Goal: Contribute content: Add original content to the website for others to see

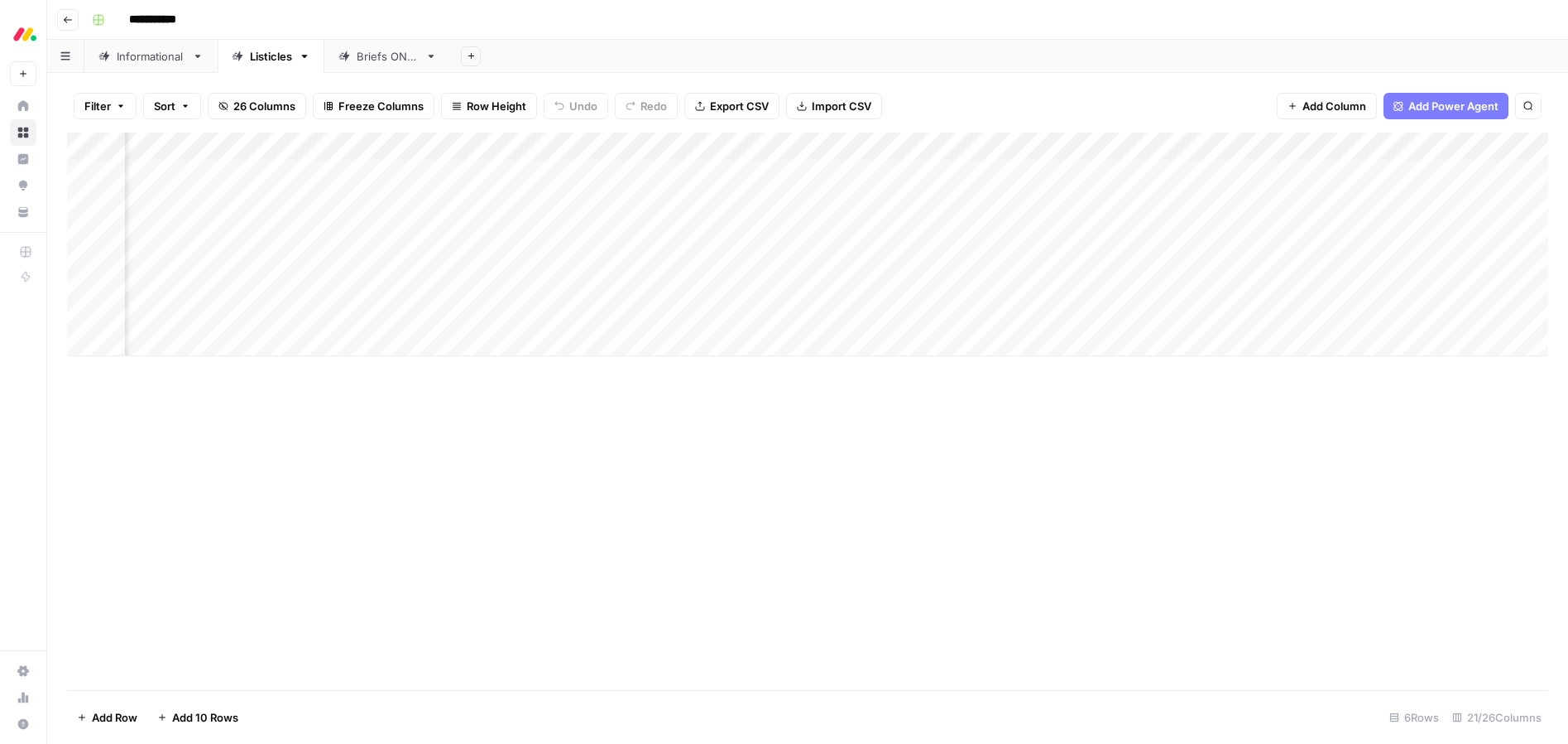
scroll to position [0, 571]
click at [641, 311] on div "Add Column" at bounding box center [808, 244] width 1481 height 224
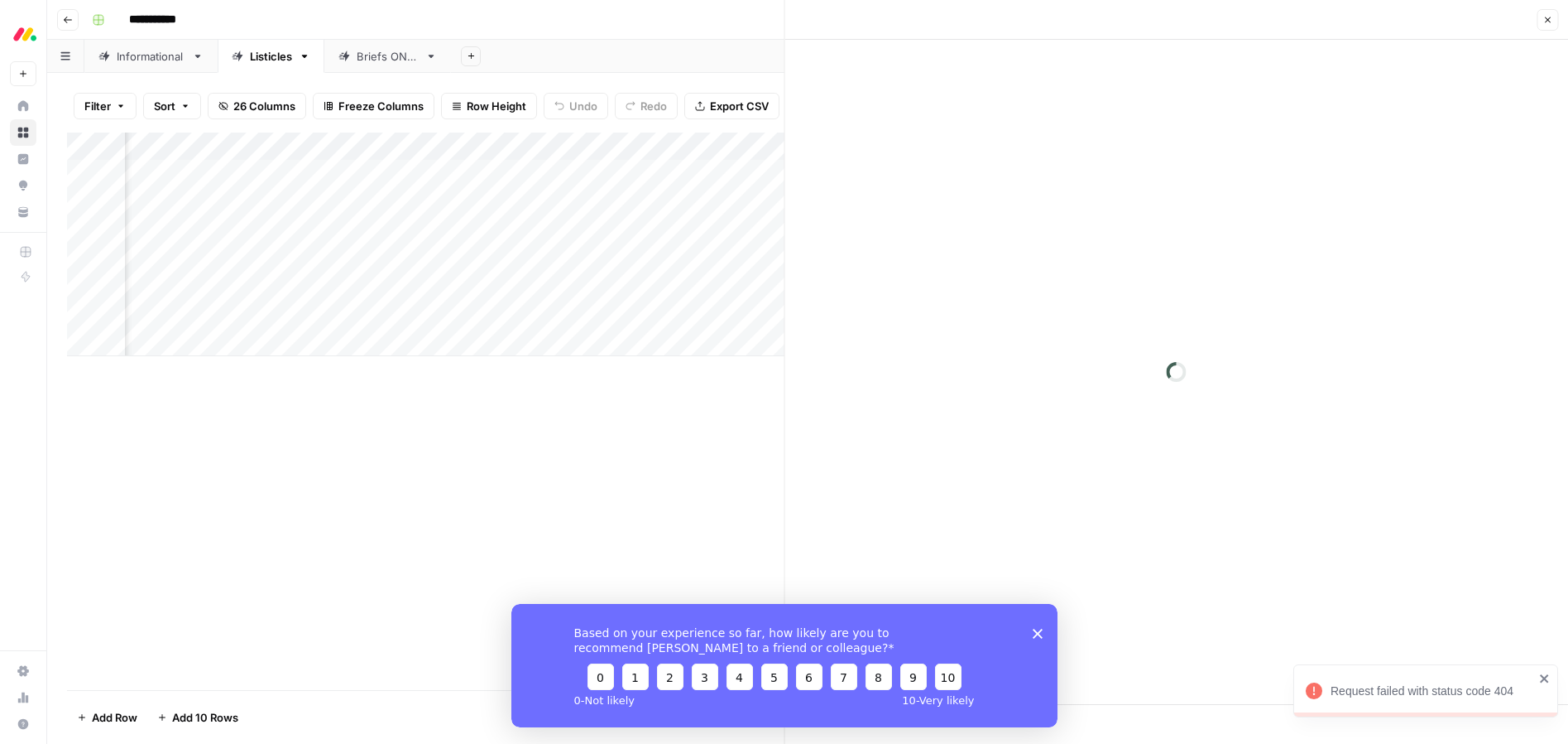
click at [1546, 678] on icon "close" at bounding box center [1545, 678] width 9 height 9
click at [1039, 635] on polygon "Close survey" at bounding box center [1037, 632] width 10 height 10
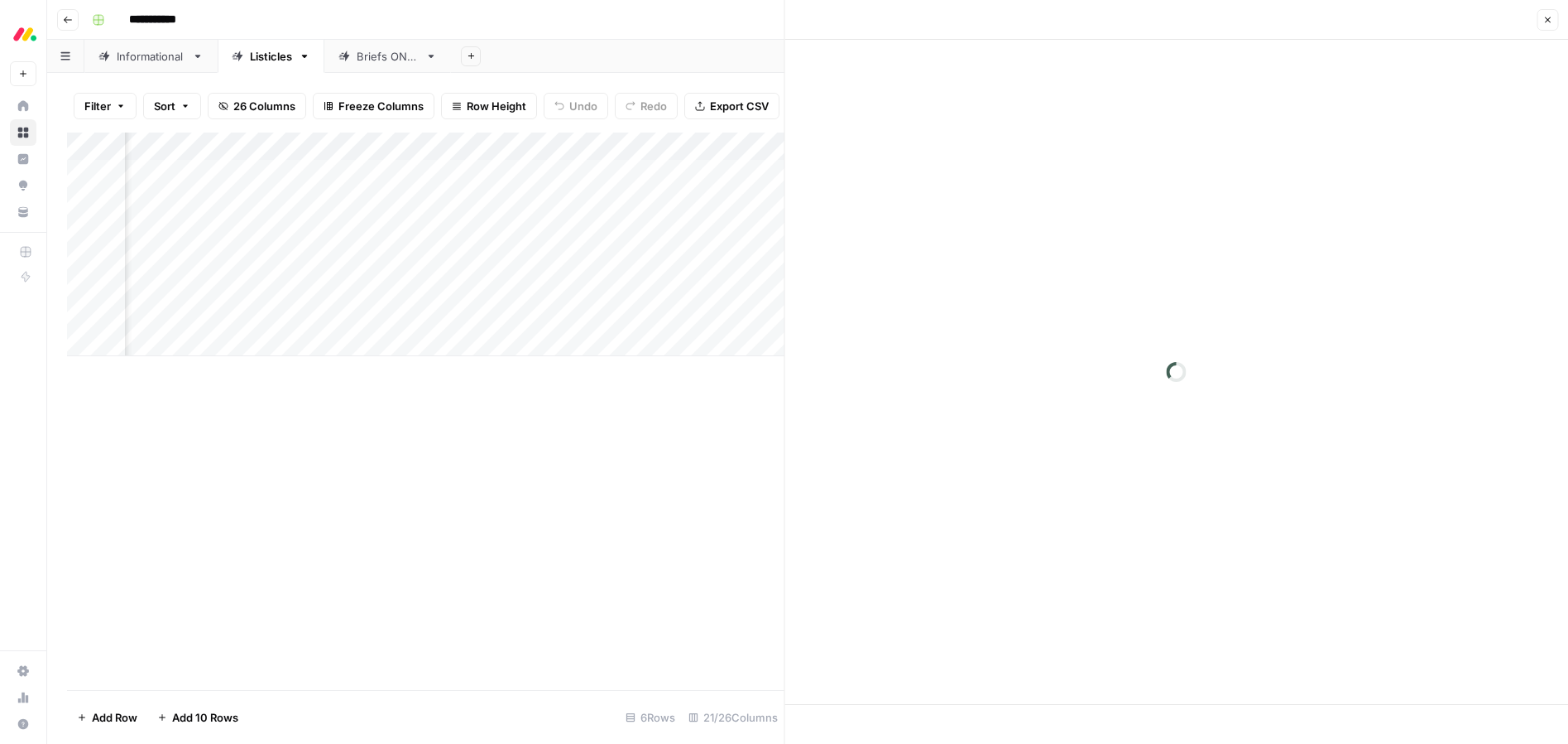
click at [426, 415] on div "Add Column" at bounding box center [426, 410] width 717 height 557
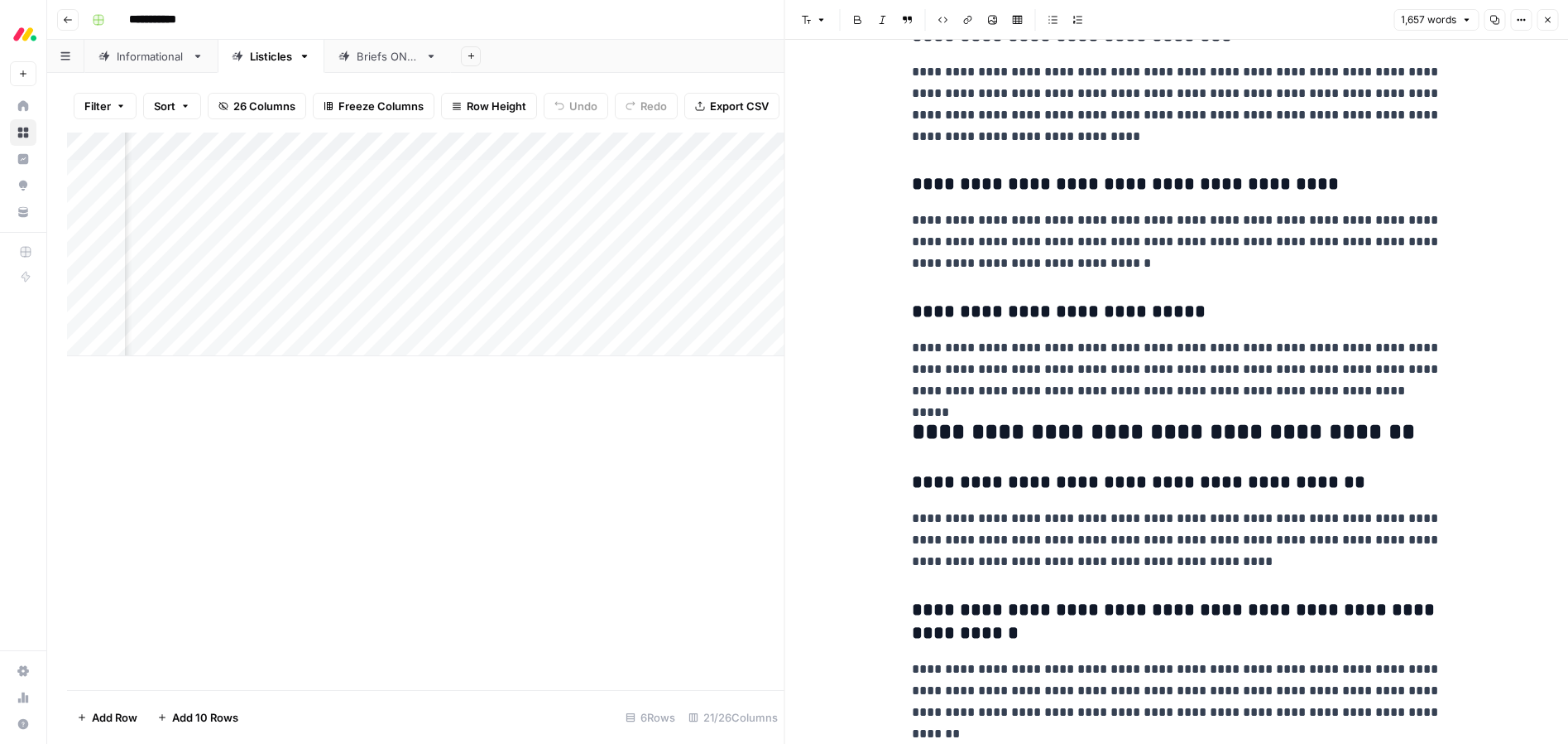
scroll to position [4971, 0]
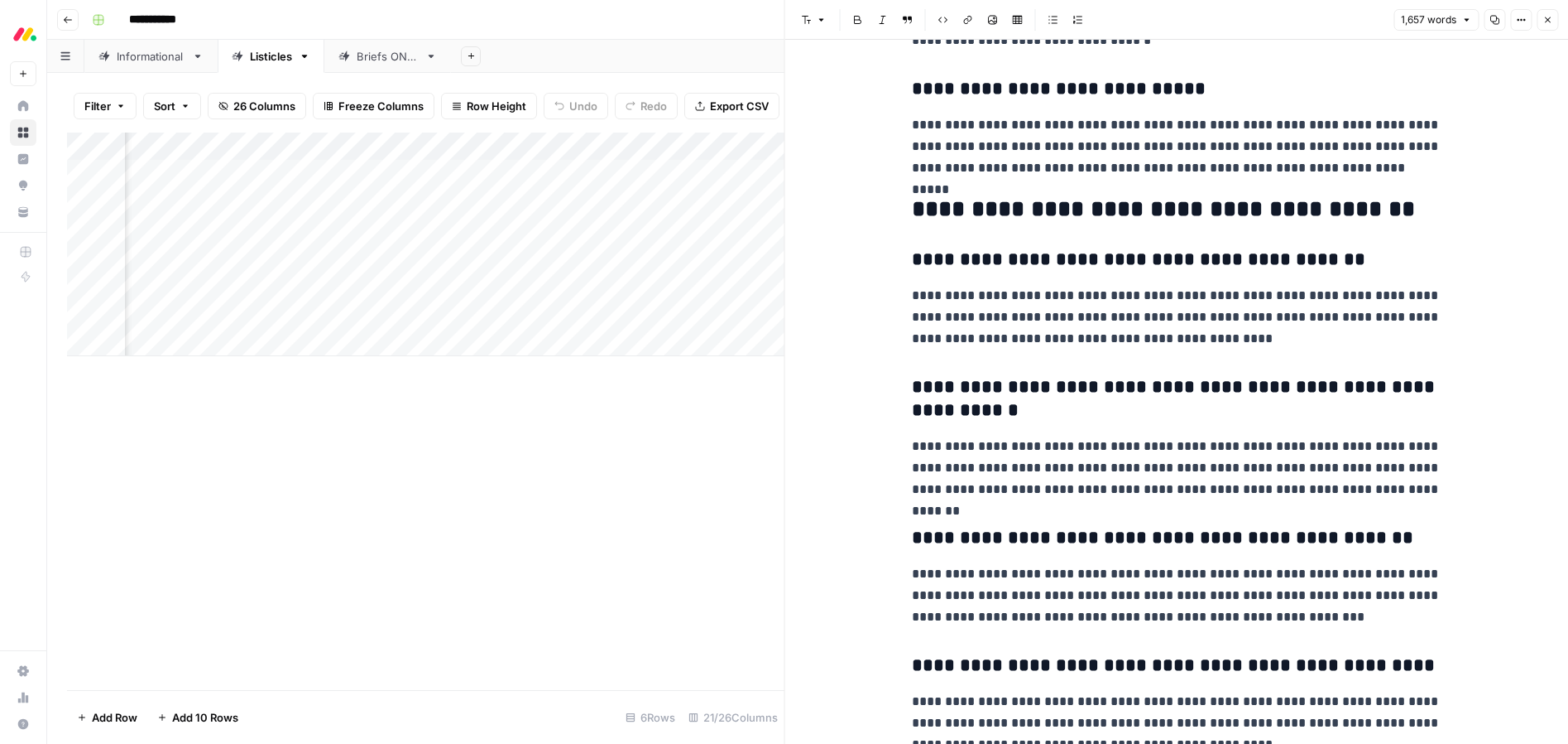
click at [1551, 18] on icon "button" at bounding box center [1548, 19] width 10 height 10
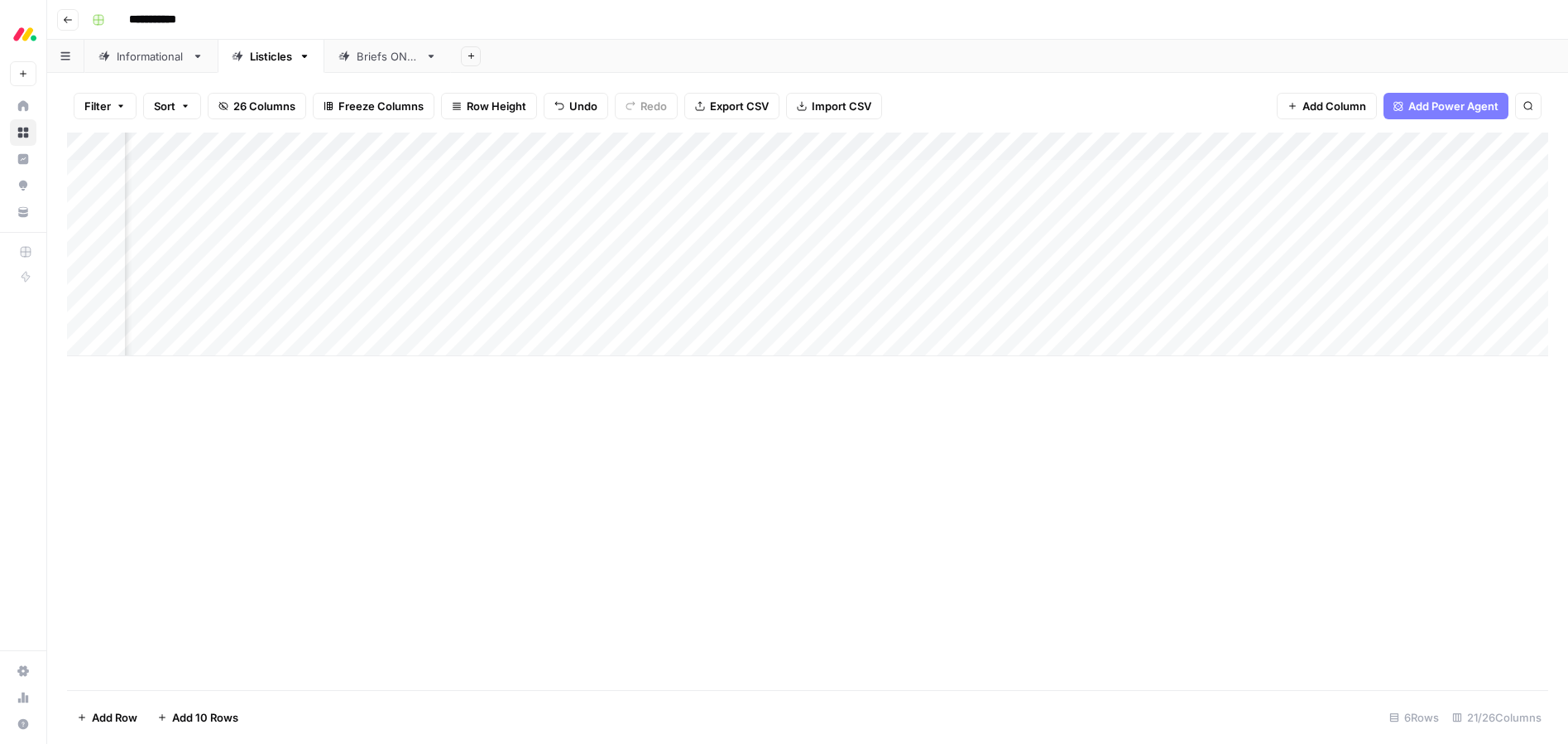
click at [1003, 315] on div "Add Column" at bounding box center [808, 244] width 1481 height 224
click at [154, 62] on div "Informational" at bounding box center [151, 55] width 69 height 17
click at [264, 60] on div "Listicles" at bounding box center [270, 55] width 42 height 17
click at [173, 61] on div "Informational" at bounding box center [151, 55] width 69 height 17
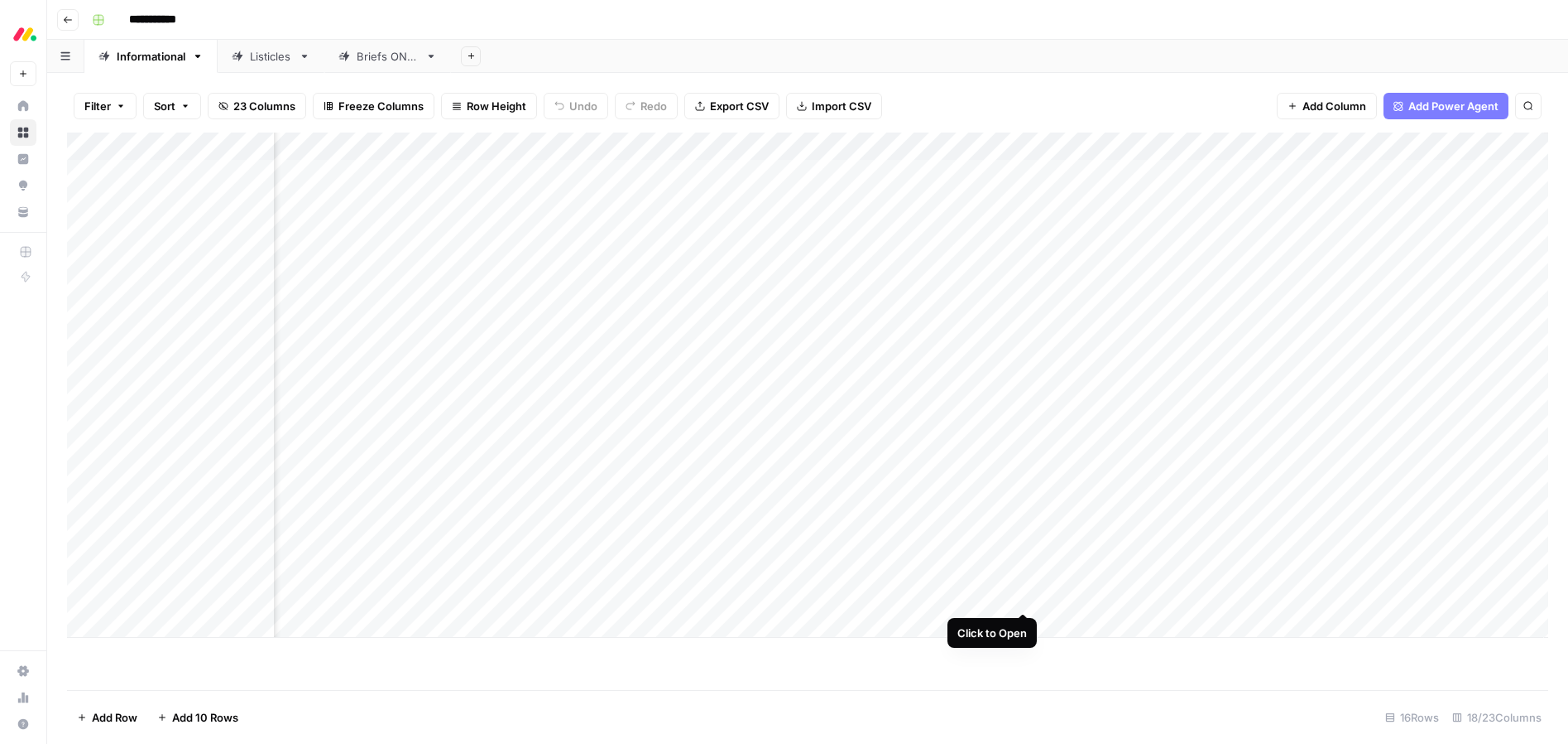
click at [1024, 589] on div "Add Column" at bounding box center [808, 384] width 1481 height 505
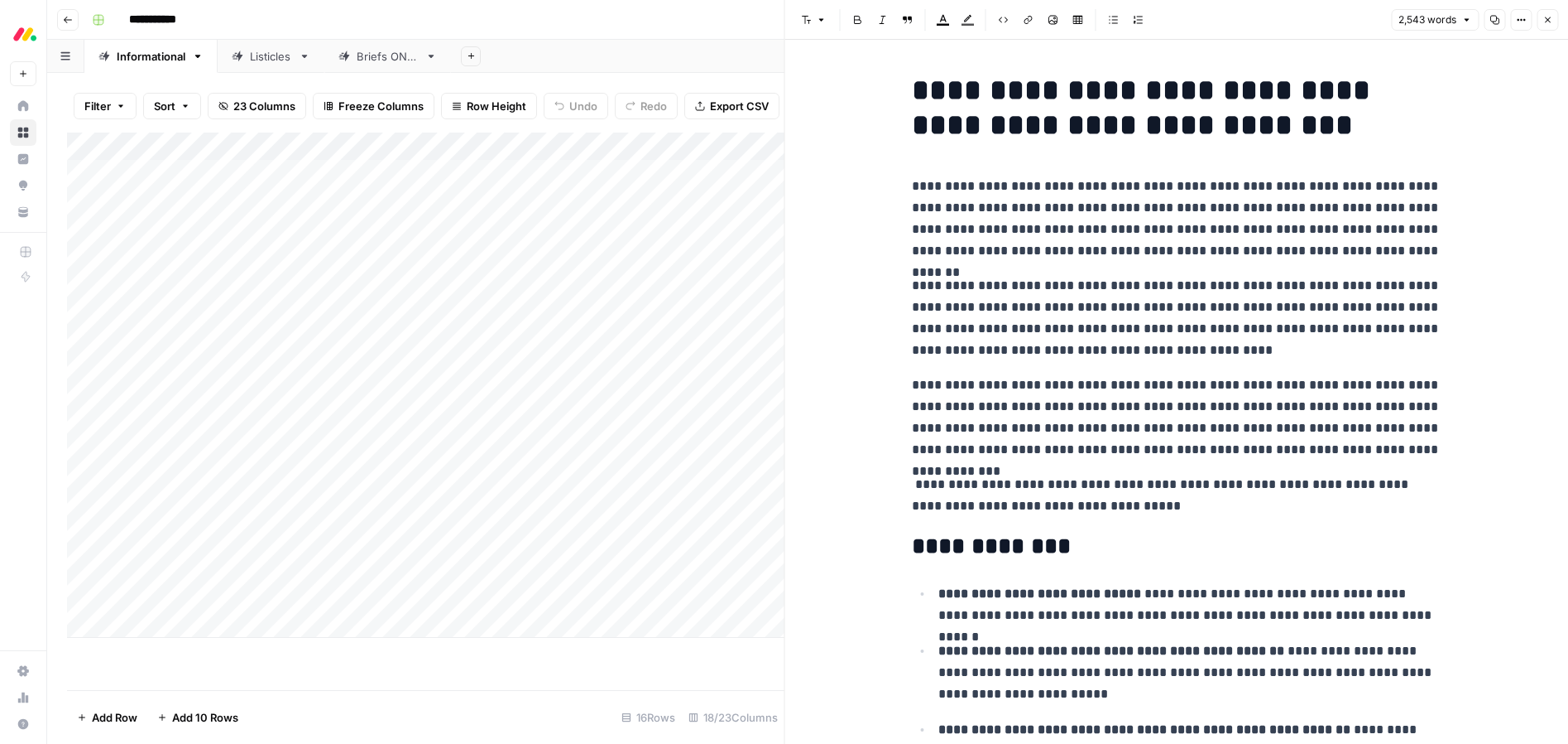
click at [189, 595] on div "Add Column" at bounding box center [426, 384] width 717 height 505
click at [189, 595] on body "**********" at bounding box center [784, 372] width 1568 height 744
click at [192, 595] on textarea "**********" at bounding box center [257, 597] width 264 height 23
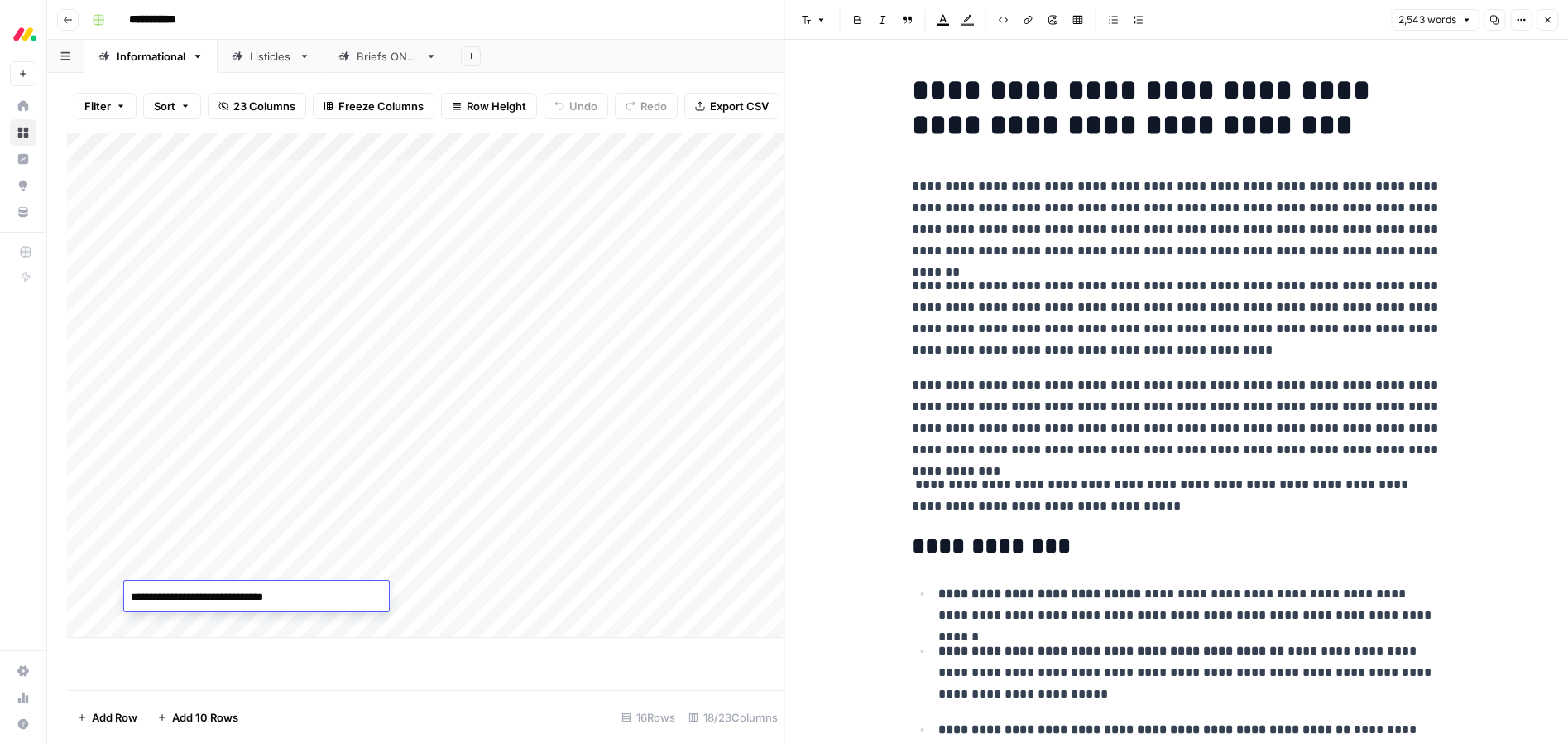
click at [192, 595] on textarea "**********" at bounding box center [257, 597] width 264 height 23
click at [325, 668] on div "Add Column" at bounding box center [426, 410] width 717 height 557
drag, startPoint x: 1546, startPoint y: 22, endPoint x: 1515, endPoint y: 118, distance: 100.9
click at [1547, 22] on icon "button" at bounding box center [1548, 19] width 10 height 10
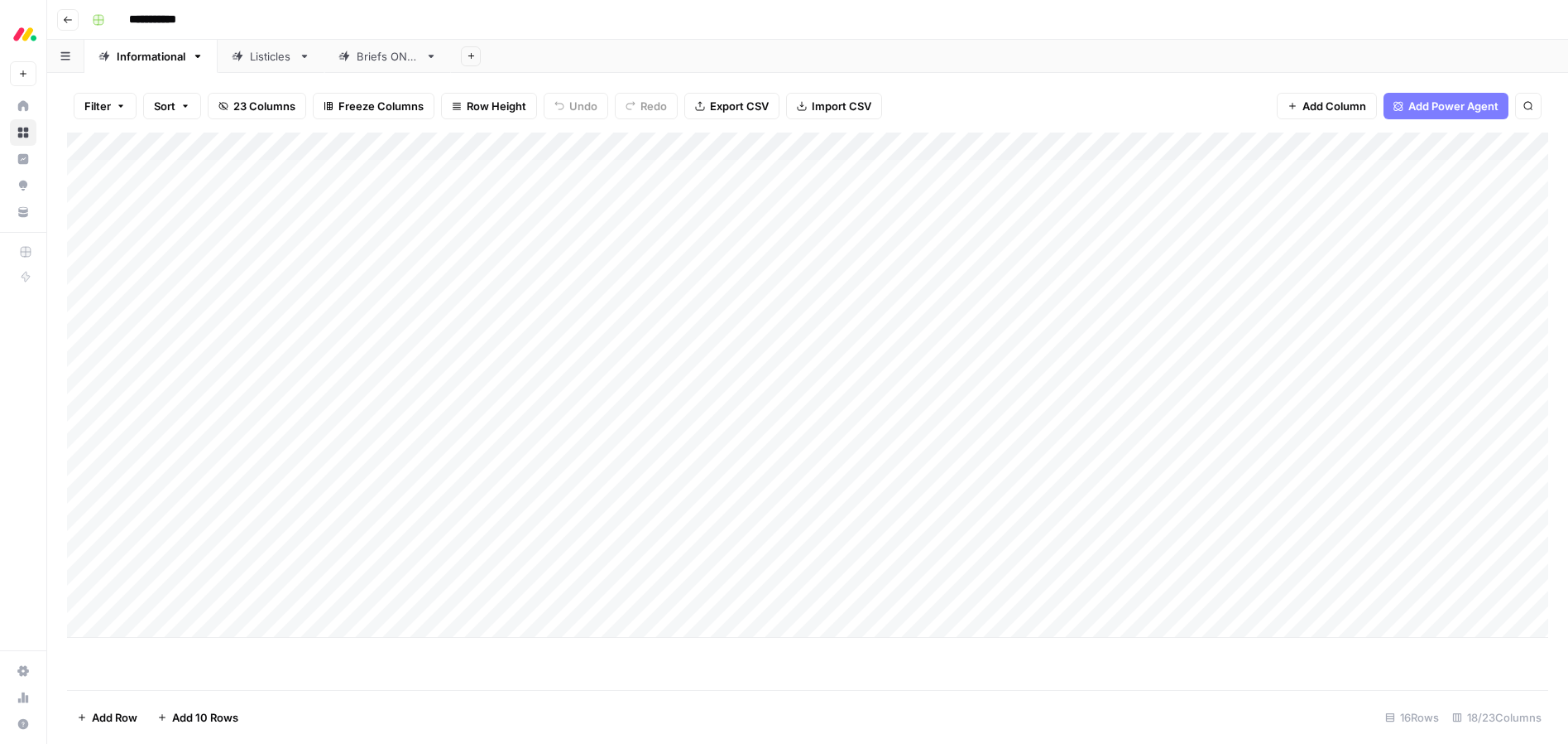
click at [489, 593] on div "Add Column" at bounding box center [808, 384] width 1481 height 505
click at [460, 661] on button "Ready for edit" at bounding box center [468, 659] width 84 height 19
click at [734, 660] on div "Add Column" at bounding box center [808, 410] width 1481 height 557
drag, startPoint x: 677, startPoint y: 17, endPoint x: 667, endPoint y: 23, distance: 11.7
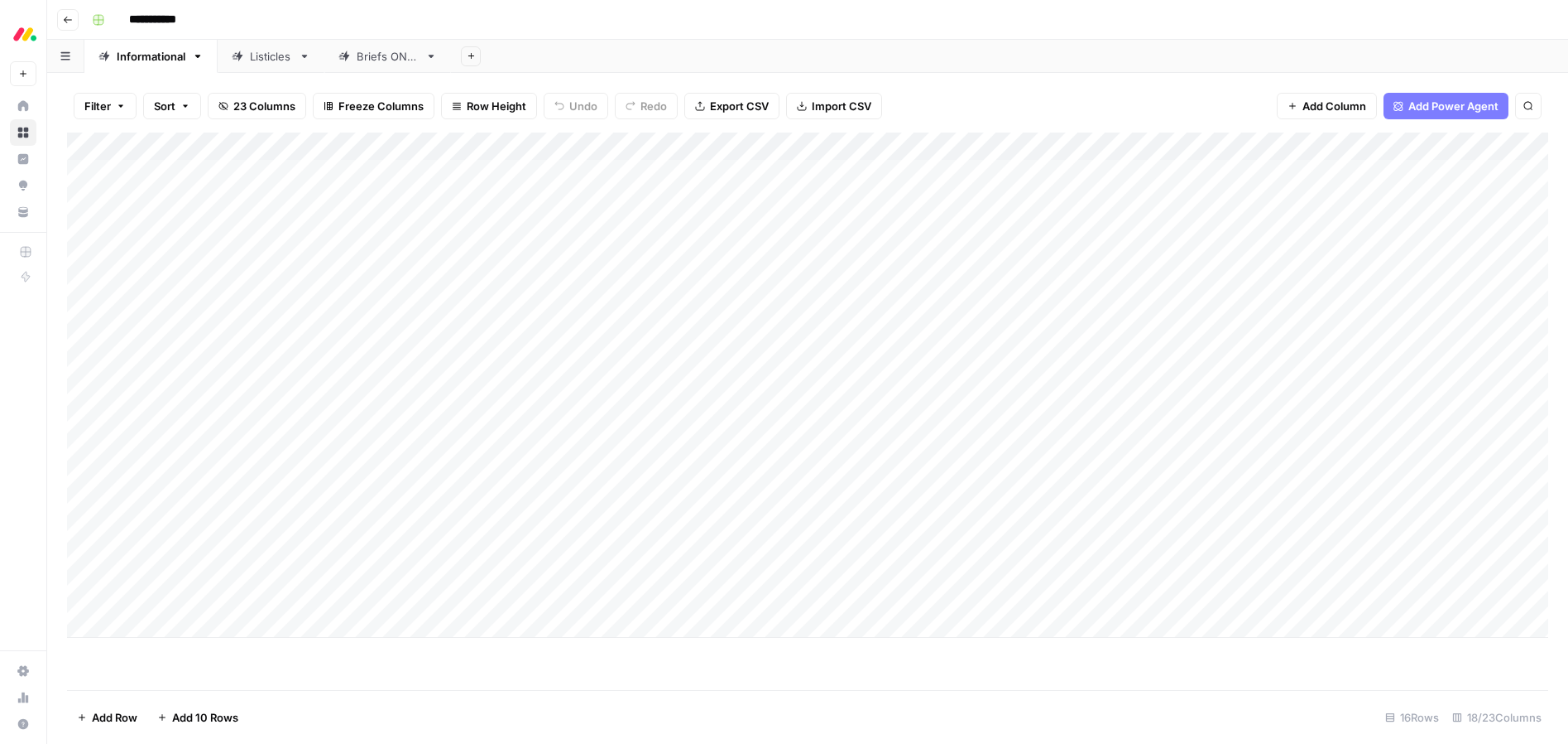
click at [677, 17] on div "**********" at bounding box center [819, 19] width 1467 height 26
click at [259, 61] on div "Listicles" at bounding box center [270, 55] width 42 height 17
click at [160, 60] on div "Informational" at bounding box center [151, 55] width 69 height 17
click at [251, 58] on div "Listicles" at bounding box center [270, 55] width 42 height 17
type input "**********"
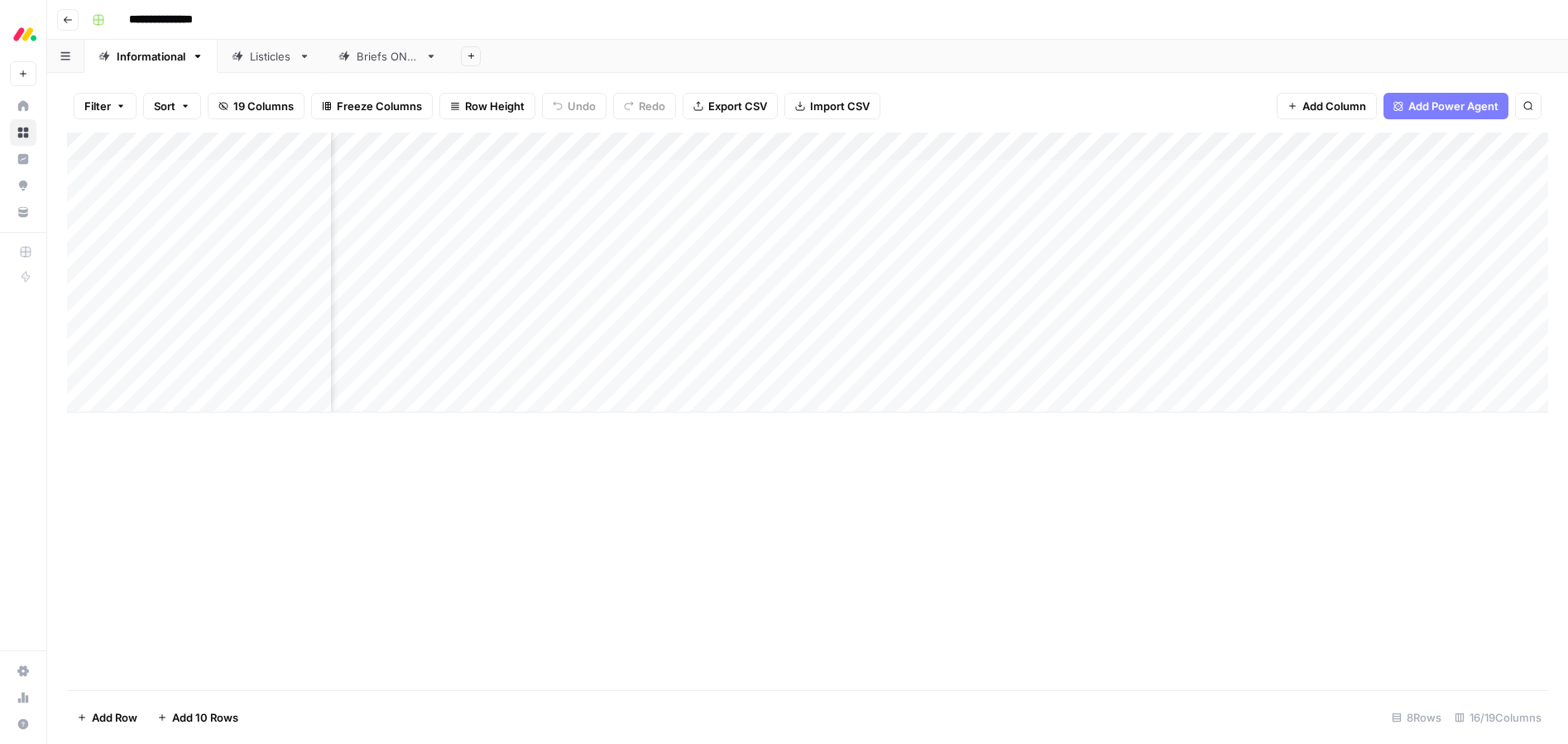
scroll to position [0, 1107]
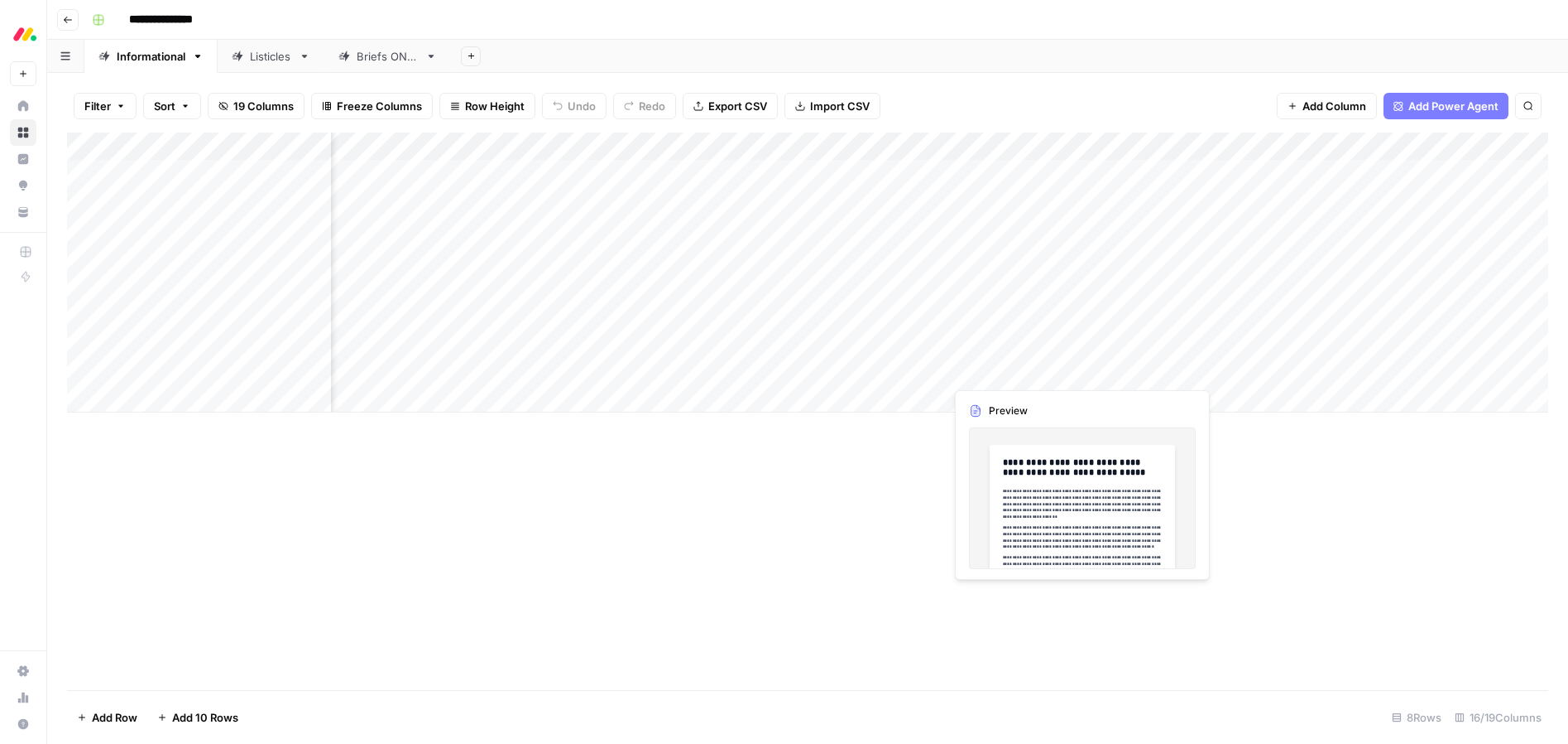
click at [1078, 371] on div "Add Column" at bounding box center [808, 272] width 1481 height 280
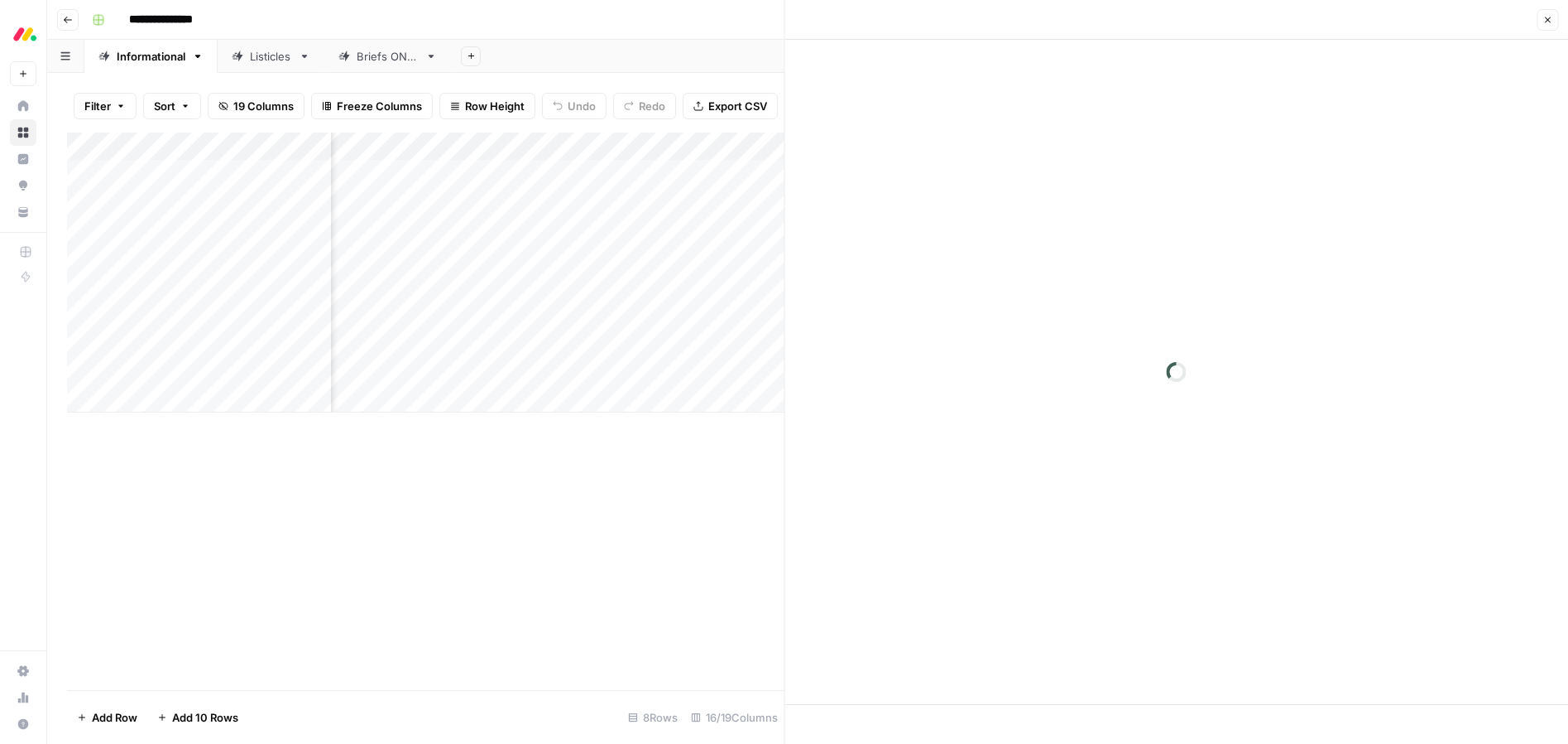
click at [192, 368] on div "Add Column" at bounding box center [426, 272] width 717 height 280
click at [192, 368] on textarea "**********" at bounding box center [257, 372] width 264 height 23
click at [270, 498] on div "Add Column" at bounding box center [426, 410] width 717 height 557
click at [1546, 20] on icon "button" at bounding box center [1549, 20] width 6 height 6
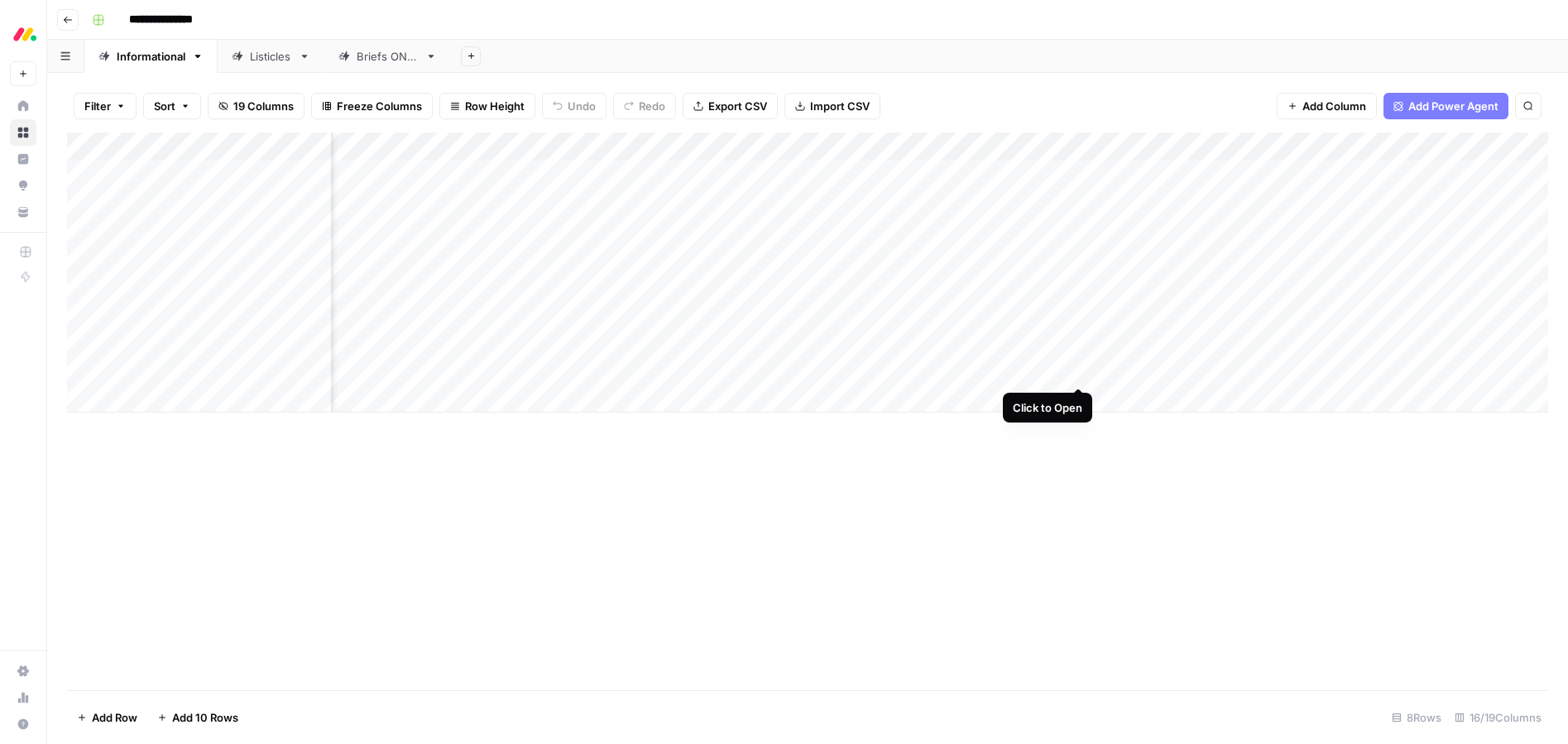
click at [1078, 369] on div "Add Column" at bounding box center [808, 272] width 1481 height 280
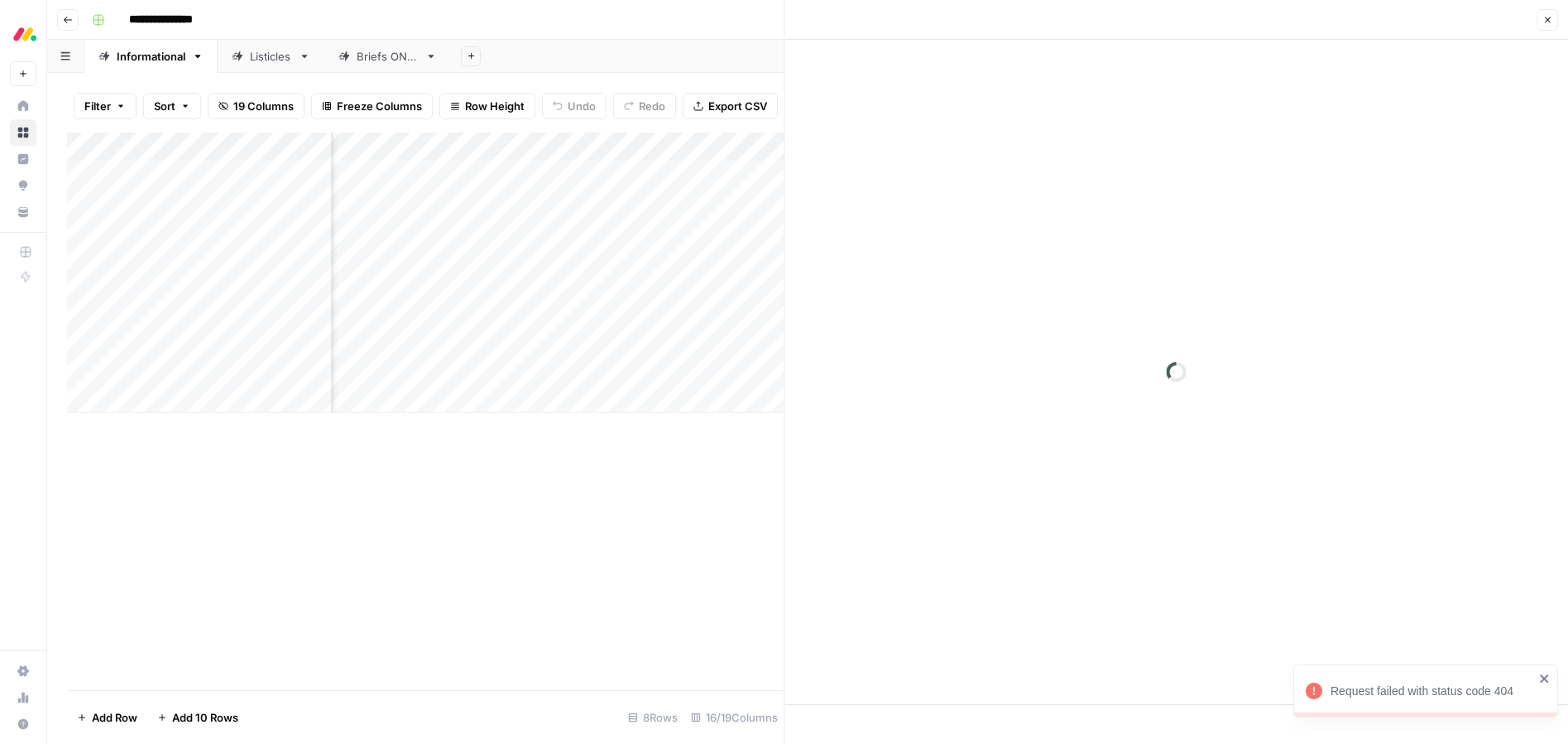
click at [1546, 679] on icon "close" at bounding box center [1545, 678] width 9 height 9
drag, startPoint x: 633, startPoint y: 544, endPoint x: 616, endPoint y: 531, distance: 21.4
click at [633, 544] on div "Add Column" at bounding box center [426, 410] width 717 height 557
click at [1549, 20] on icon "button" at bounding box center [1549, 20] width 6 height 6
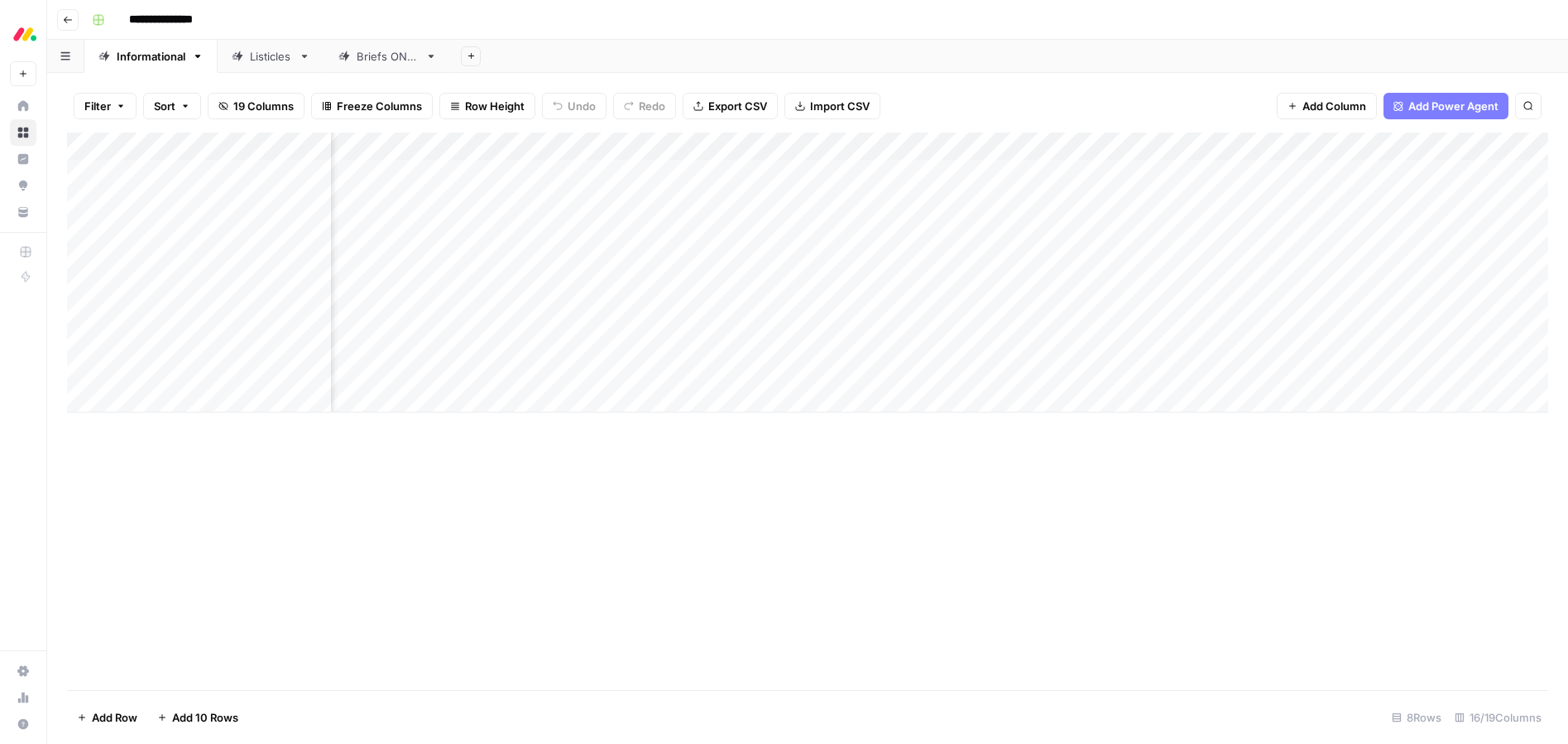
scroll to position [0, 978]
click at [1185, 366] on div "Add Column" at bounding box center [808, 272] width 1481 height 280
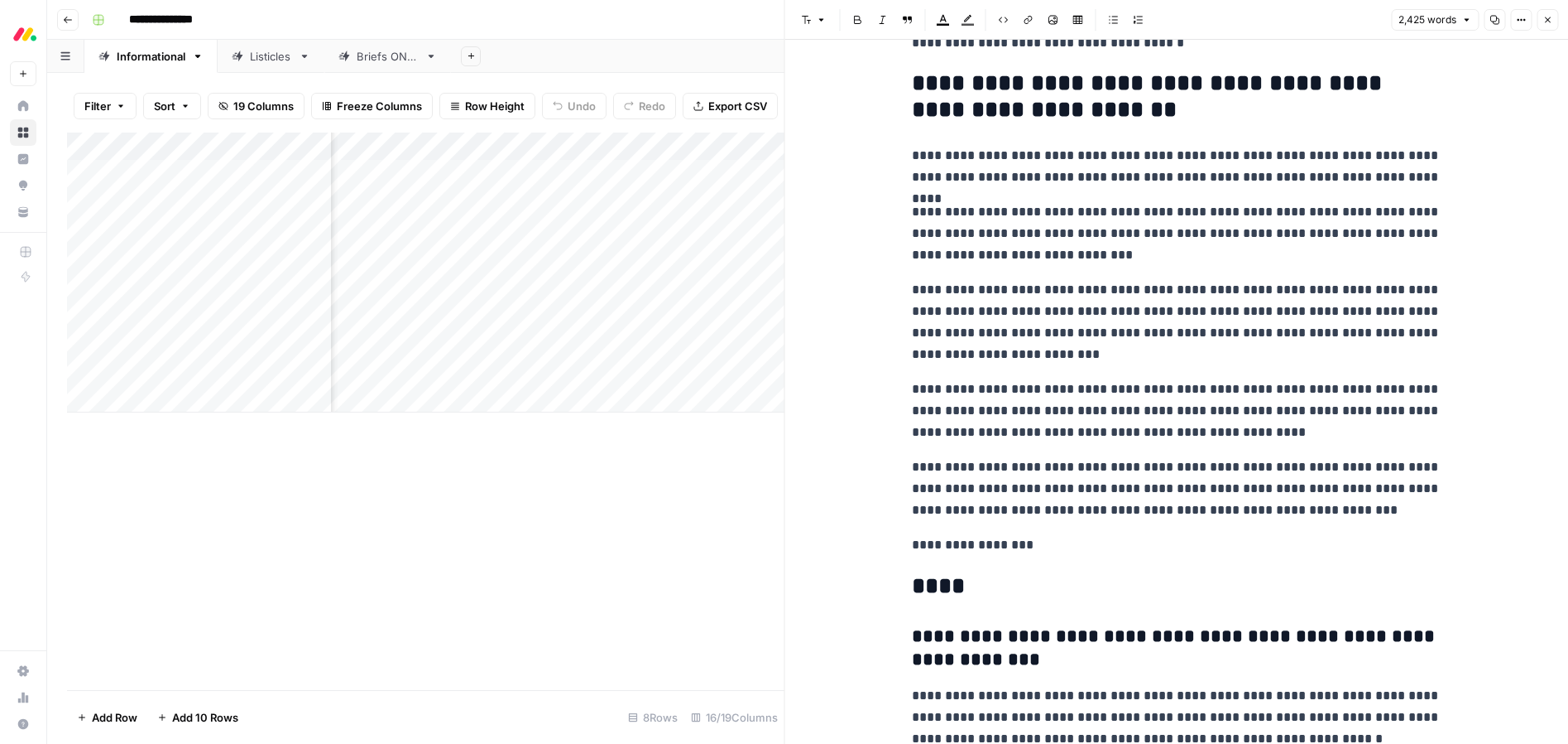
scroll to position [8035, 0]
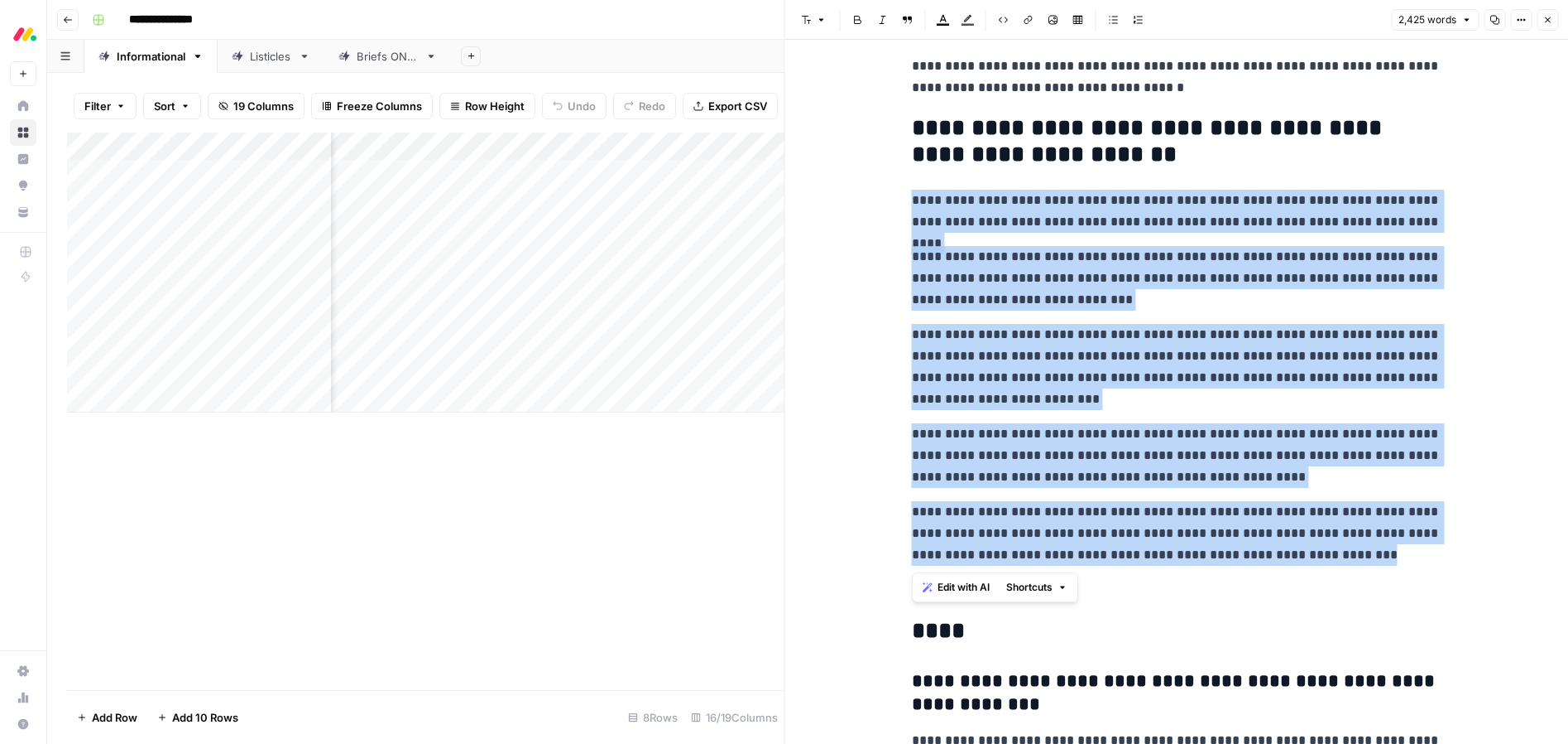
drag, startPoint x: 1374, startPoint y: 554, endPoint x: 1037, endPoint y: 287, distance: 430.0
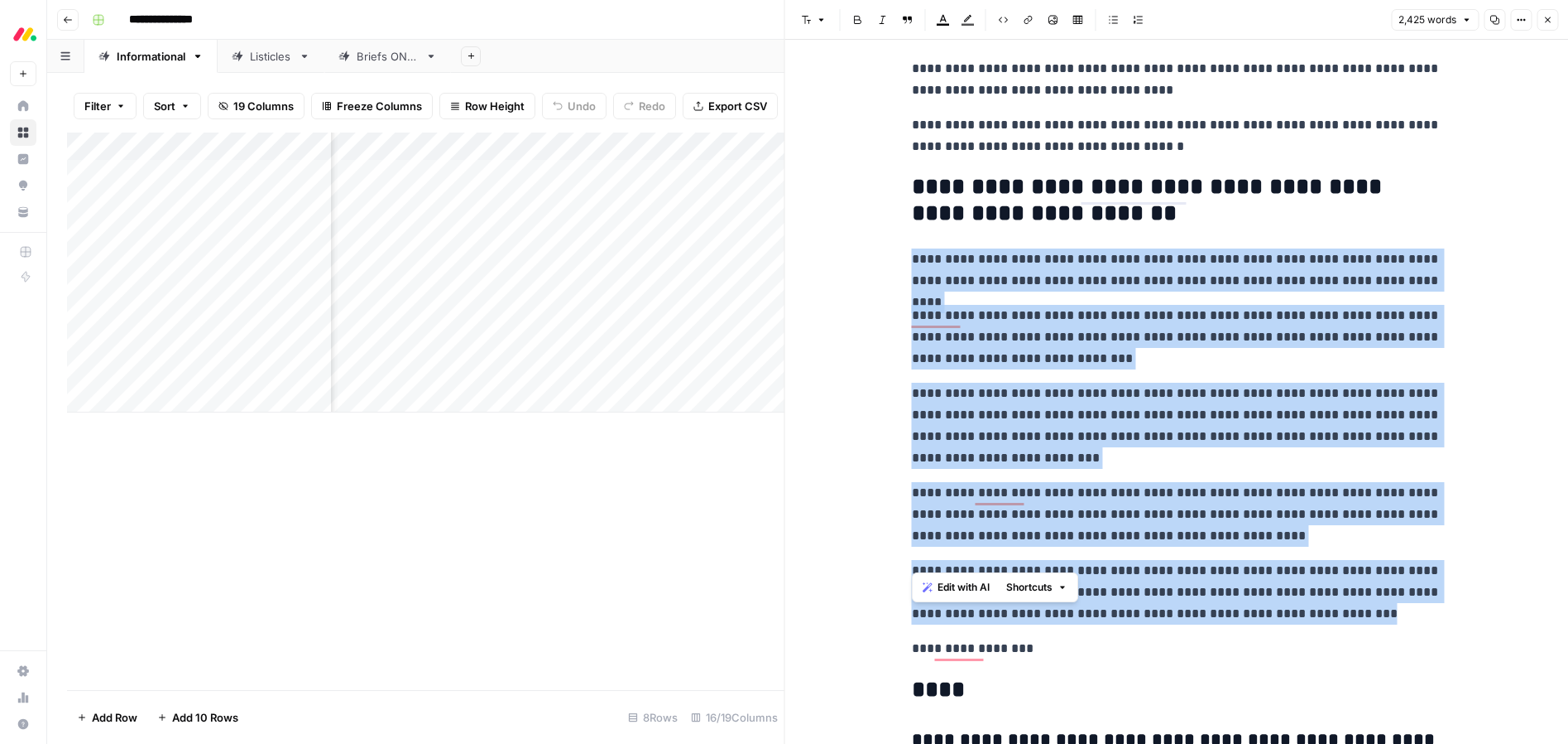
click at [972, 587] on span "Edit with AI" at bounding box center [964, 586] width 52 height 15
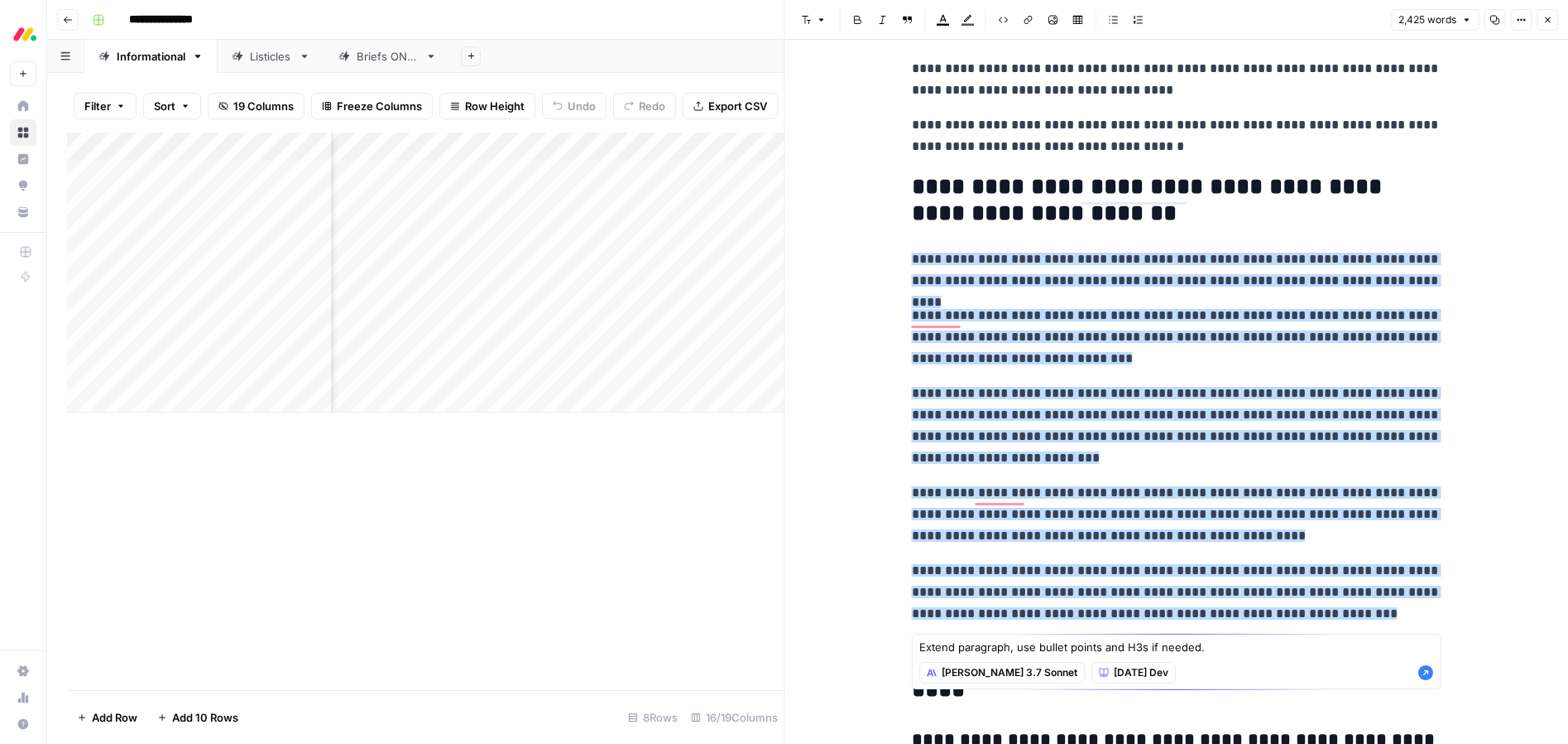
type textarea "Extend paragraph, use bullet points and H3s if needed."
click at [1425, 672] on icon "button" at bounding box center [1426, 672] width 17 height 17
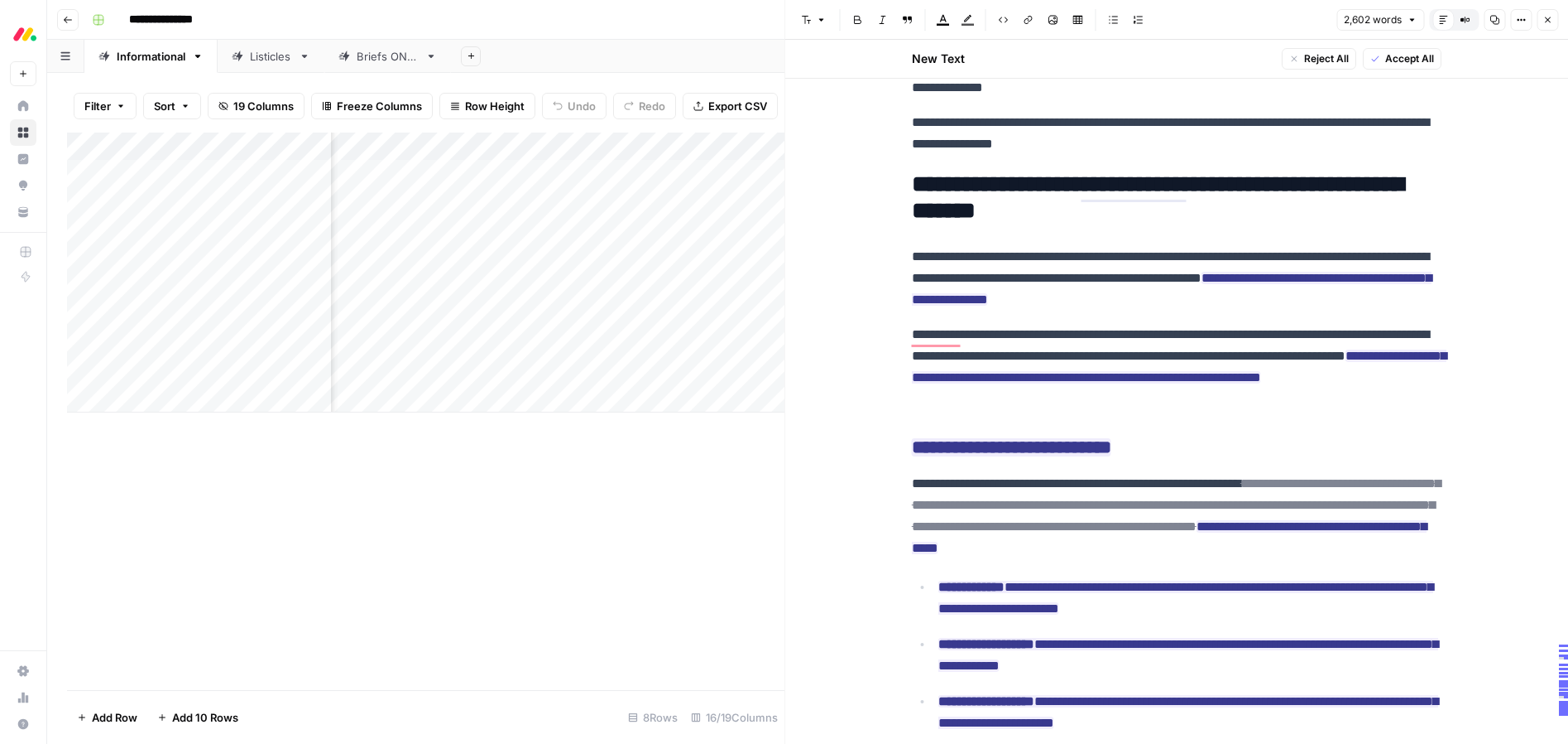
scroll to position [0, 0]
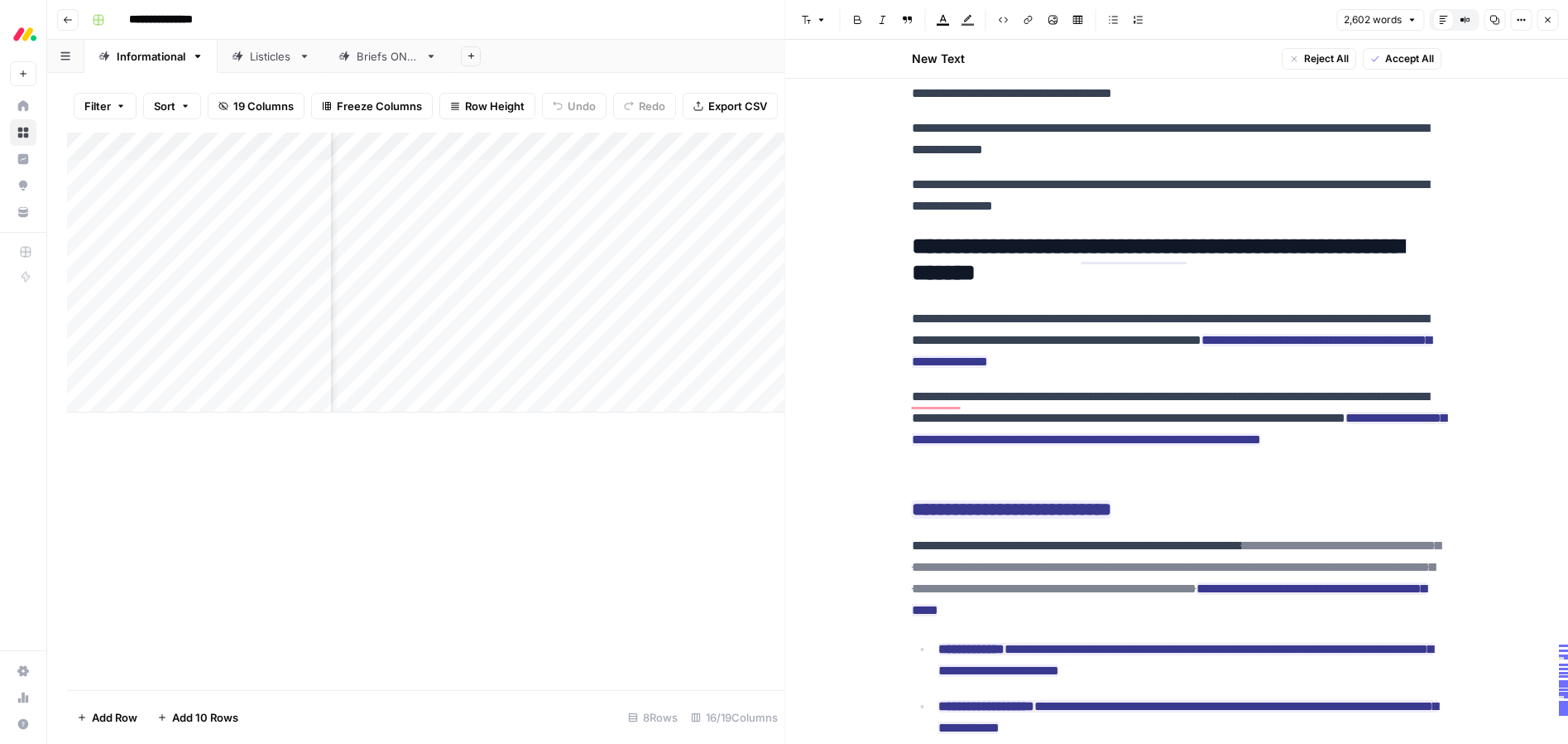
click at [1063, 337] on p "**********" at bounding box center [1176, 340] width 530 height 64
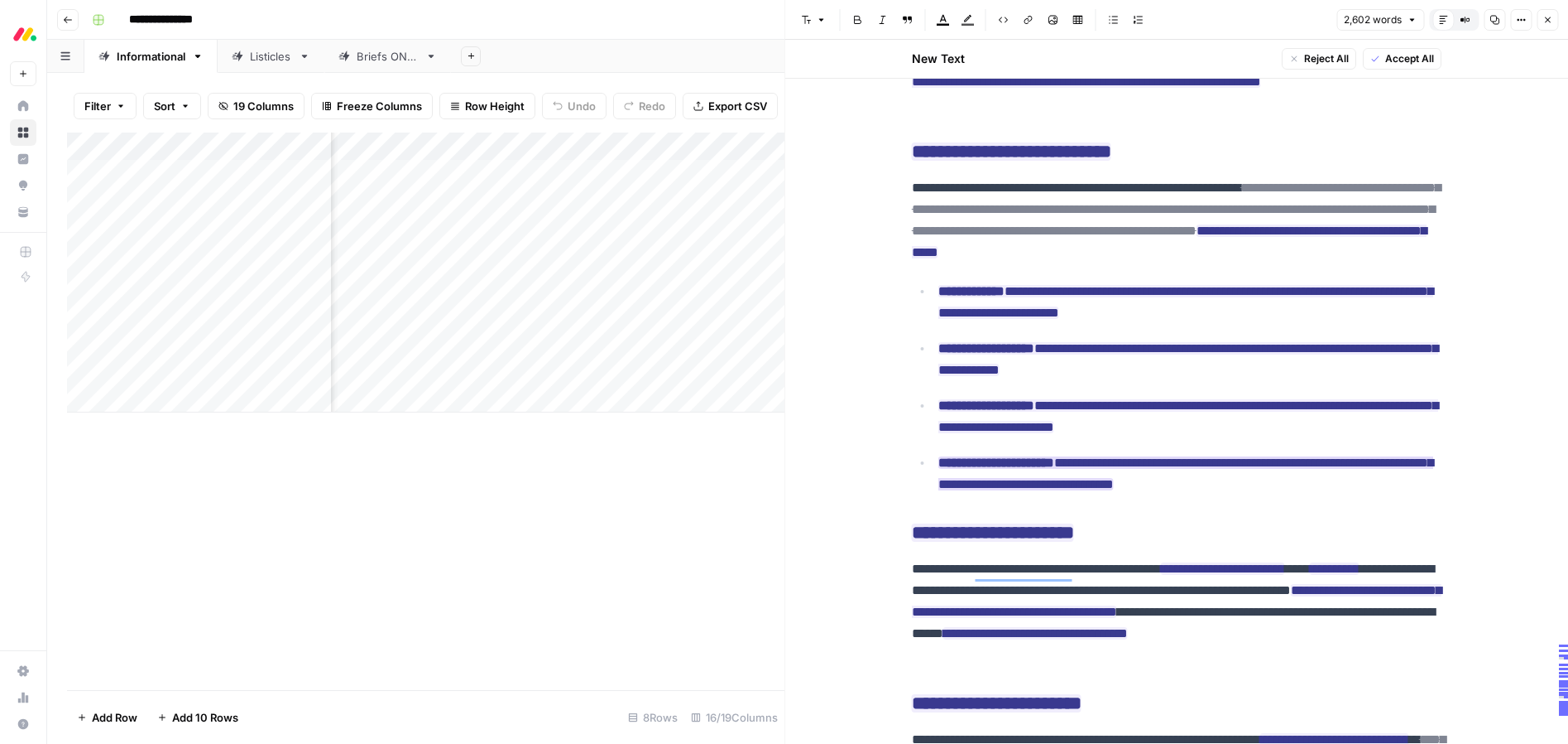
scroll to position [8278, 0]
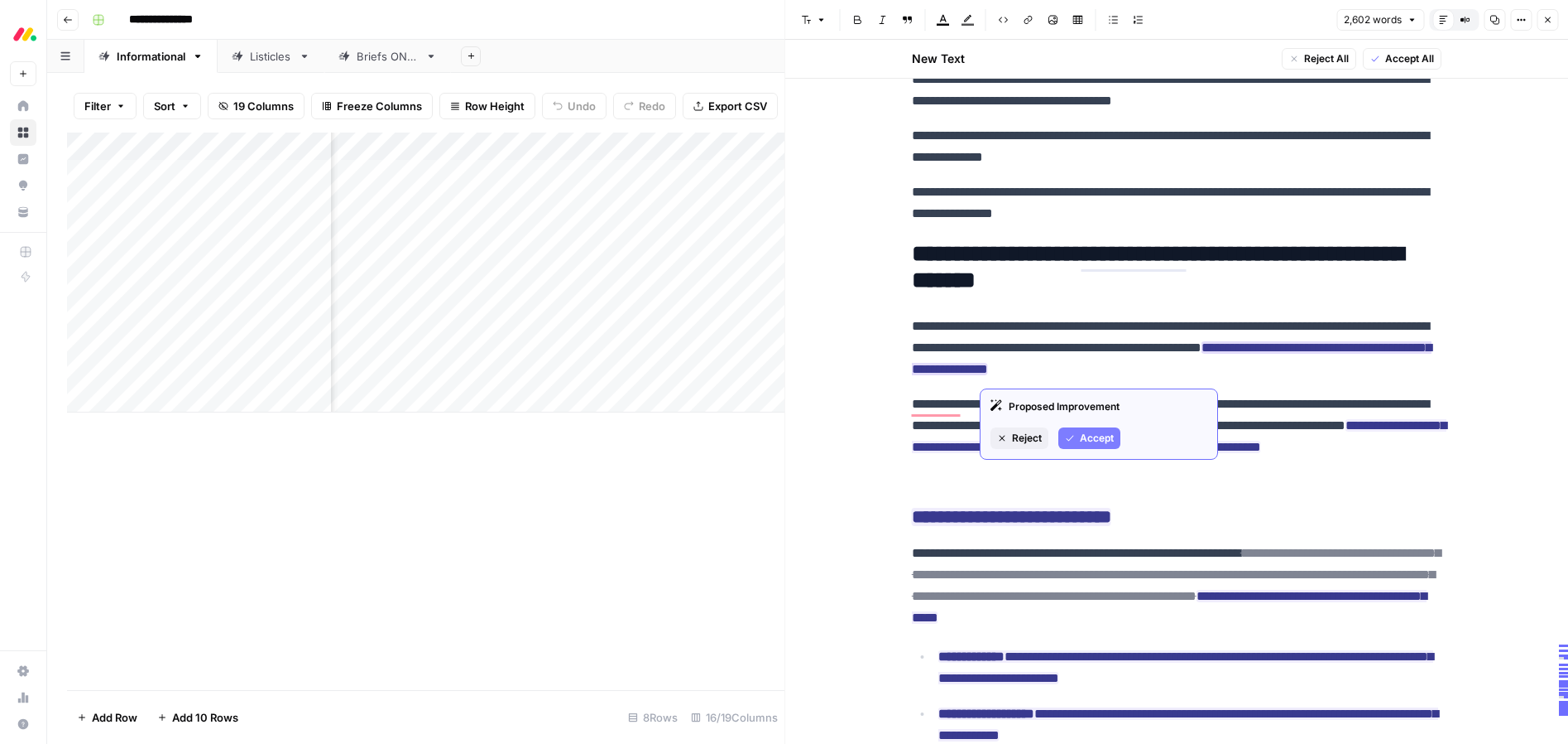
click at [1094, 433] on span "Accept" at bounding box center [1097, 438] width 34 height 15
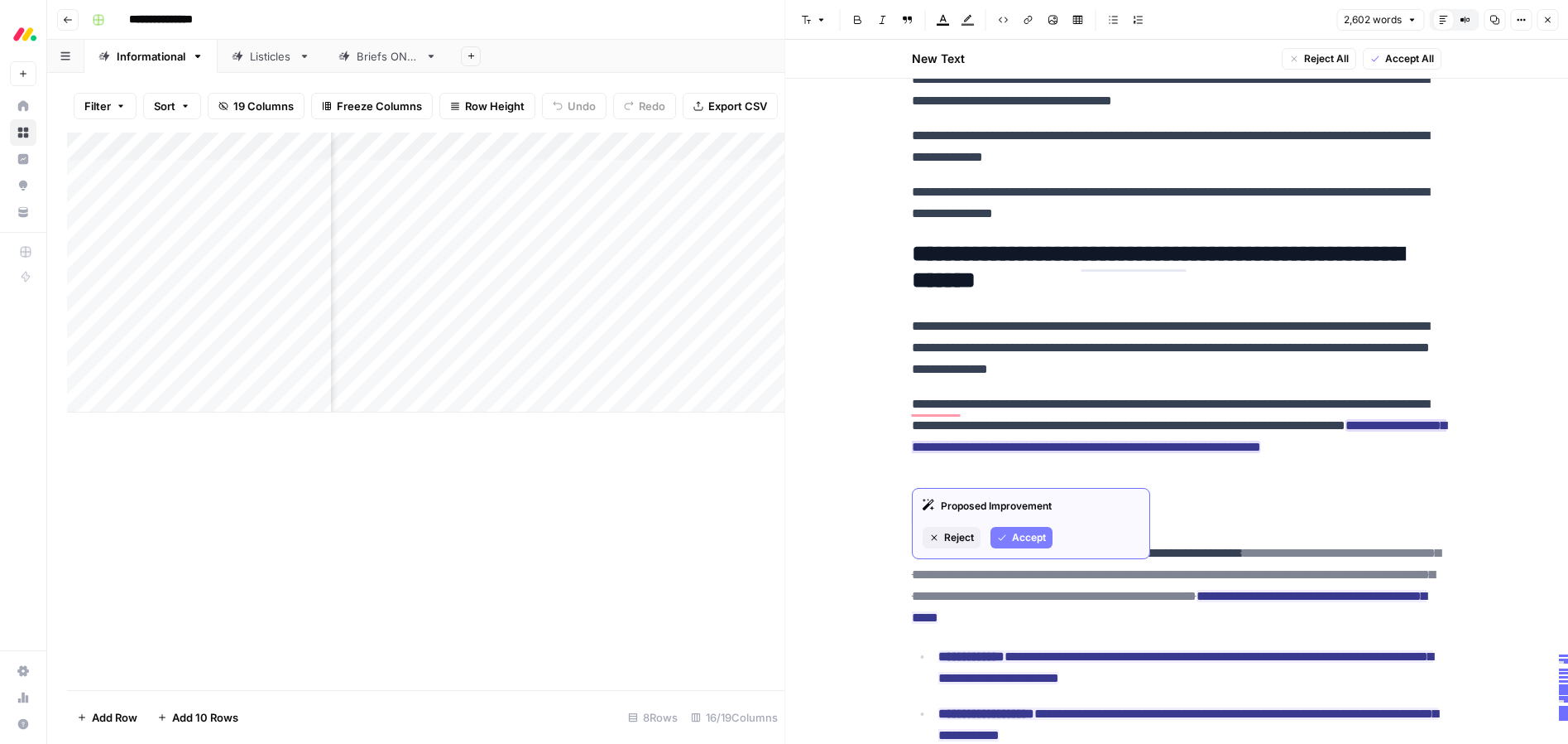
click at [1028, 539] on span "Accept" at bounding box center [1028, 537] width 34 height 15
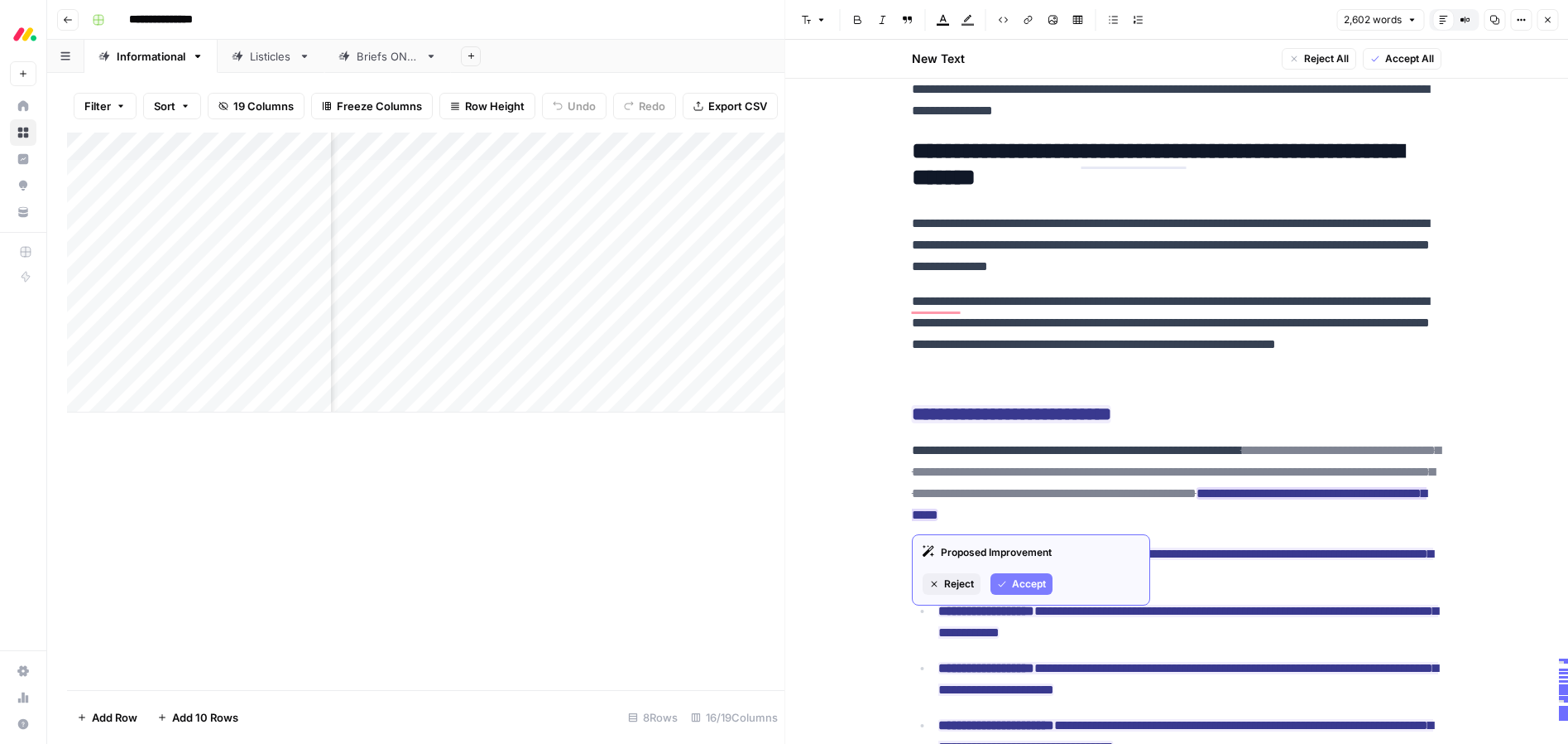
click at [1007, 599] on div "Proposed Improvement Reject Accept" at bounding box center [1030, 569] width 238 height 71
click at [1026, 580] on span "Accept" at bounding box center [1028, 584] width 34 height 15
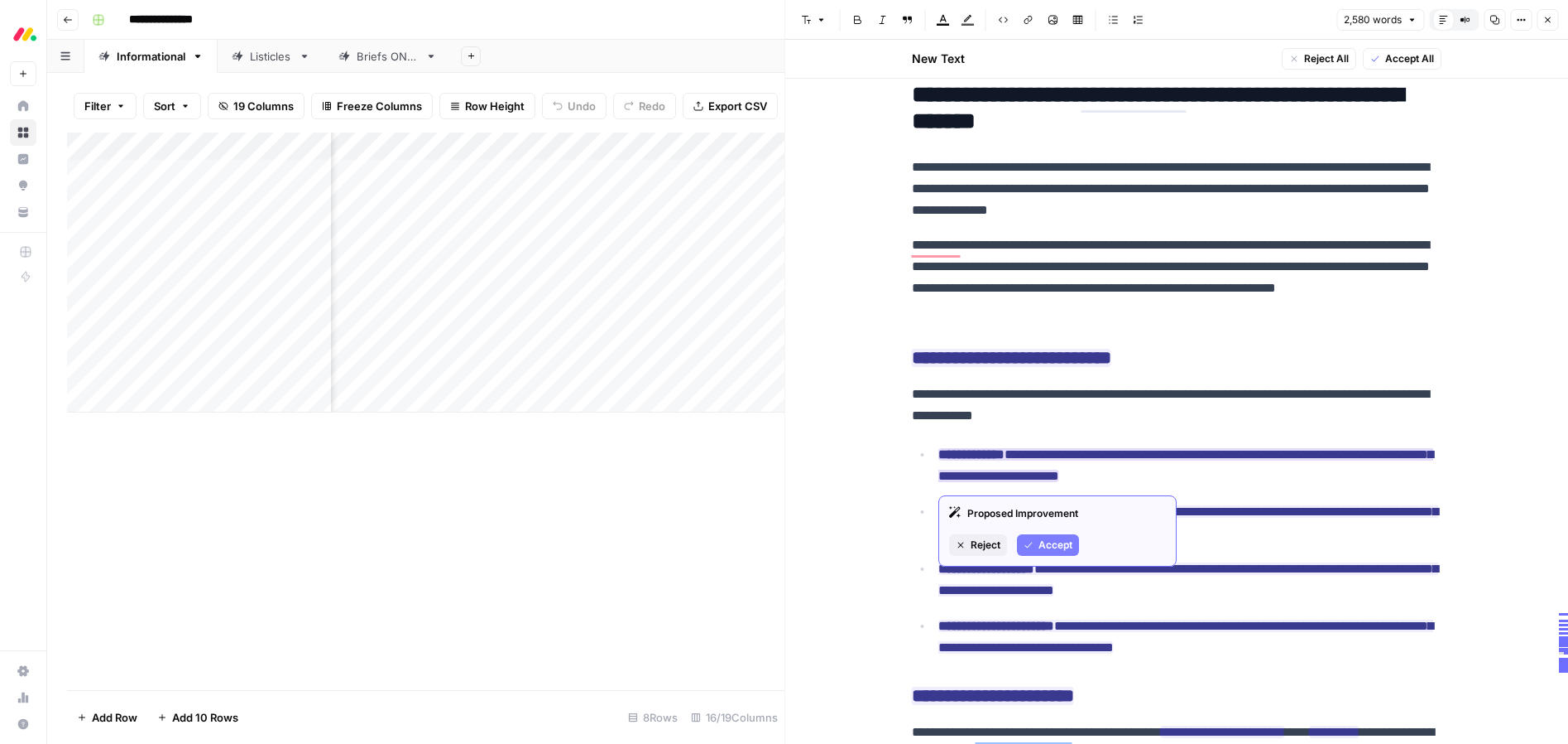
click at [1050, 544] on span "Accept" at bounding box center [1056, 545] width 34 height 15
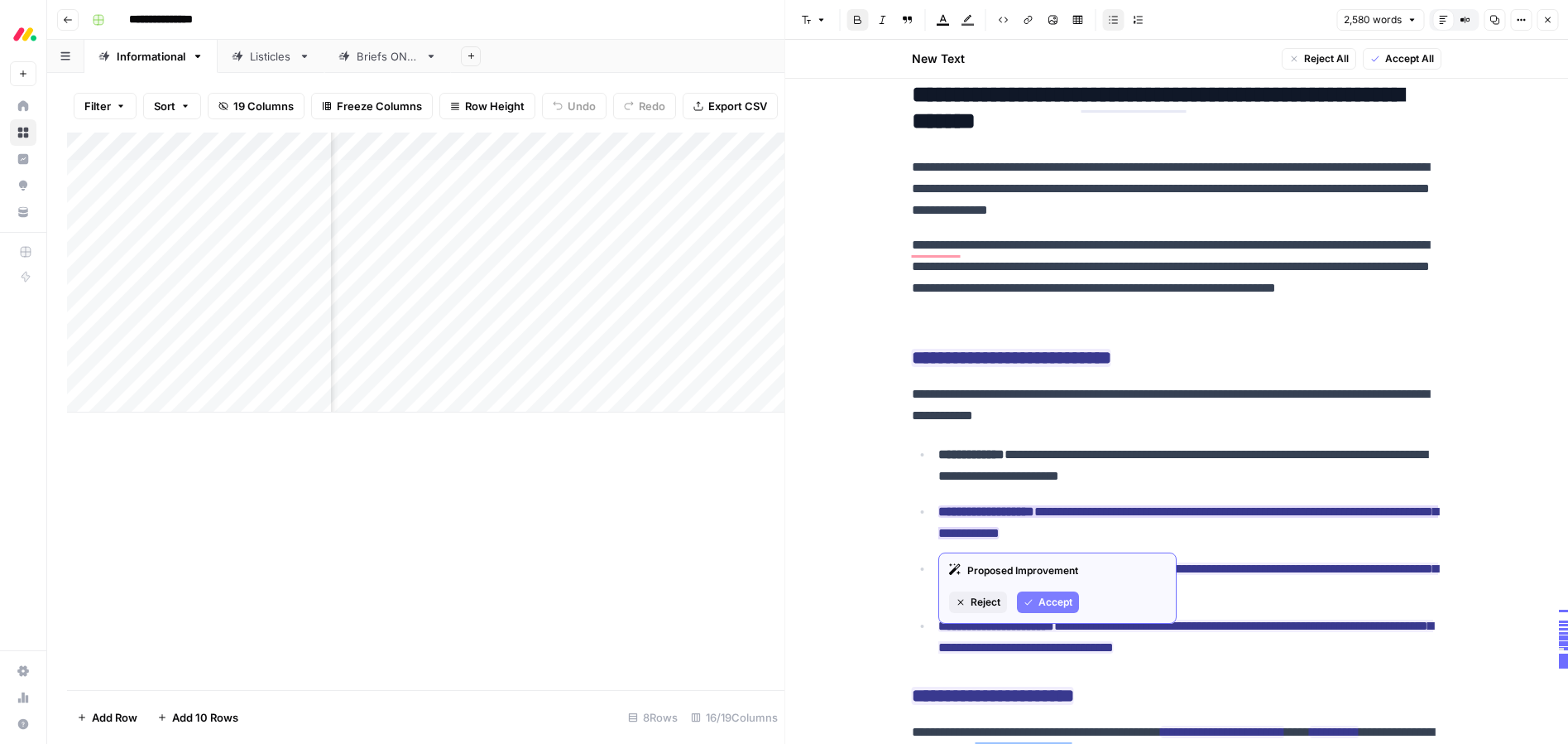
click at [1050, 606] on span "Accept" at bounding box center [1056, 601] width 34 height 15
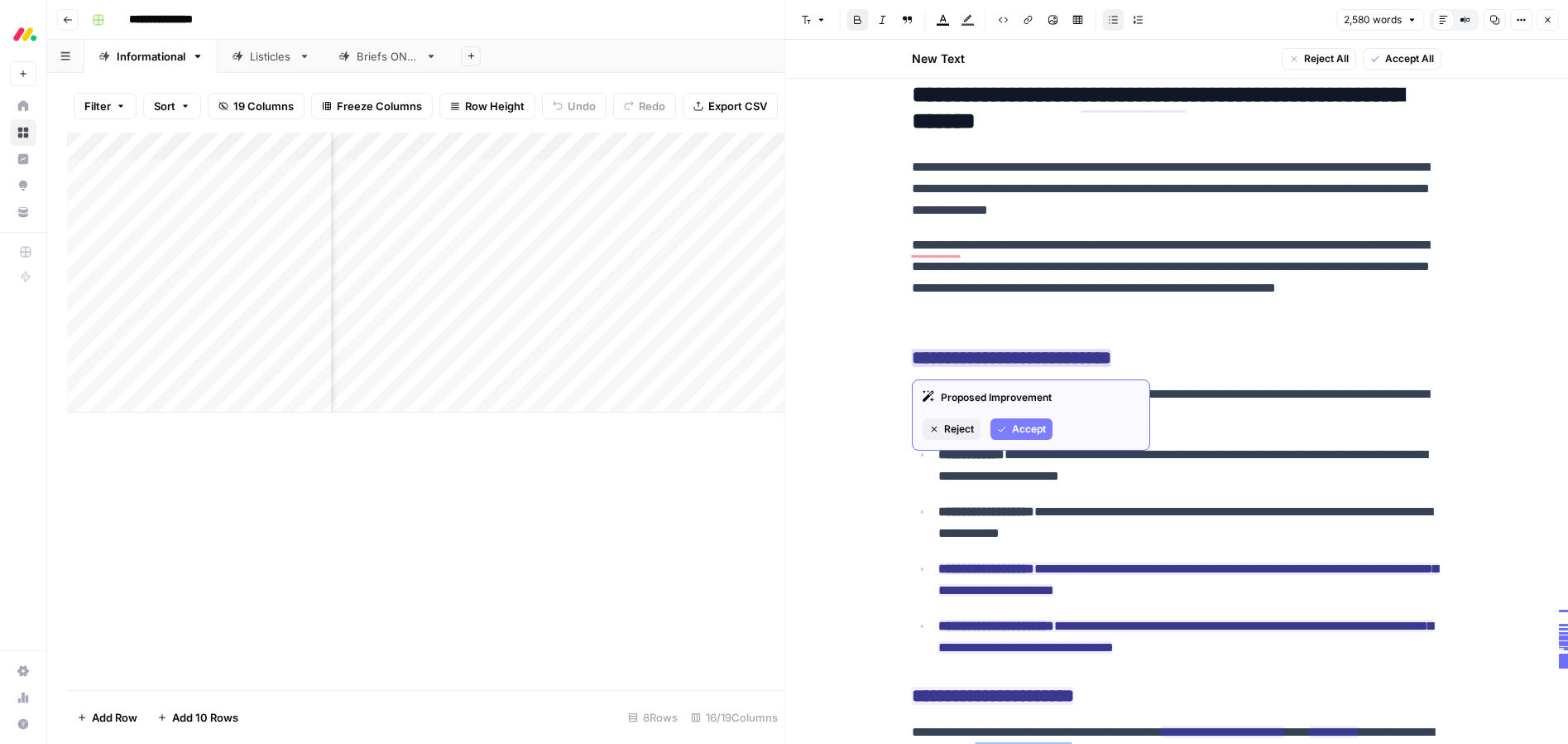
click at [1030, 432] on span "Accept" at bounding box center [1028, 428] width 34 height 15
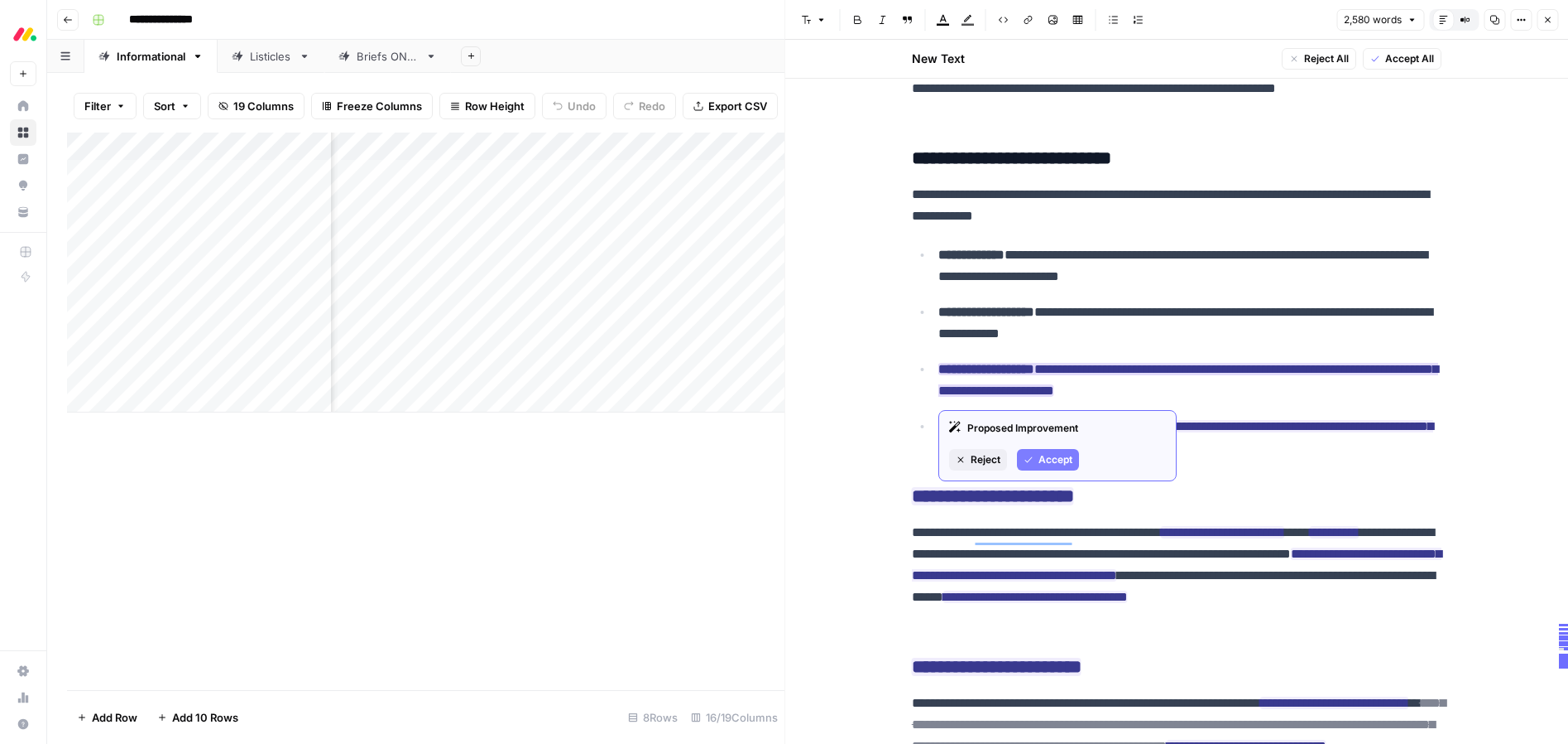
click at [1050, 462] on span "Accept" at bounding box center [1056, 459] width 34 height 15
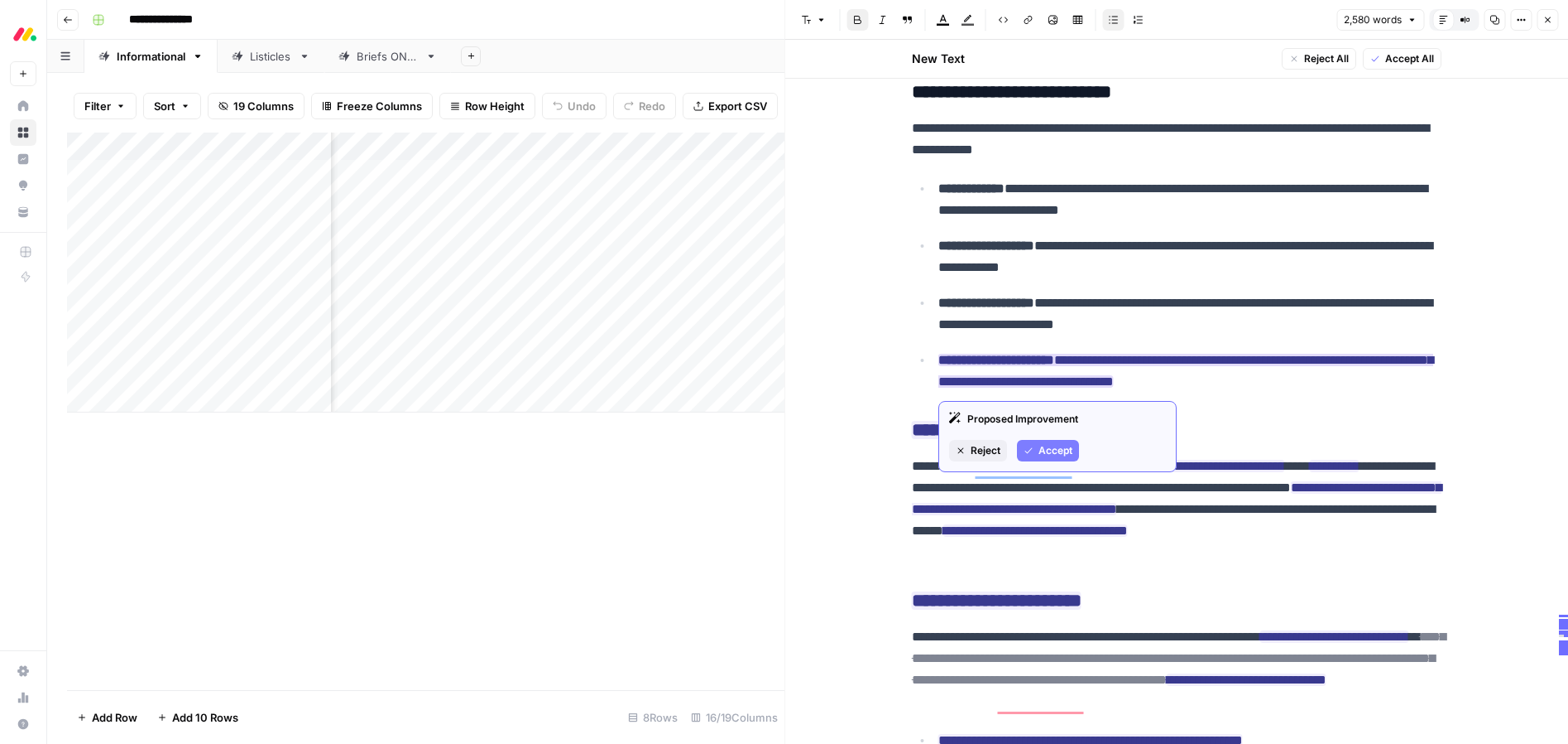
click at [1039, 454] on span "Accept" at bounding box center [1056, 450] width 34 height 15
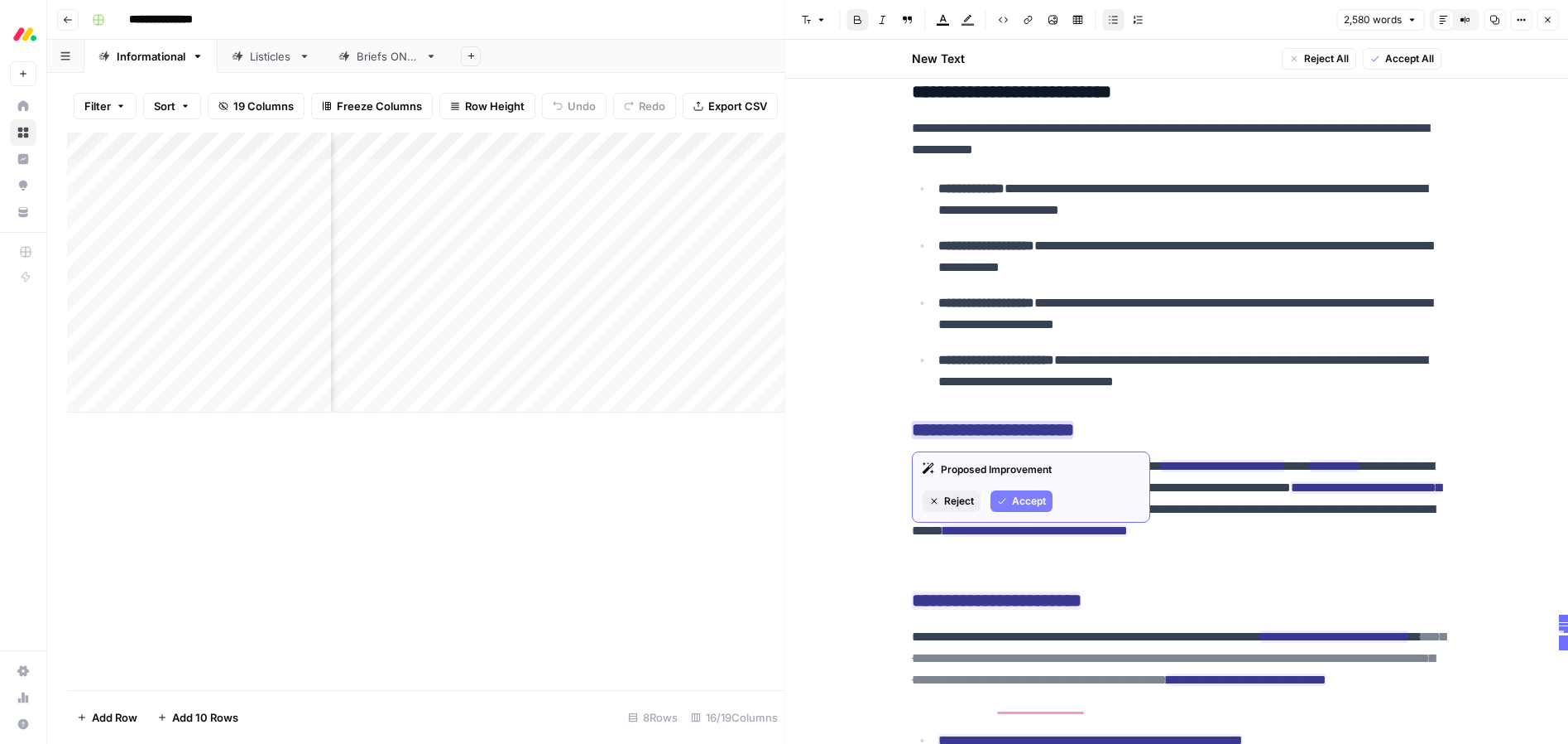
drag, startPoint x: 1020, startPoint y: 499, endPoint x: 1031, endPoint y: 499, distance: 11.0
click at [1021, 499] on span "Accept" at bounding box center [1028, 500] width 34 height 15
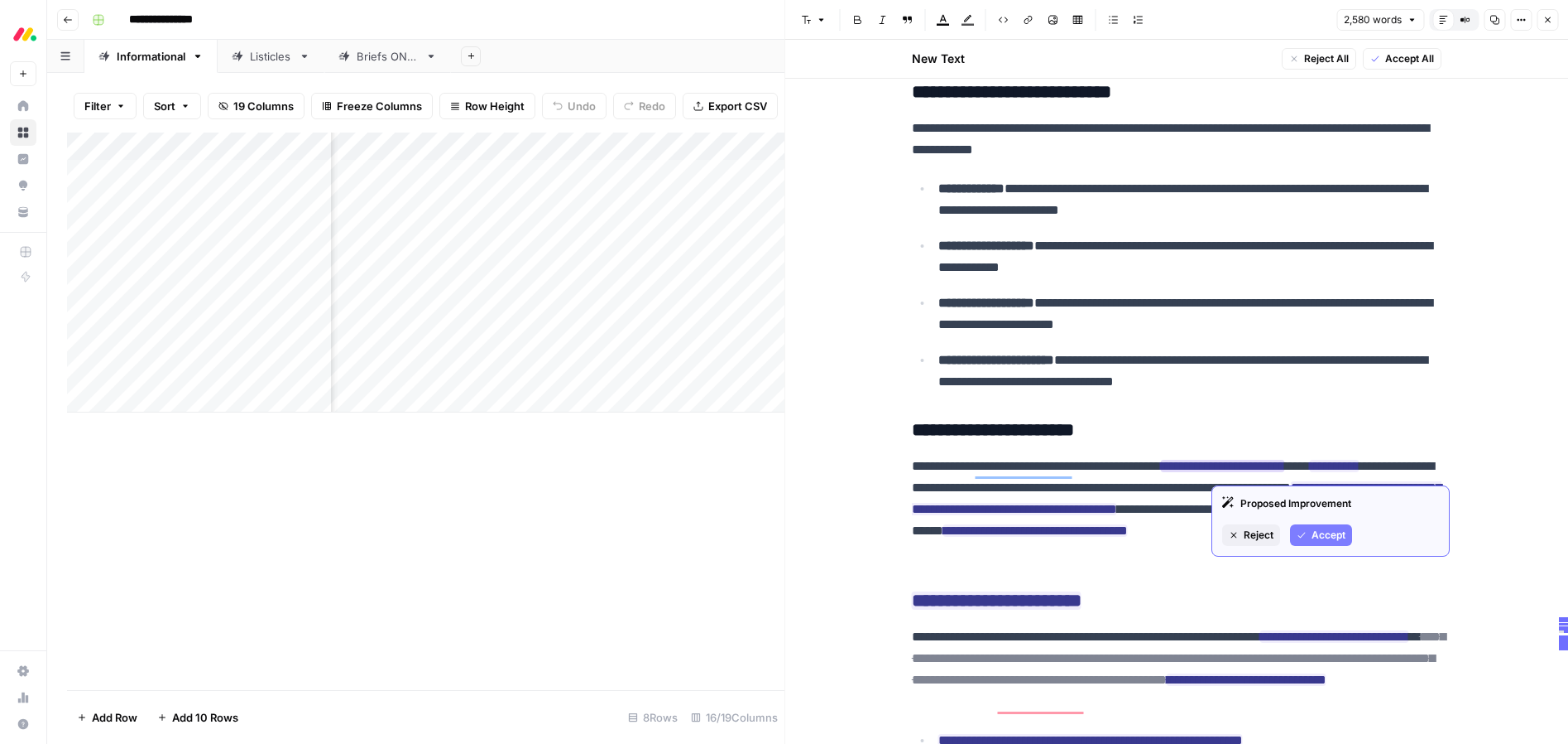
click at [1314, 534] on span "Accept" at bounding box center [1329, 534] width 34 height 15
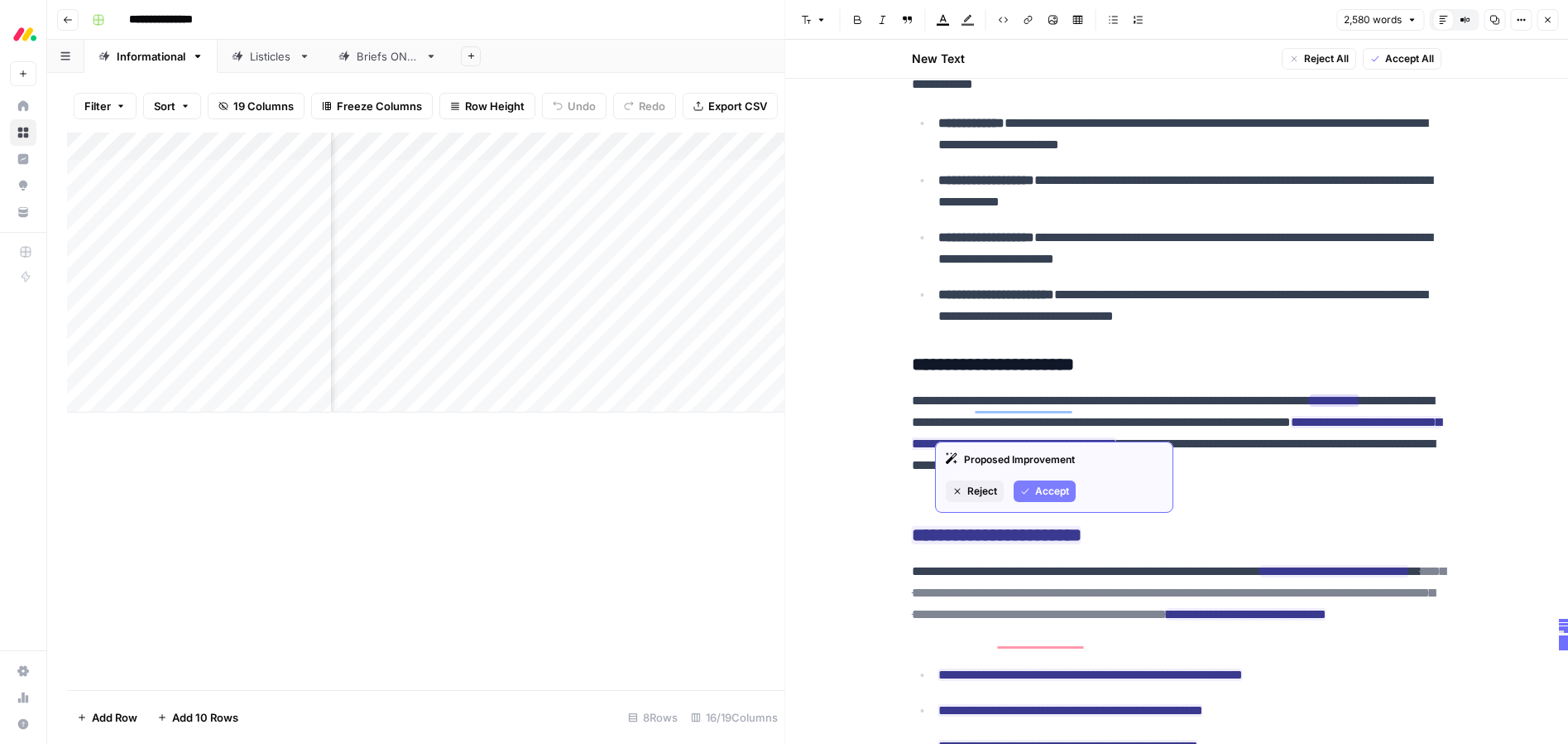
drag, startPoint x: 1035, startPoint y: 492, endPoint x: 1161, endPoint y: 478, distance: 126.8
click at [1054, 493] on span "Accept" at bounding box center [1052, 490] width 34 height 15
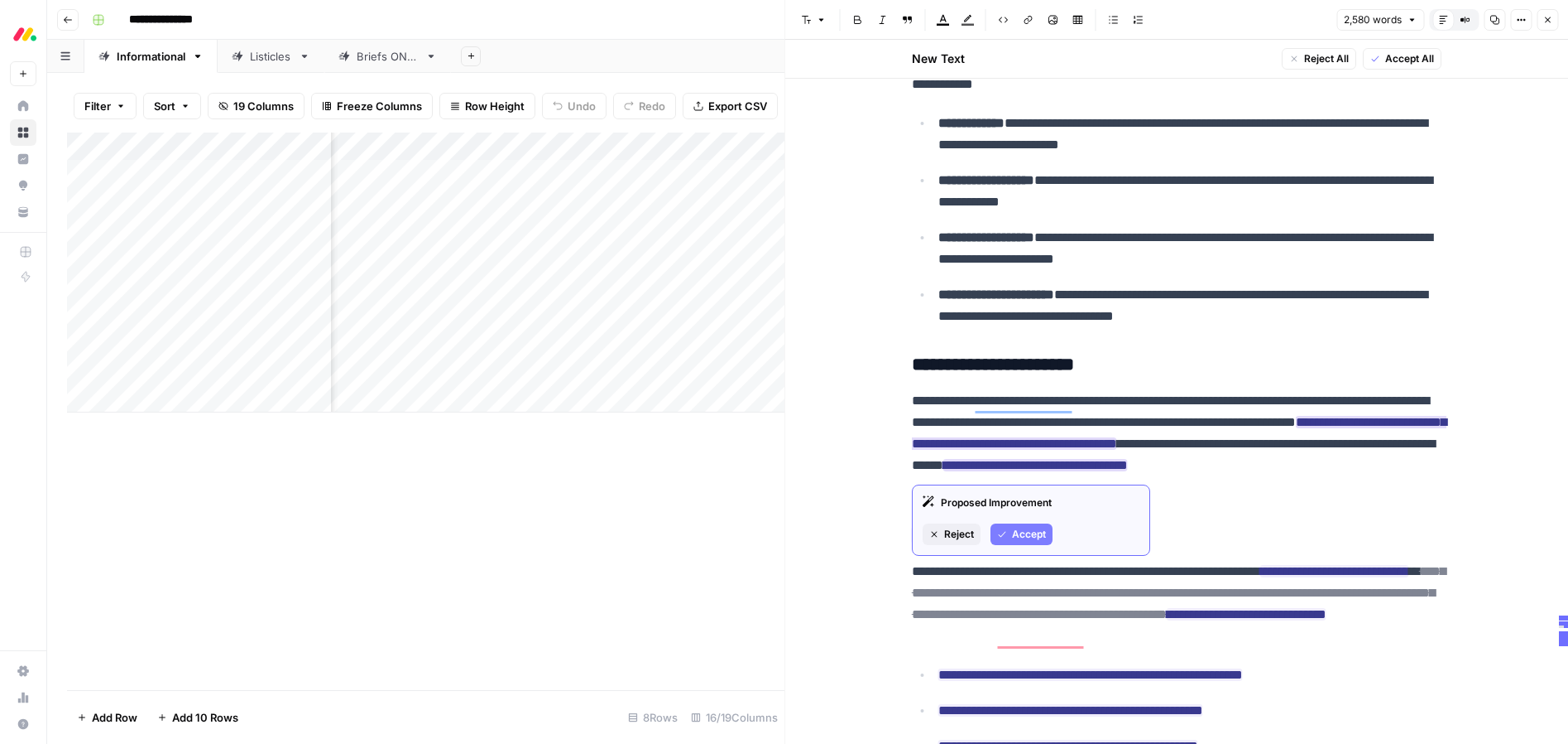
drag, startPoint x: 1031, startPoint y: 532, endPoint x: 976, endPoint y: 493, distance: 67.4
click at [1031, 532] on span "Accept" at bounding box center [1028, 534] width 34 height 15
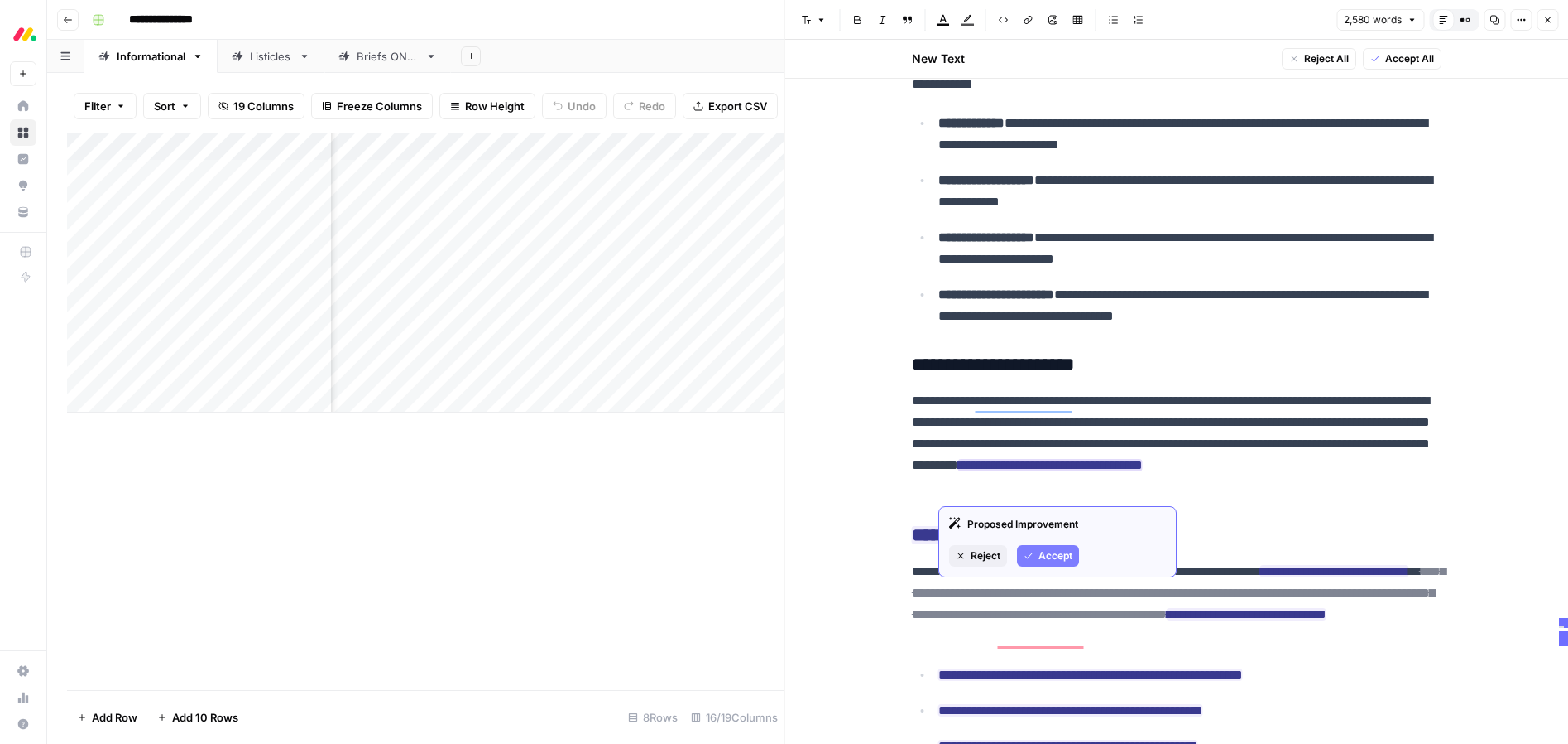
click at [1043, 547] on button "Accept" at bounding box center [1048, 555] width 62 height 21
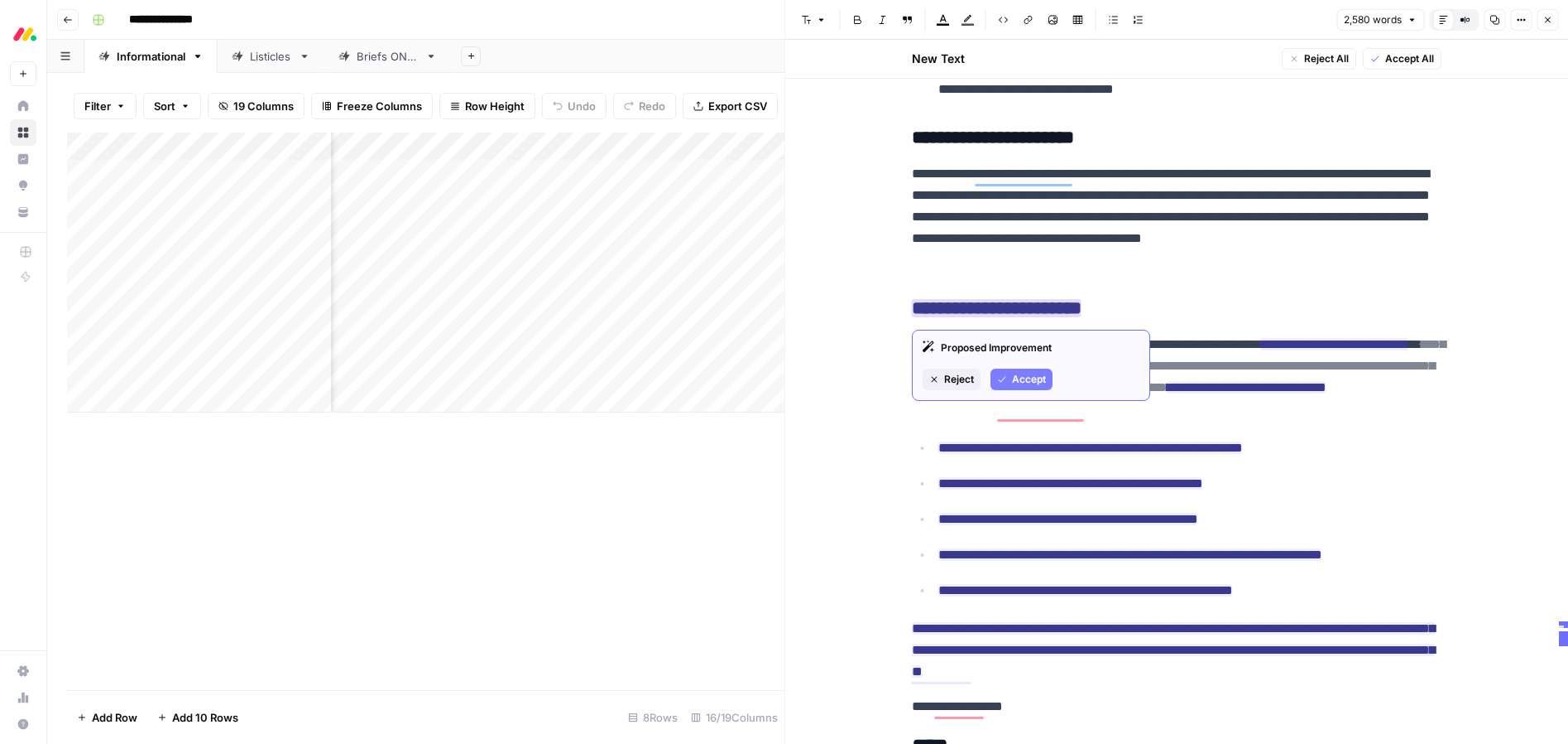
drag, startPoint x: 1032, startPoint y: 376, endPoint x: 1222, endPoint y: 376, distance: 190.0
click at [1033, 376] on span "Accept" at bounding box center [1028, 378] width 34 height 15
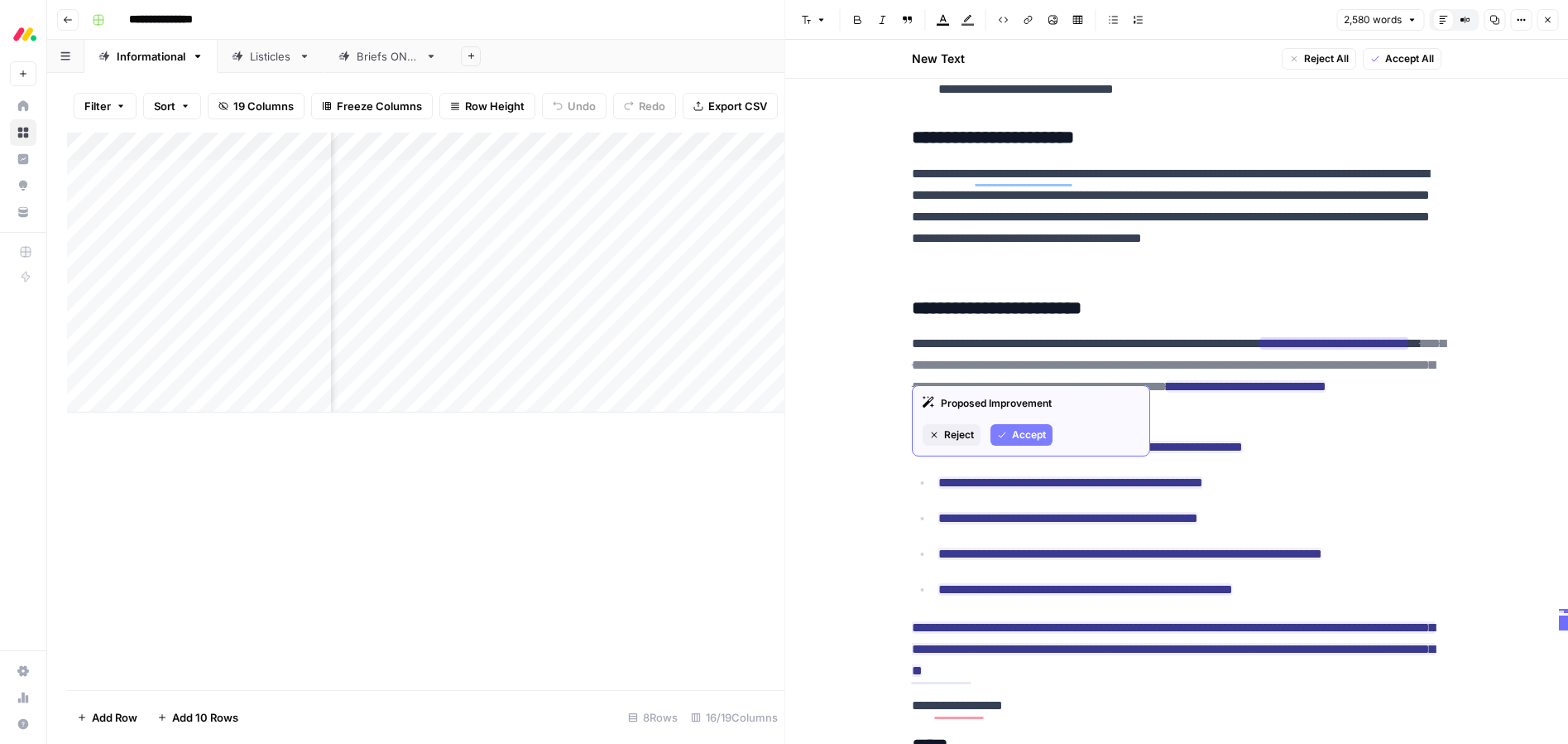
drag, startPoint x: 1028, startPoint y: 432, endPoint x: 1036, endPoint y: 434, distance: 8.2
click at [1028, 432] on span "Accept" at bounding box center [1028, 434] width 34 height 15
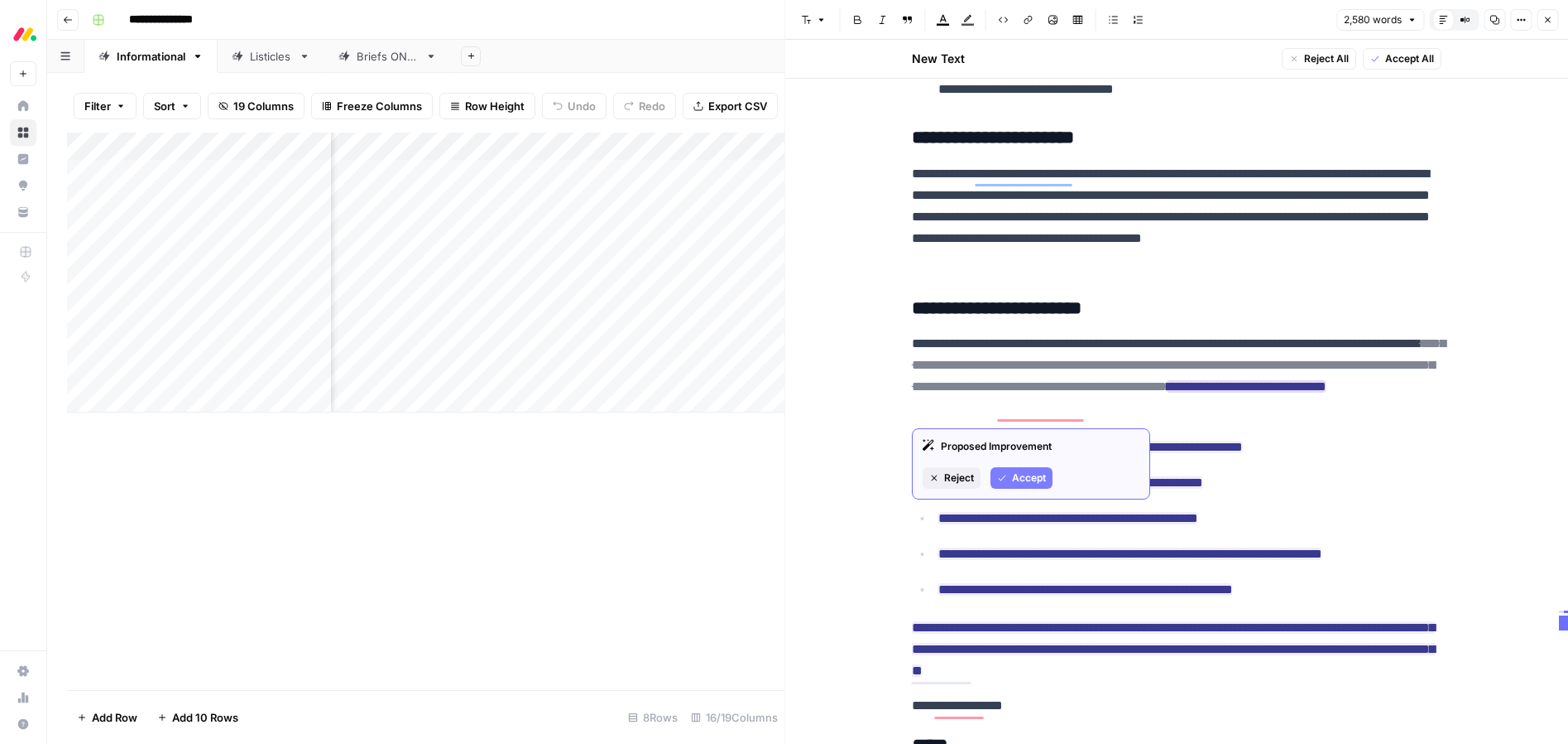
click at [1022, 480] on span "Accept" at bounding box center [1028, 478] width 34 height 15
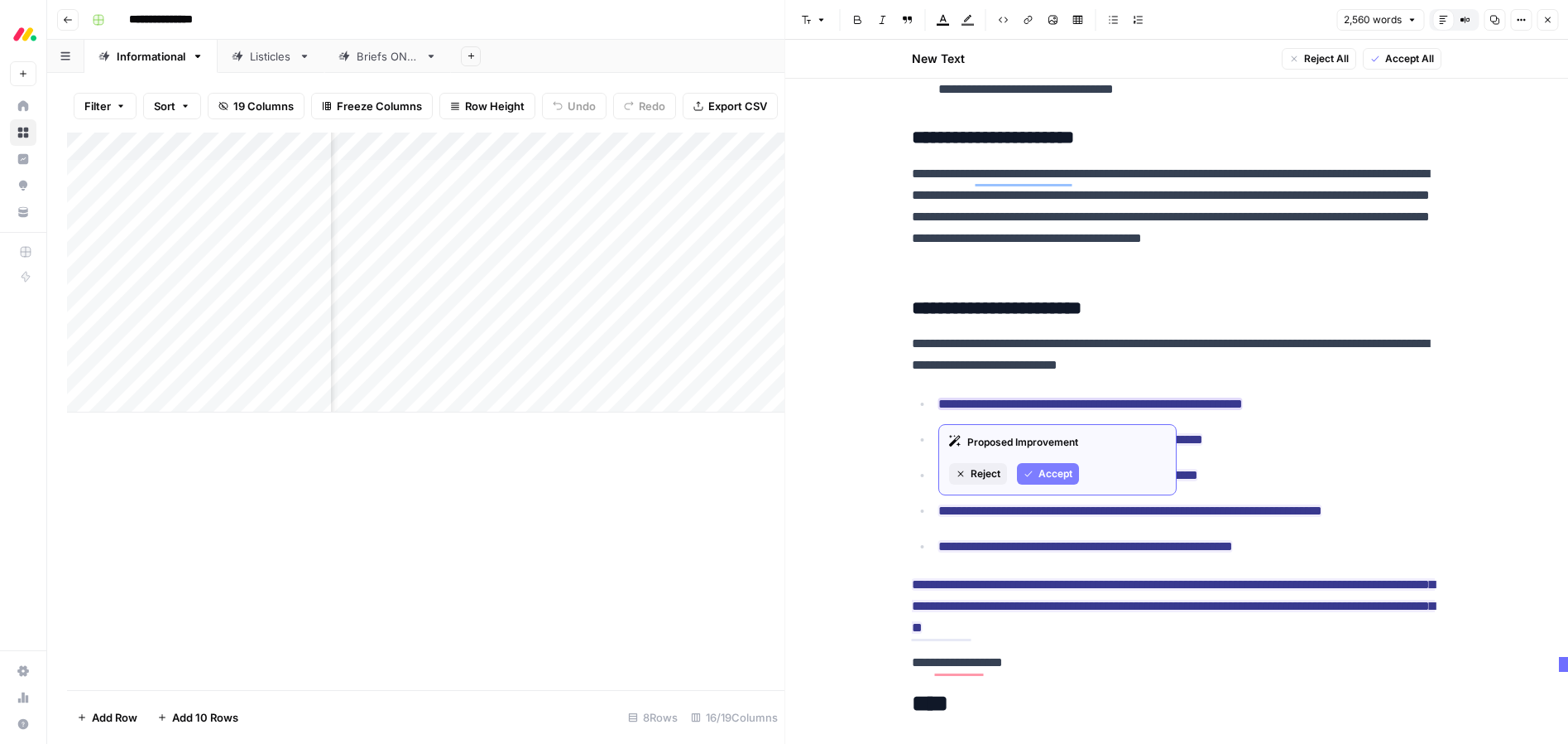
click at [1058, 466] on span "Accept" at bounding box center [1056, 473] width 34 height 15
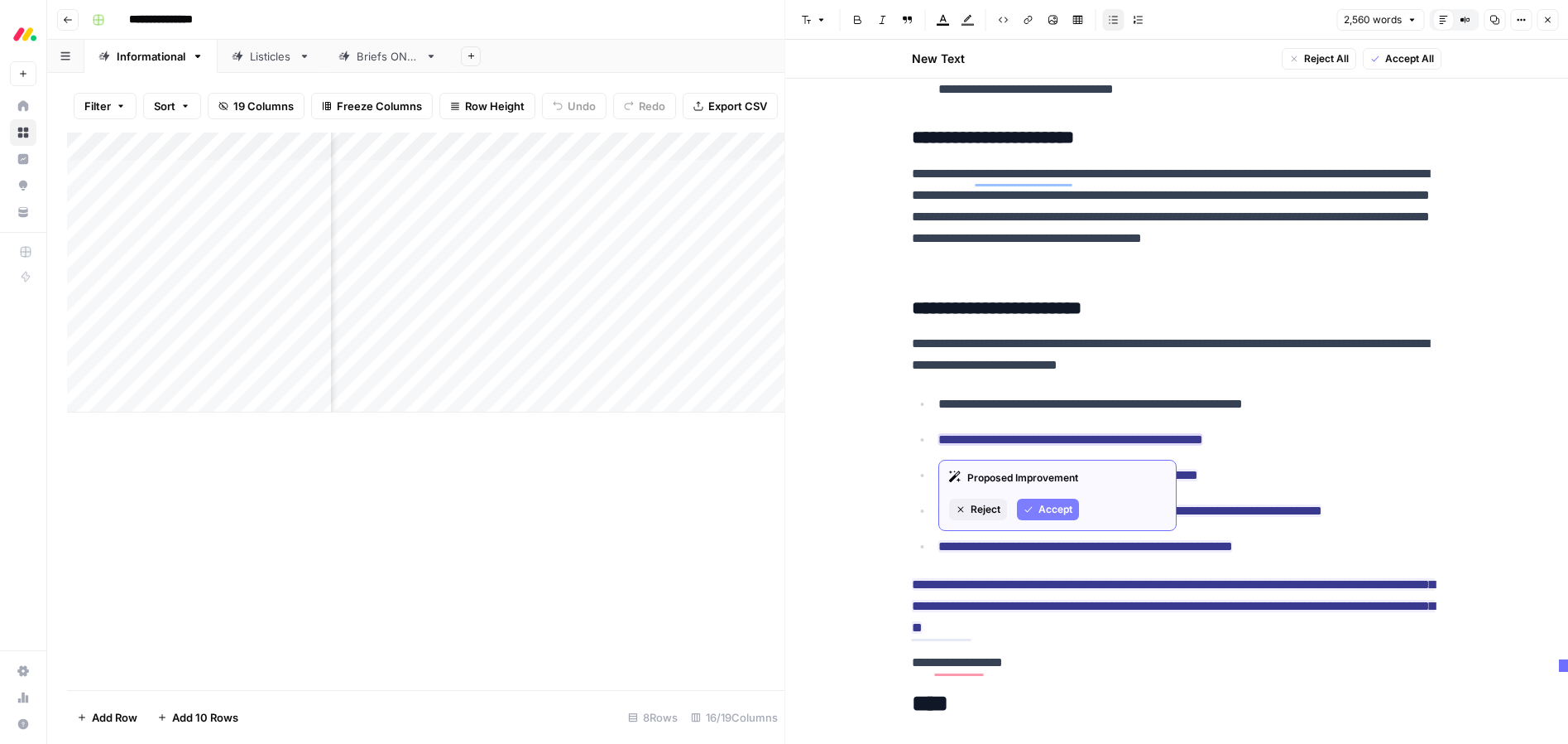
click at [1046, 510] on span "Accept" at bounding box center [1056, 509] width 34 height 15
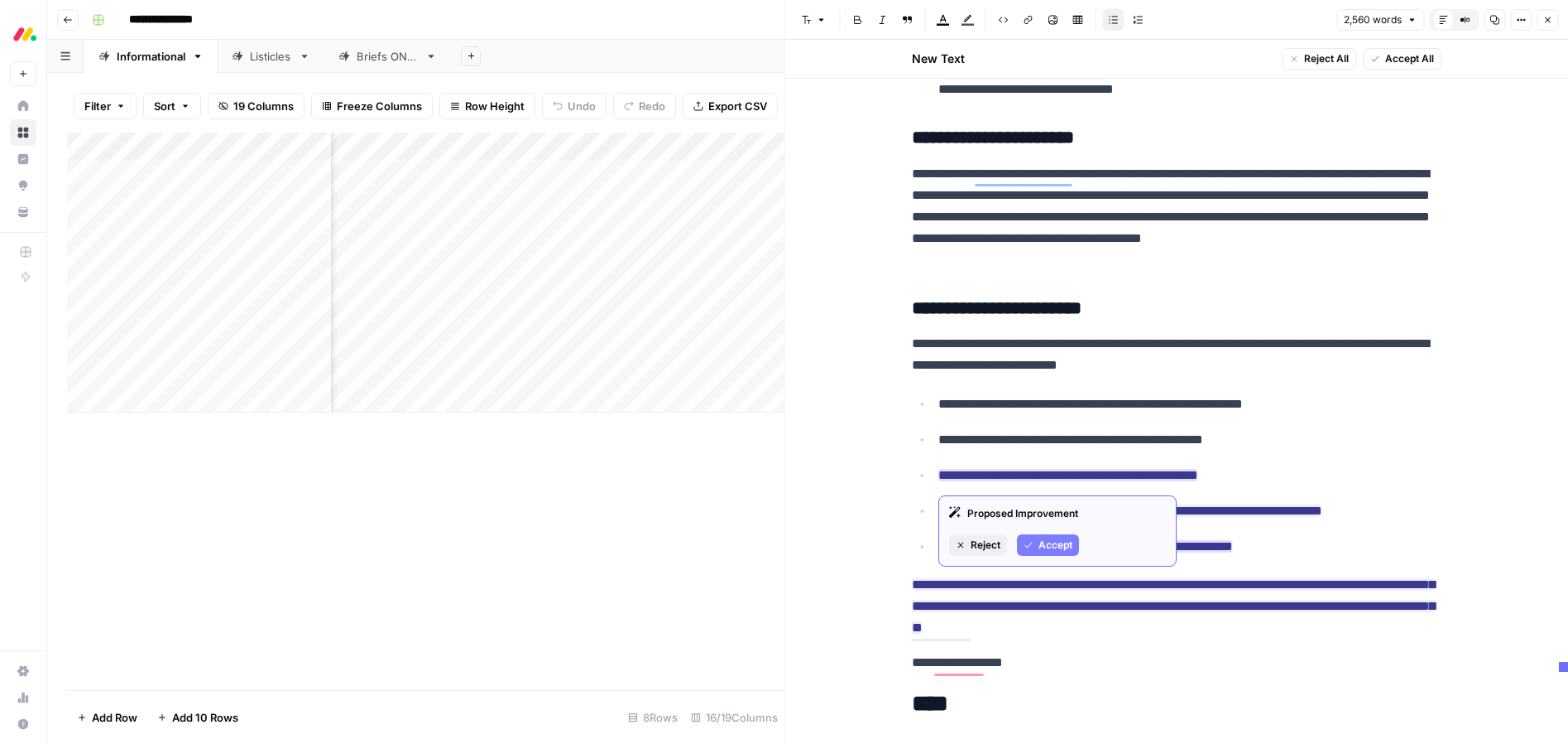
click at [1060, 544] on span "Accept" at bounding box center [1056, 545] width 34 height 15
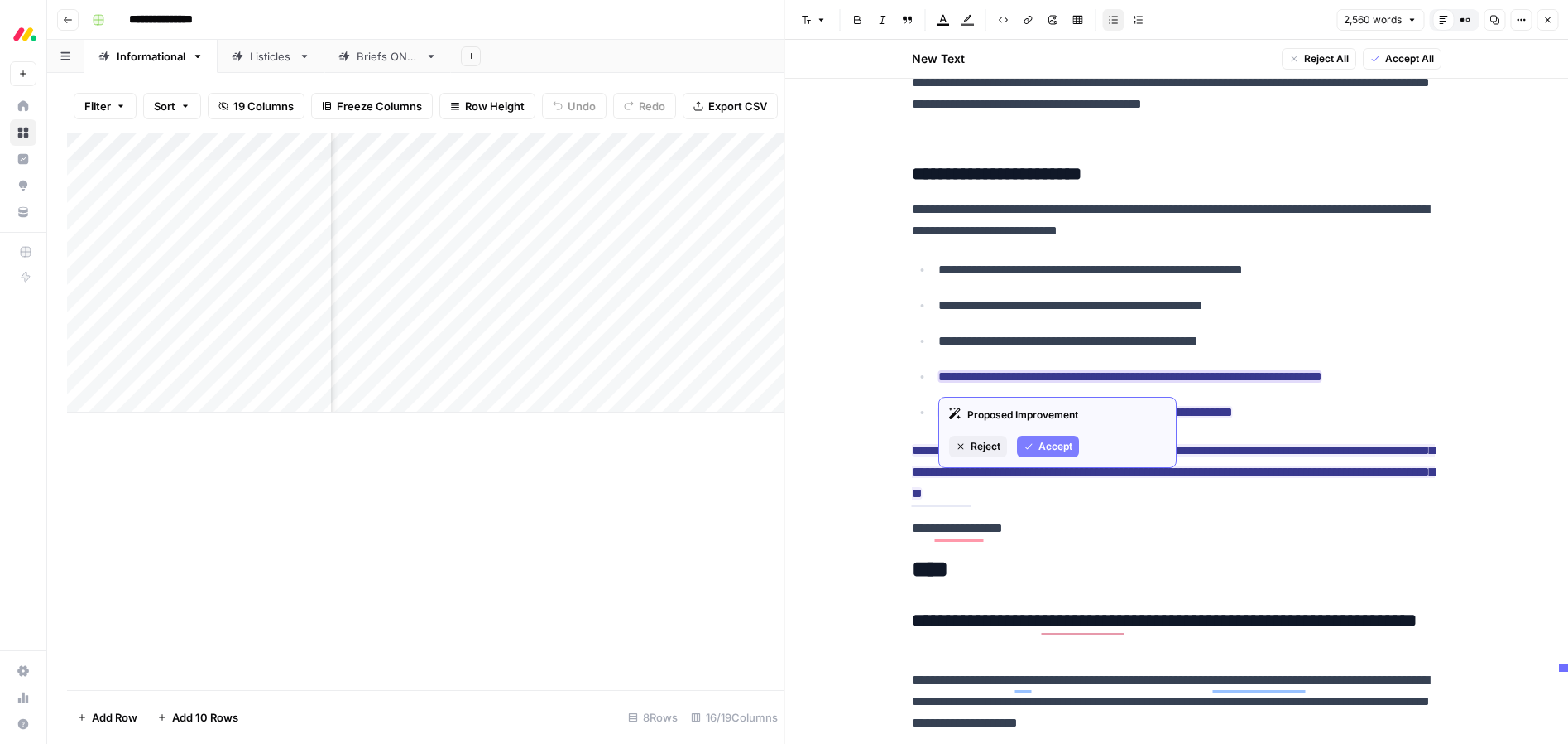
click at [1056, 443] on span "Accept" at bounding box center [1056, 445] width 34 height 15
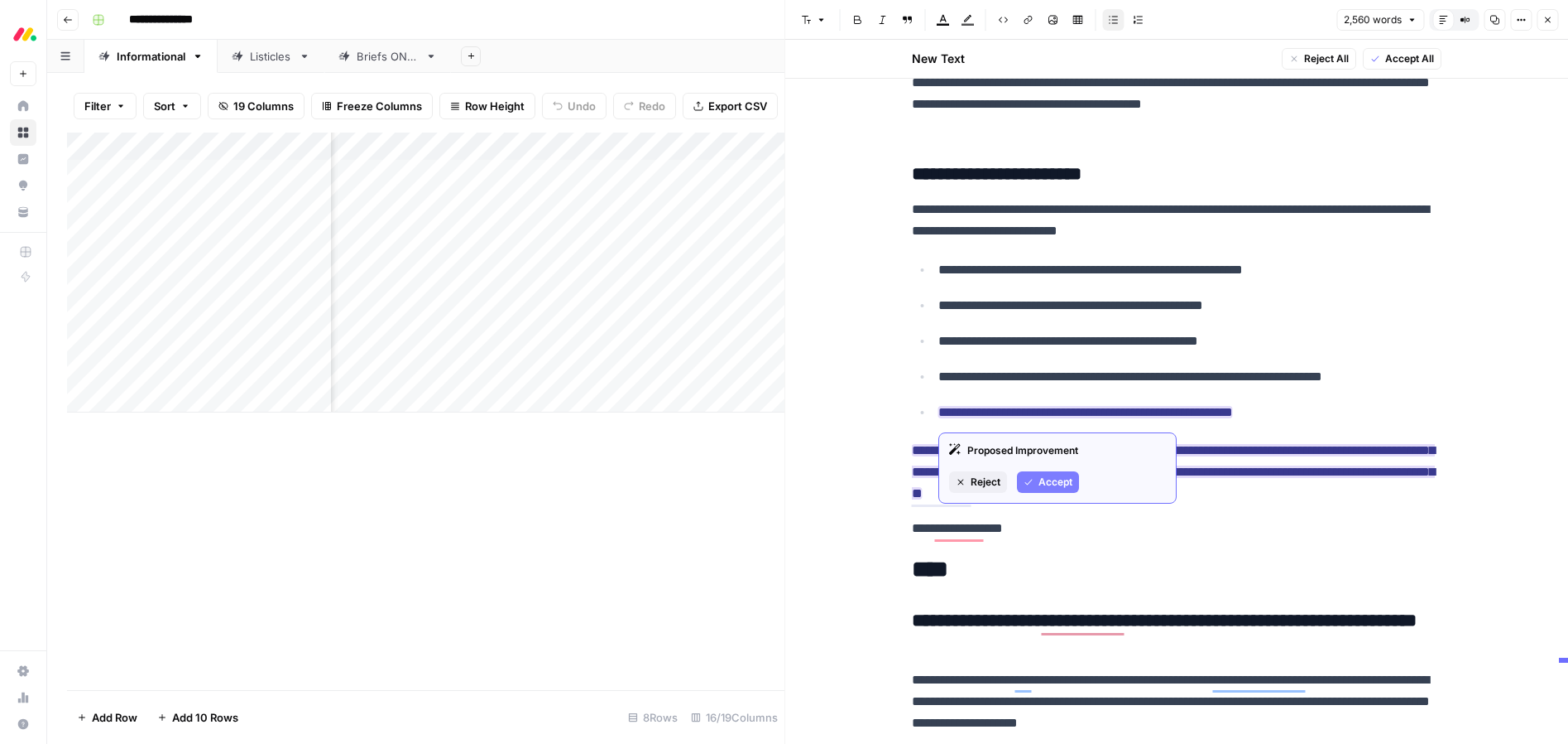
drag, startPoint x: 1052, startPoint y: 478, endPoint x: 1053, endPoint y: 470, distance: 8.1
click at [1052, 478] on span "Accept" at bounding box center [1056, 481] width 34 height 15
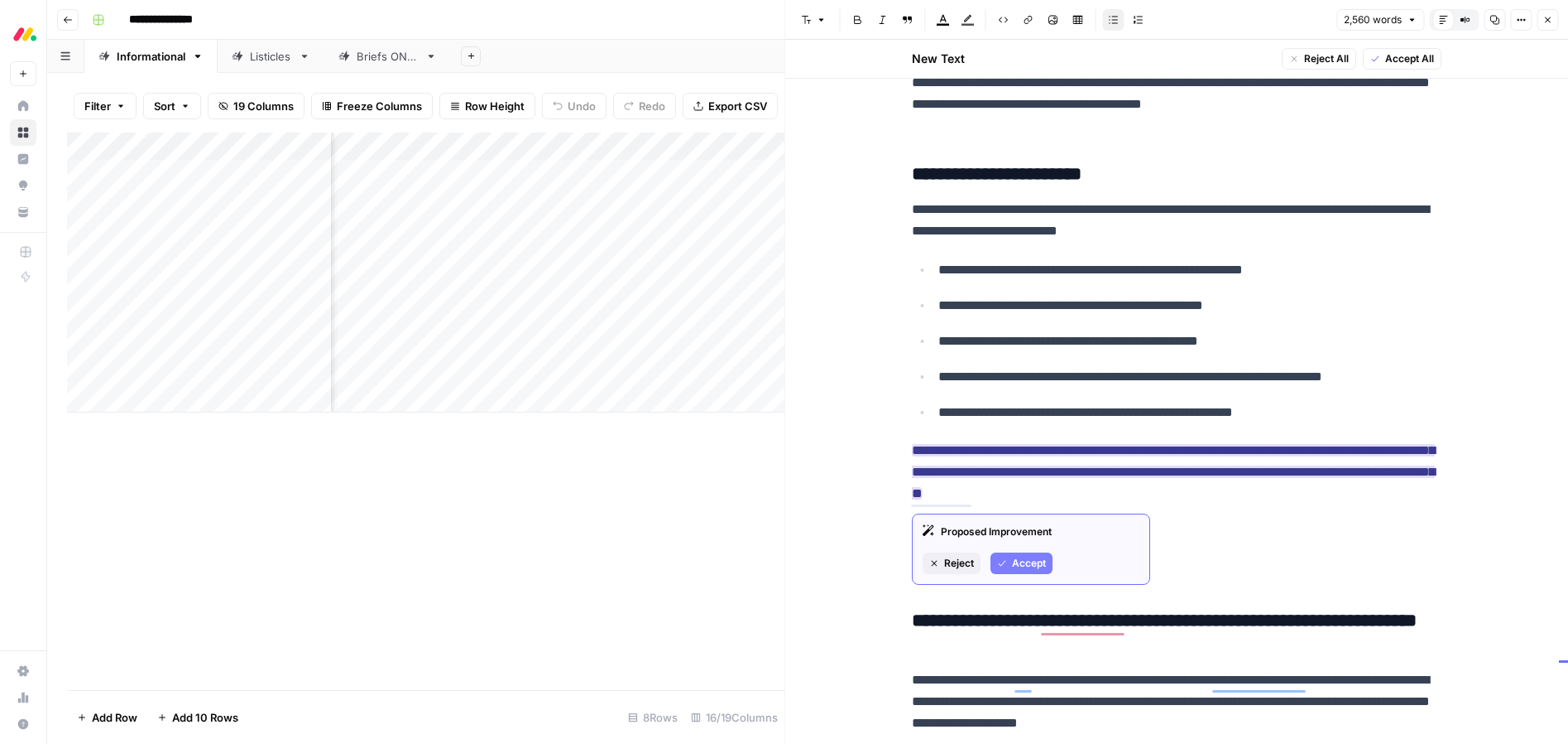
click at [1037, 561] on span "Accept" at bounding box center [1028, 562] width 34 height 15
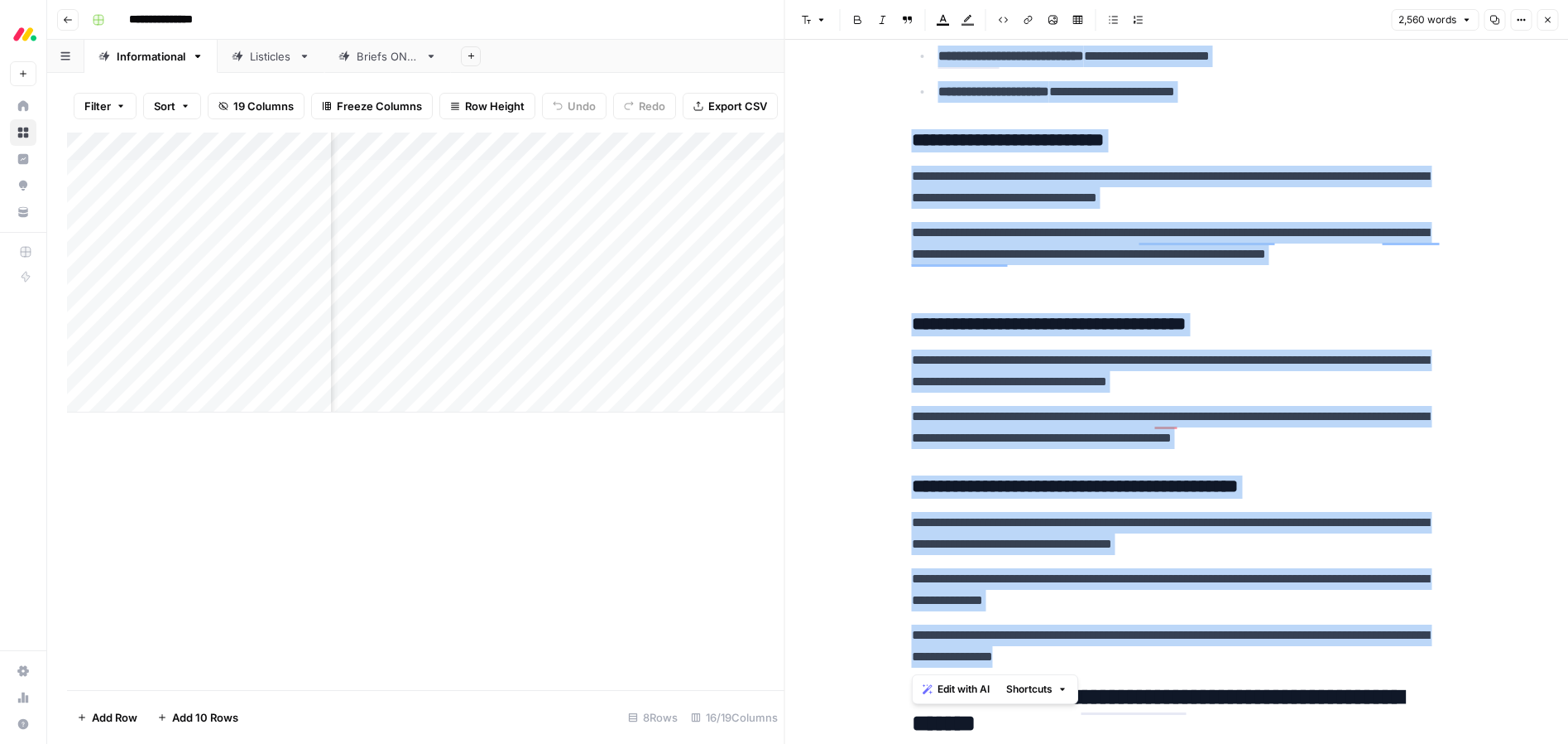
drag, startPoint x: 912, startPoint y: 239, endPoint x: 1242, endPoint y: 662, distance: 536.5
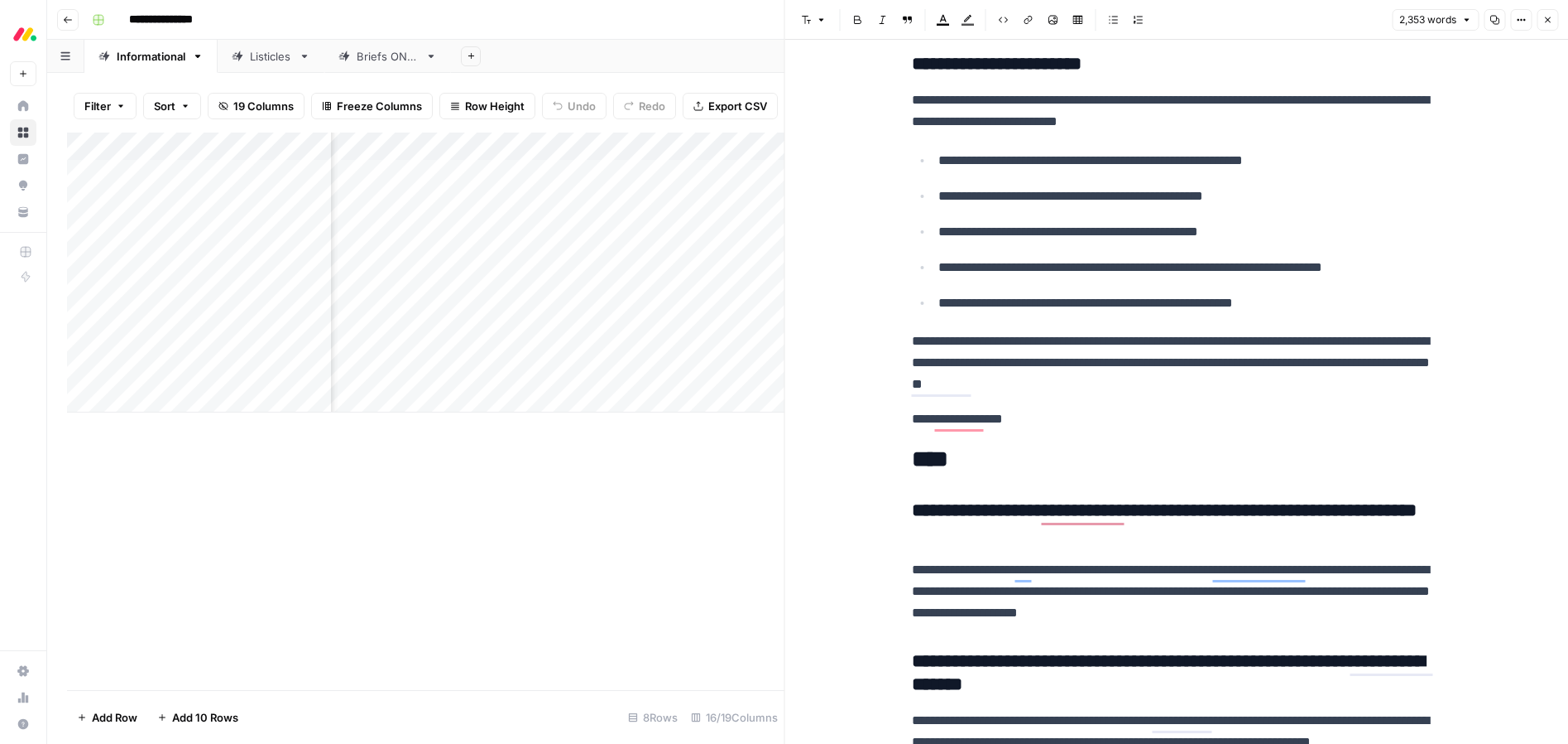
click at [1050, 418] on p "**********" at bounding box center [1176, 419] width 530 height 21
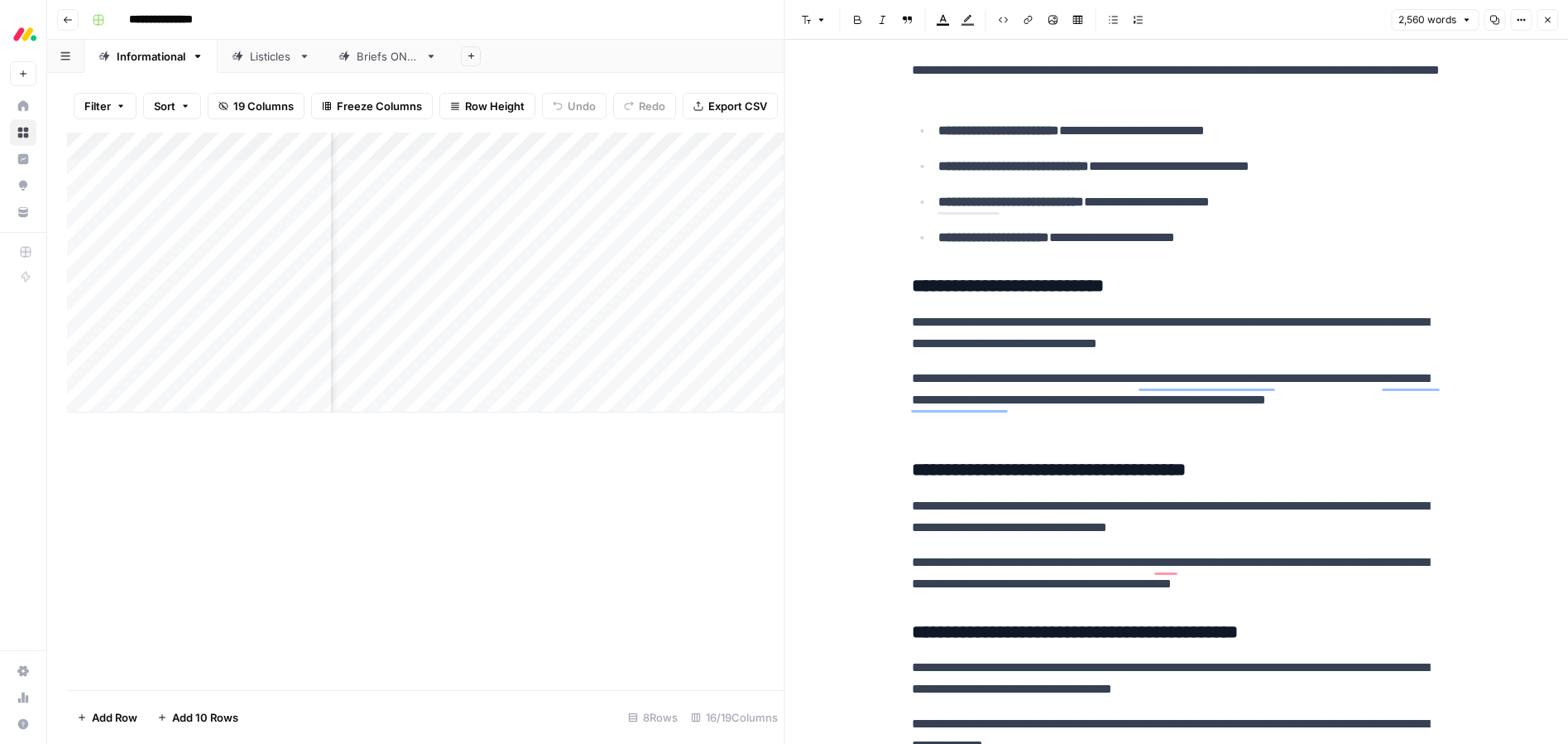
click at [1095, 354] on p "**********" at bounding box center [1176, 333] width 530 height 43
type input "best practices"
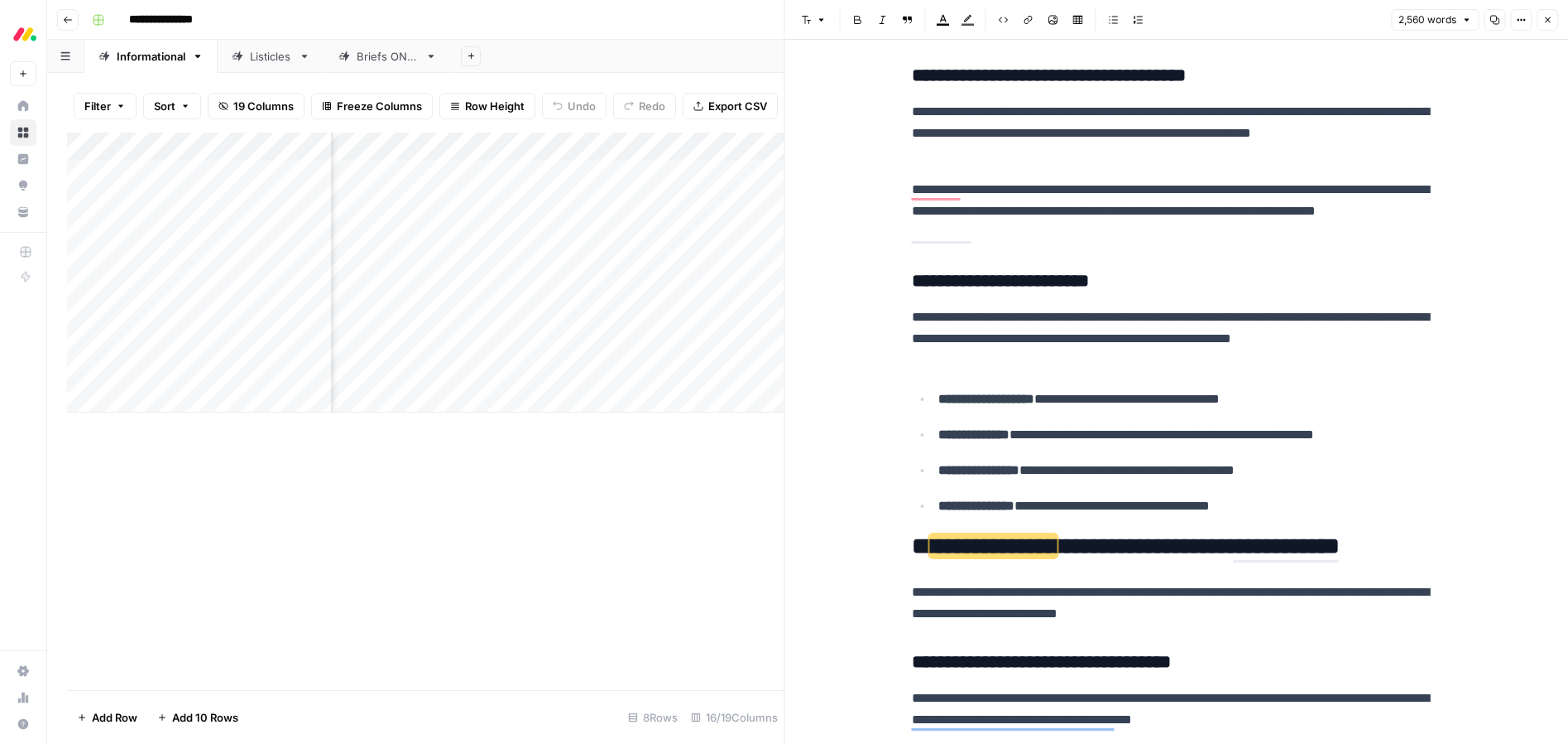
click at [1267, 324] on p "**********" at bounding box center [1176, 338] width 530 height 64
type input "slack"
drag, startPoint x: 1323, startPoint y: 24, endPoint x: 1123, endPoint y: 47, distance: 201.3
click at [1150, 28] on body "**********" at bounding box center [784, 372] width 1568 height 744
paste input "ai routing"
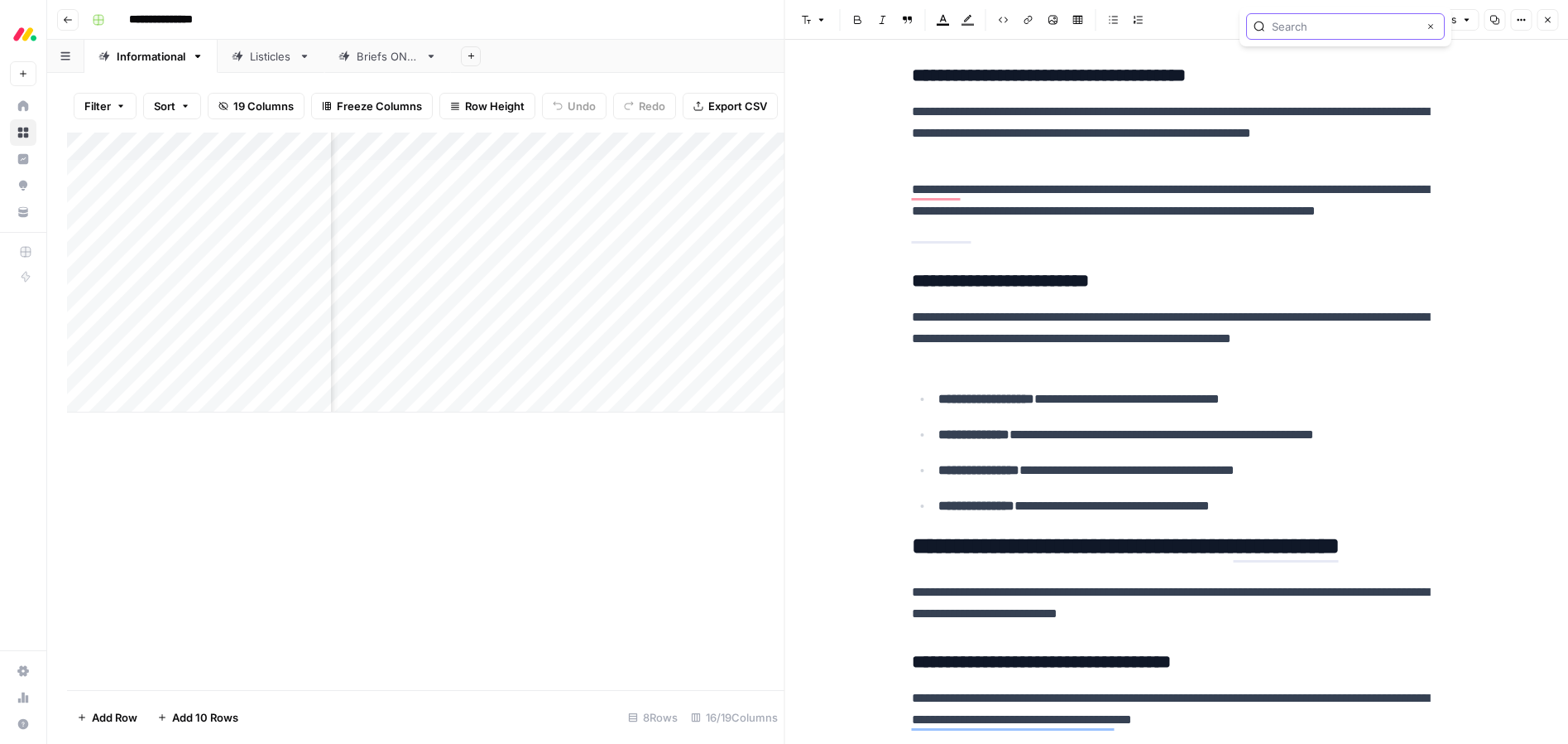
type input "ai routing"
drag, startPoint x: 1323, startPoint y: 26, endPoint x: 1242, endPoint y: 49, distance: 84.2
click at [1236, 25] on body "**********" at bounding box center [784, 372] width 1568 height 744
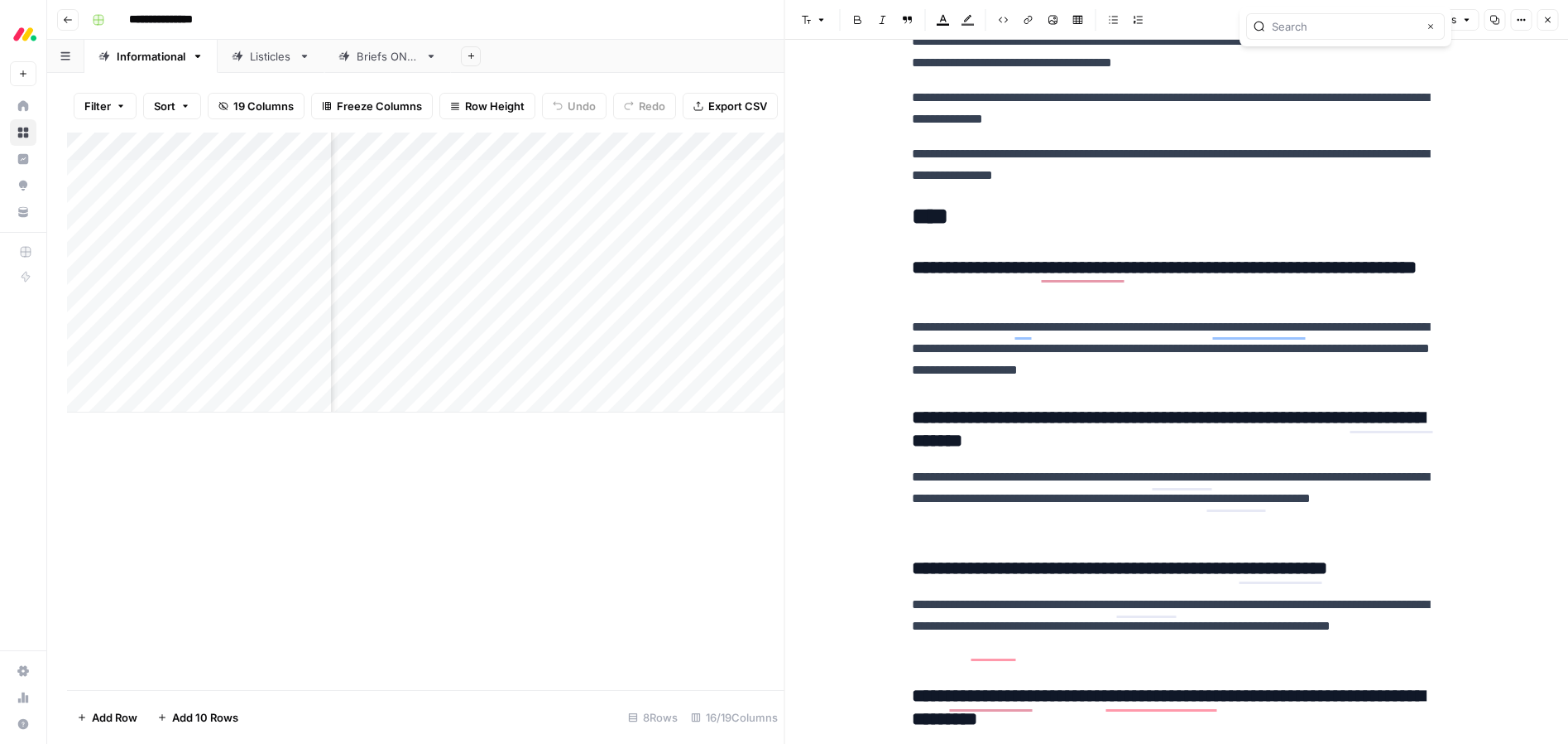
click at [943, 217] on h2 "****" at bounding box center [1176, 216] width 530 height 26
click at [969, 257] on span "Edit with AI" at bounding box center [964, 254] width 52 height 15
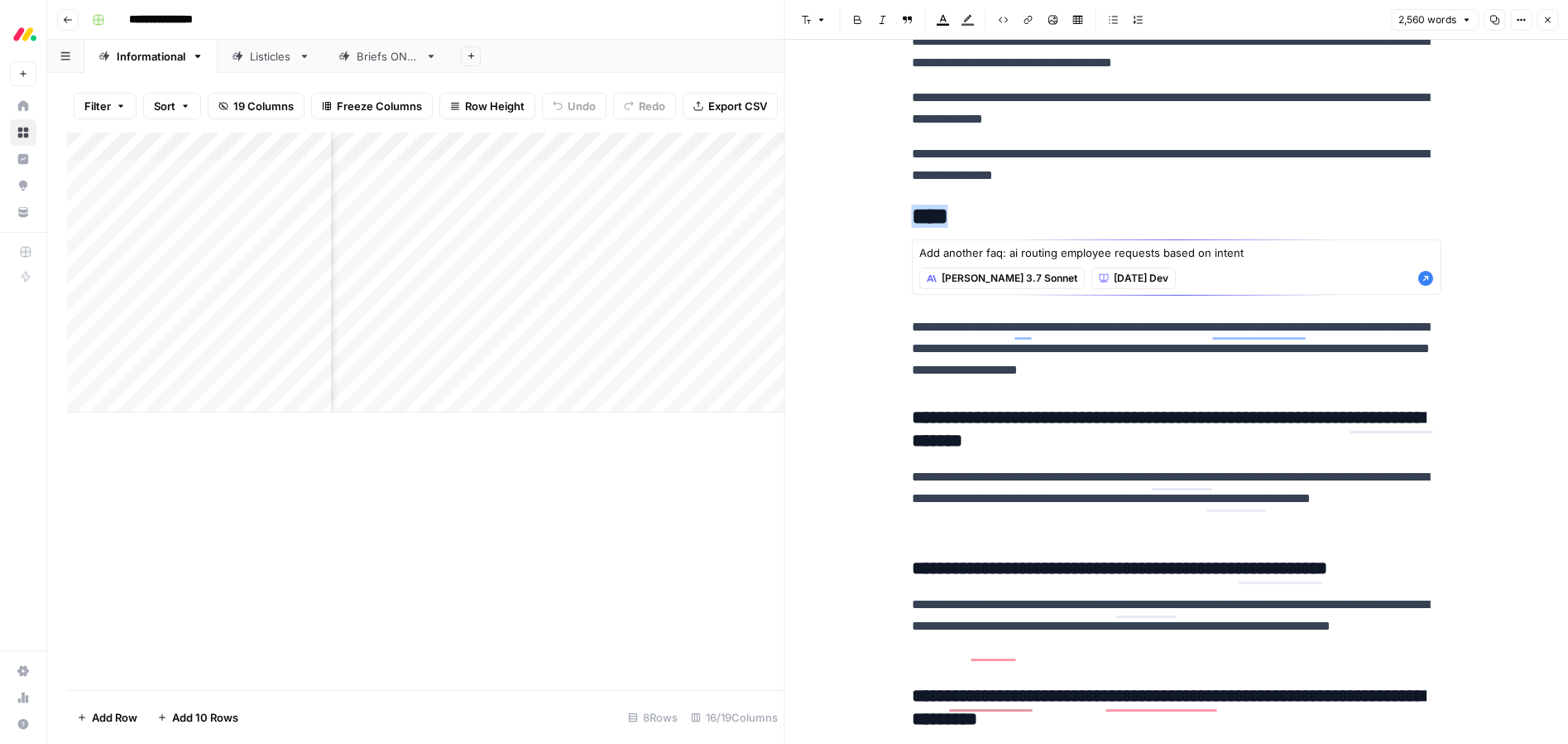
click at [1000, 253] on textarea "Add another faq: ai routing employee requests based on intent" at bounding box center [1177, 252] width 515 height 17
type textarea "Add another faq about: ai routing employee requests based on intent"
click at [1425, 278] on icon "button" at bounding box center [1426, 278] width 17 height 17
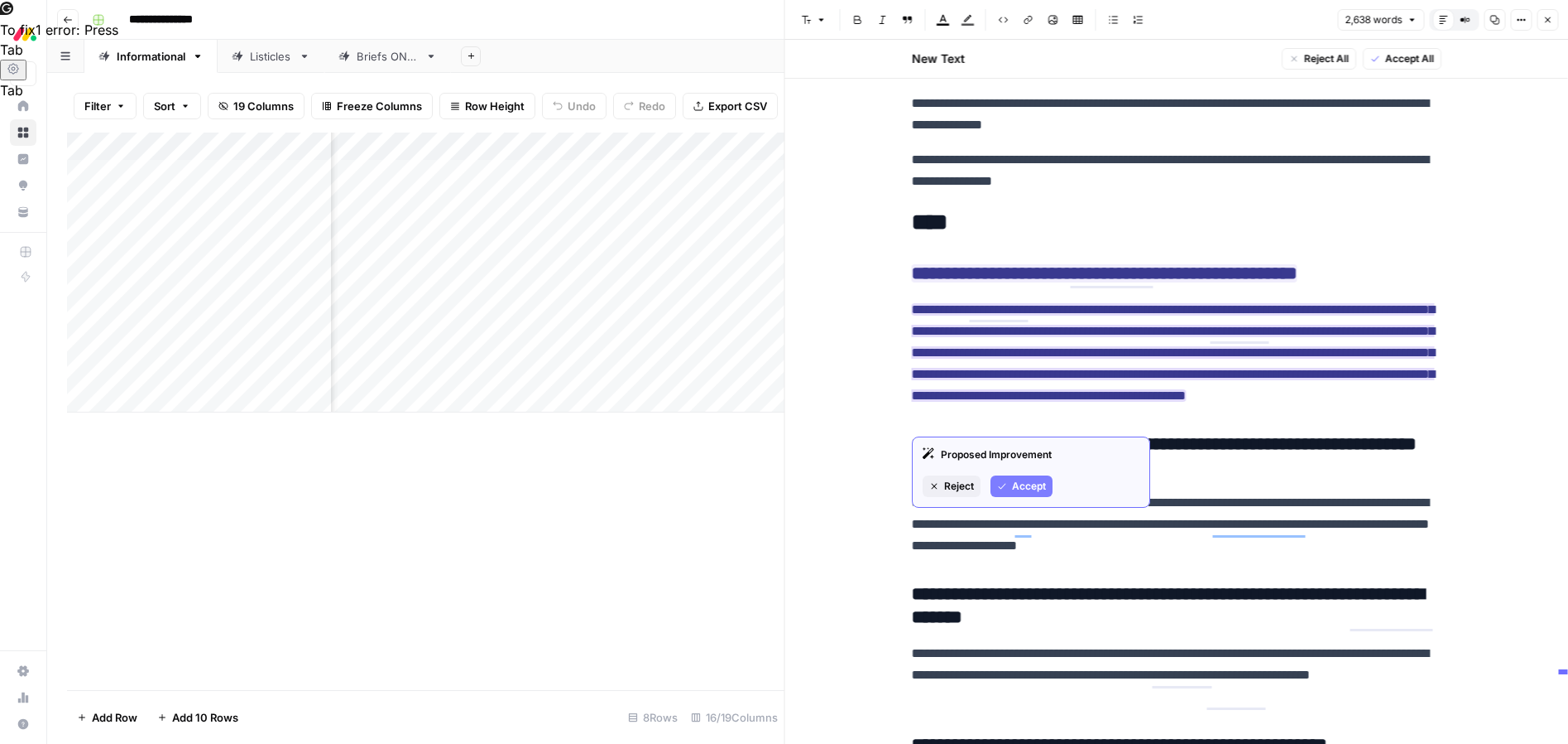
click at [1017, 482] on span "Accept" at bounding box center [1028, 485] width 34 height 15
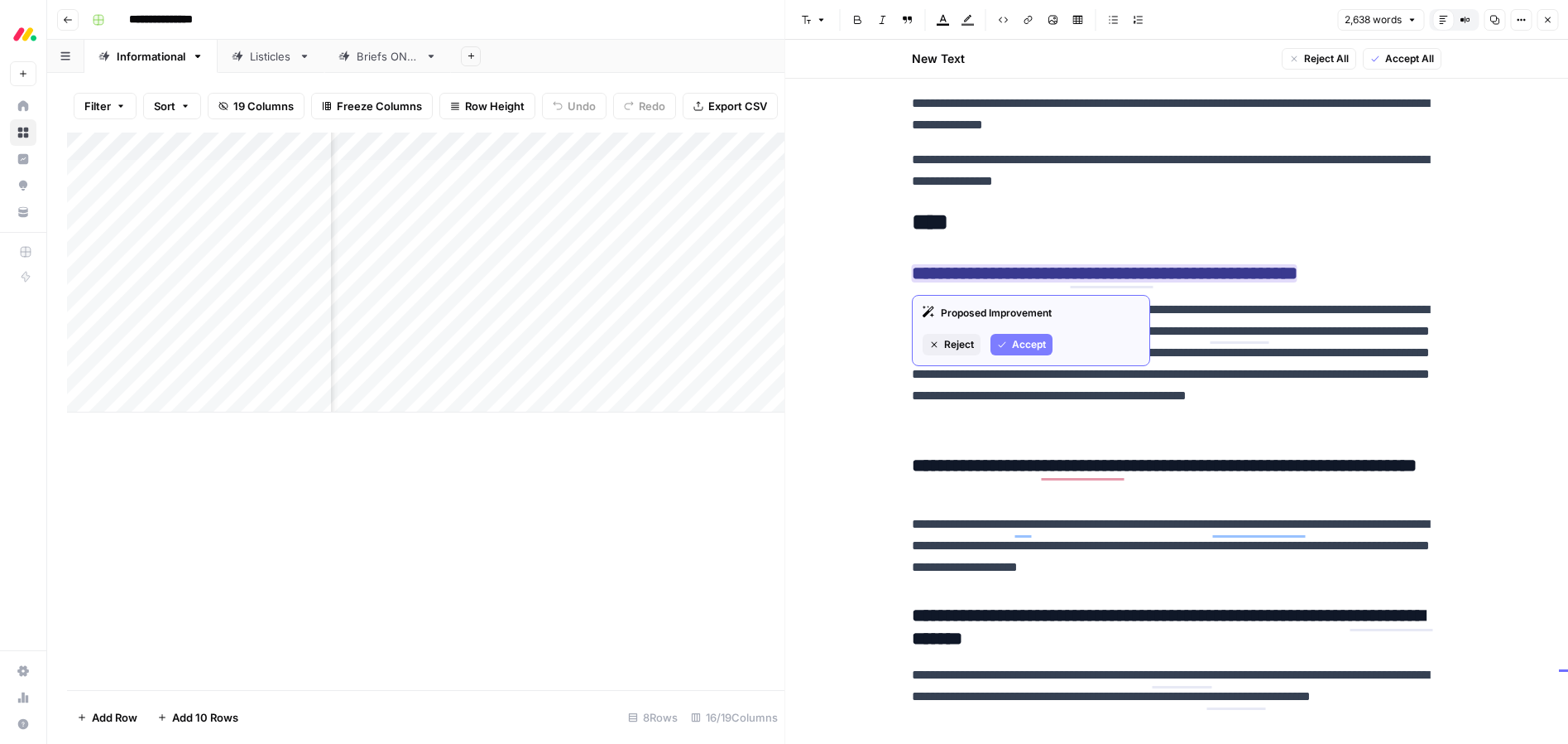
click at [1019, 344] on span "Accept" at bounding box center [1028, 344] width 34 height 15
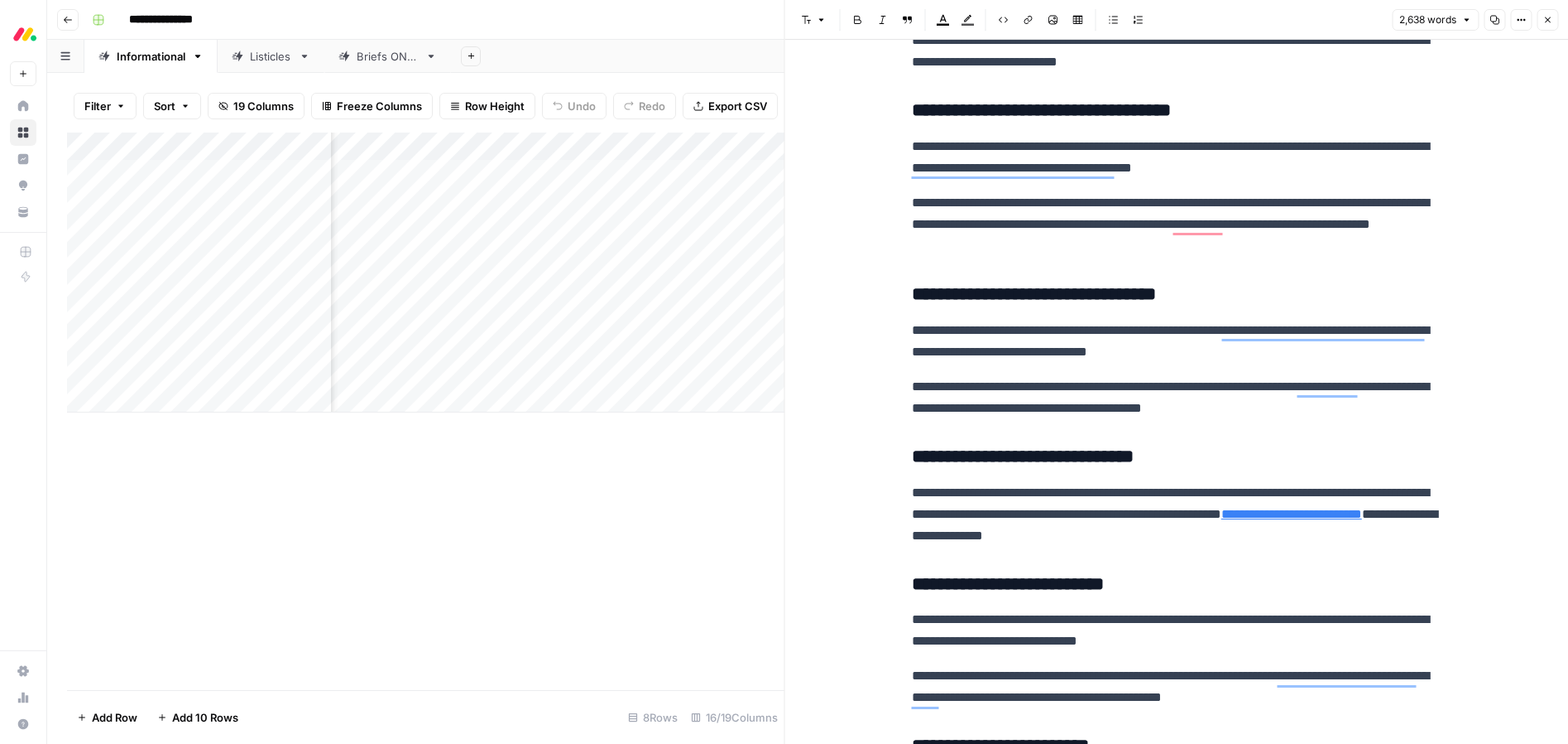
click at [1548, 22] on icon "button" at bounding box center [1548, 19] width 10 height 10
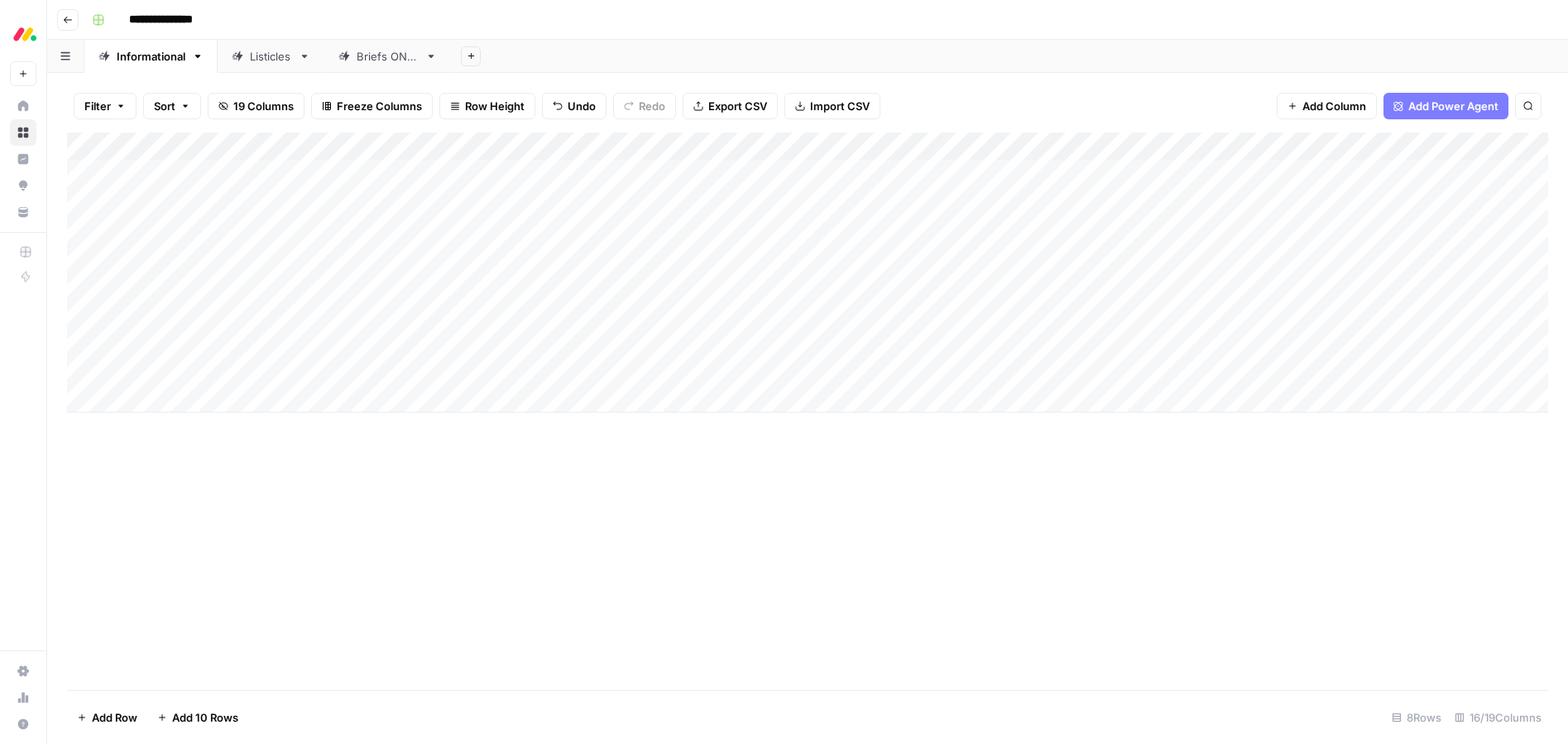
click at [421, 364] on div "Add Column" at bounding box center [808, 272] width 1481 height 280
click at [422, 365] on div "Add Column" at bounding box center [808, 272] width 1481 height 280
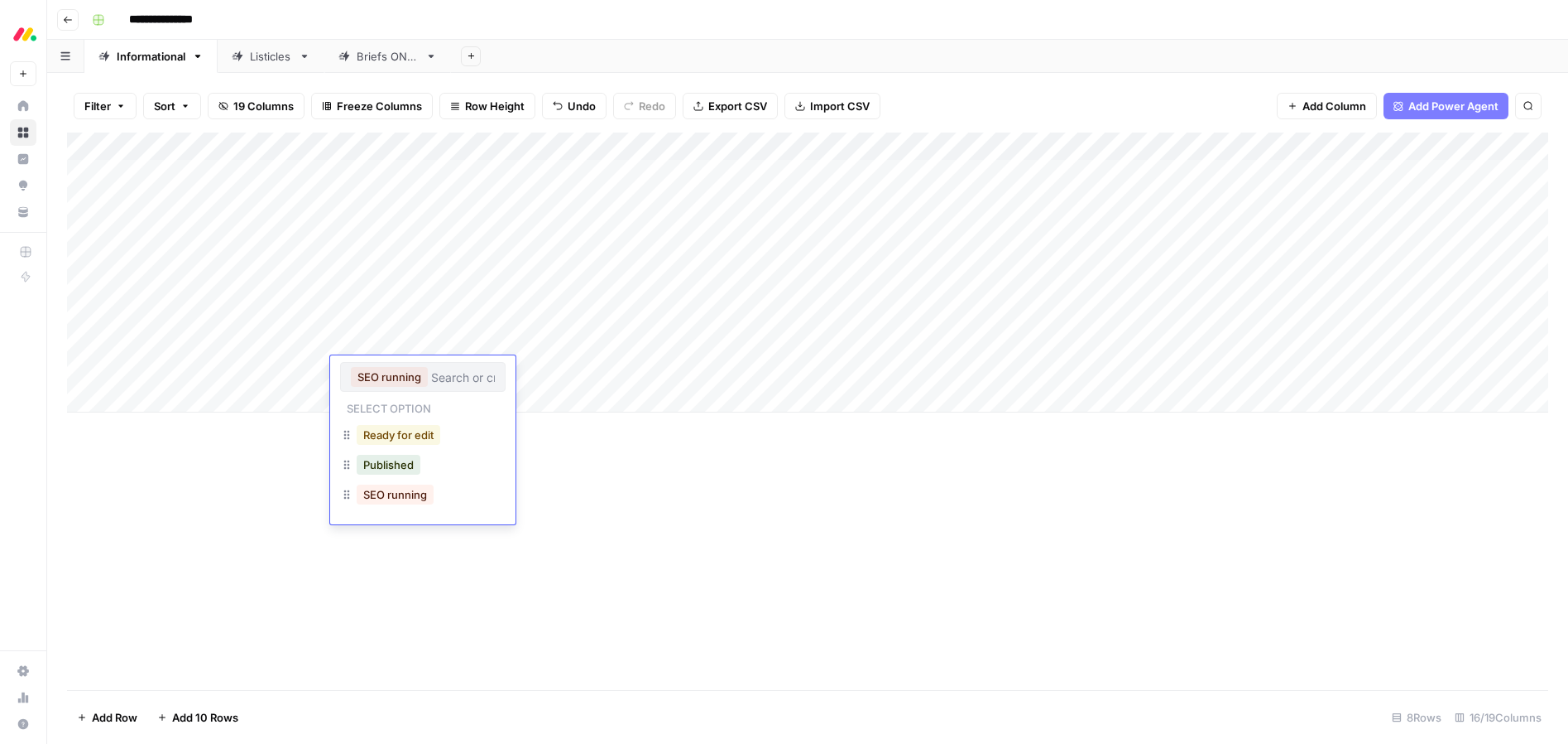
click at [399, 431] on button "Ready for edit" at bounding box center [399, 435] width 84 height 19
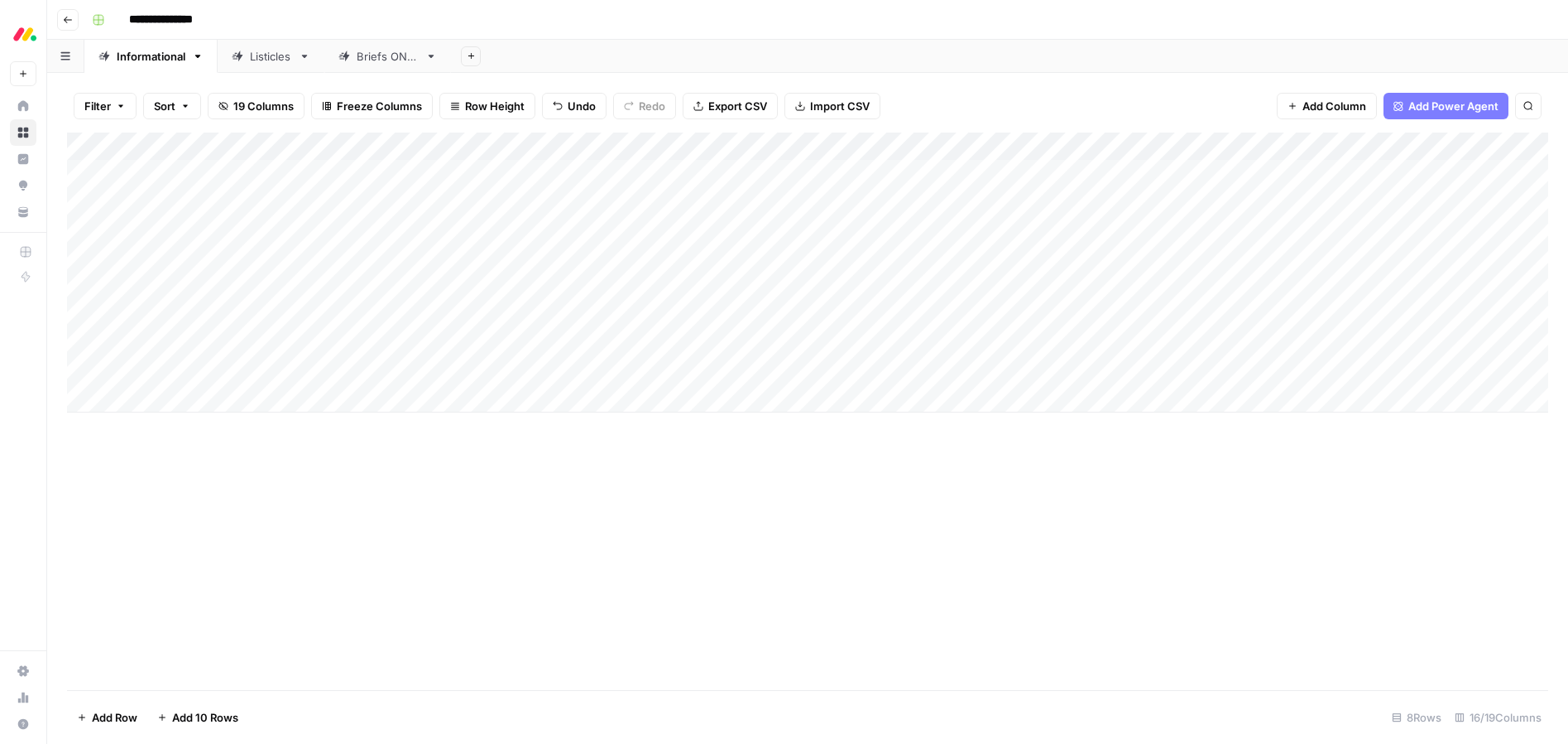
click at [814, 452] on div "Add Column" at bounding box center [808, 410] width 1481 height 557
click at [977, 464] on div "Add Column" at bounding box center [808, 410] width 1481 height 557
drag, startPoint x: 416, startPoint y: 446, endPoint x: 405, endPoint y: 432, distance: 17.8
click at [416, 446] on div "Add Column" at bounding box center [808, 410] width 1481 height 557
drag, startPoint x: 597, startPoint y: 519, endPoint x: 412, endPoint y: 266, distance: 313.4
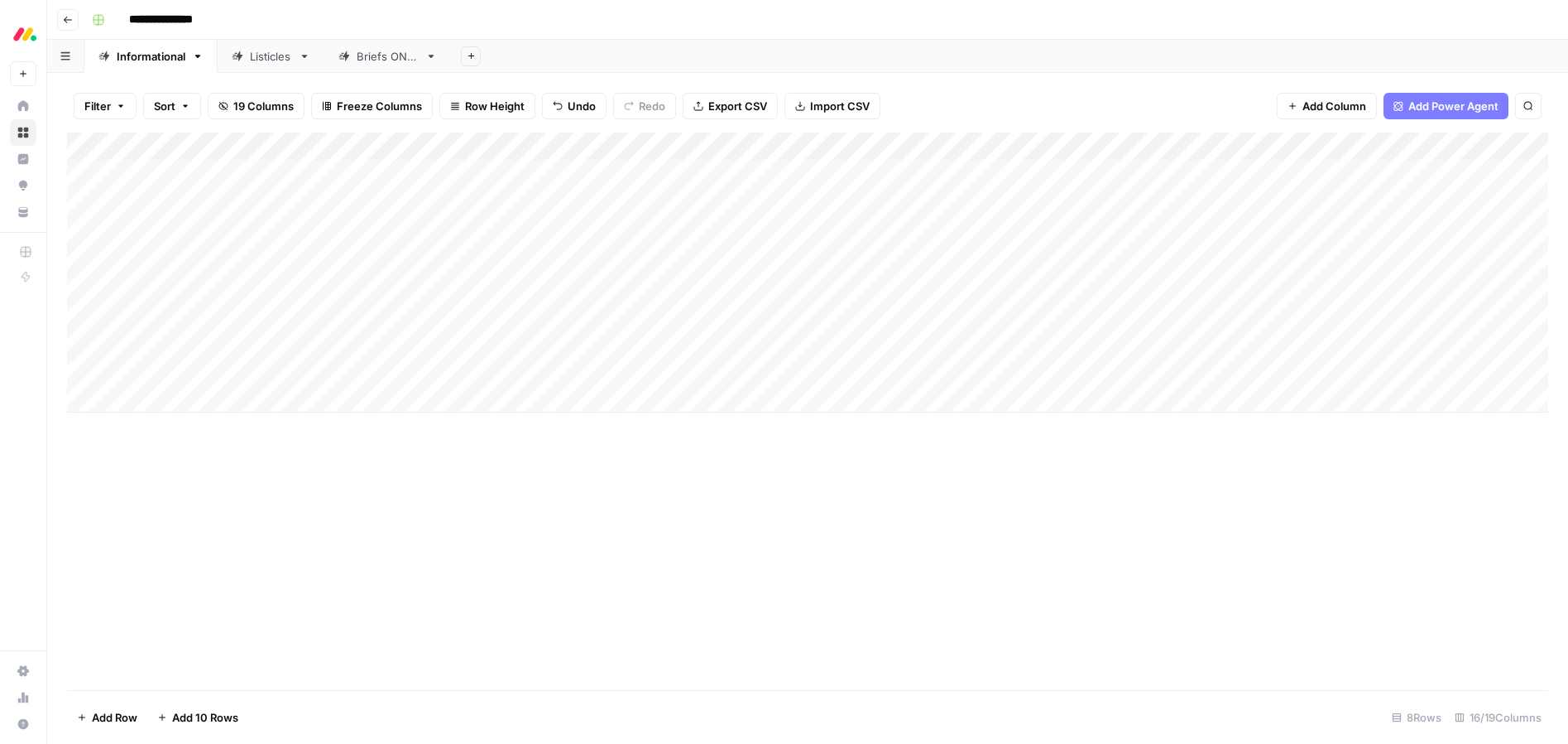
click at [597, 519] on div "Add Column" at bounding box center [808, 410] width 1481 height 557
click at [254, 58] on div "Listicles" at bounding box center [270, 55] width 42 height 17
click at [909, 227] on div "Add Column" at bounding box center [808, 201] width 1481 height 139
click at [719, 198] on div "Add Column" at bounding box center [808, 201] width 1481 height 139
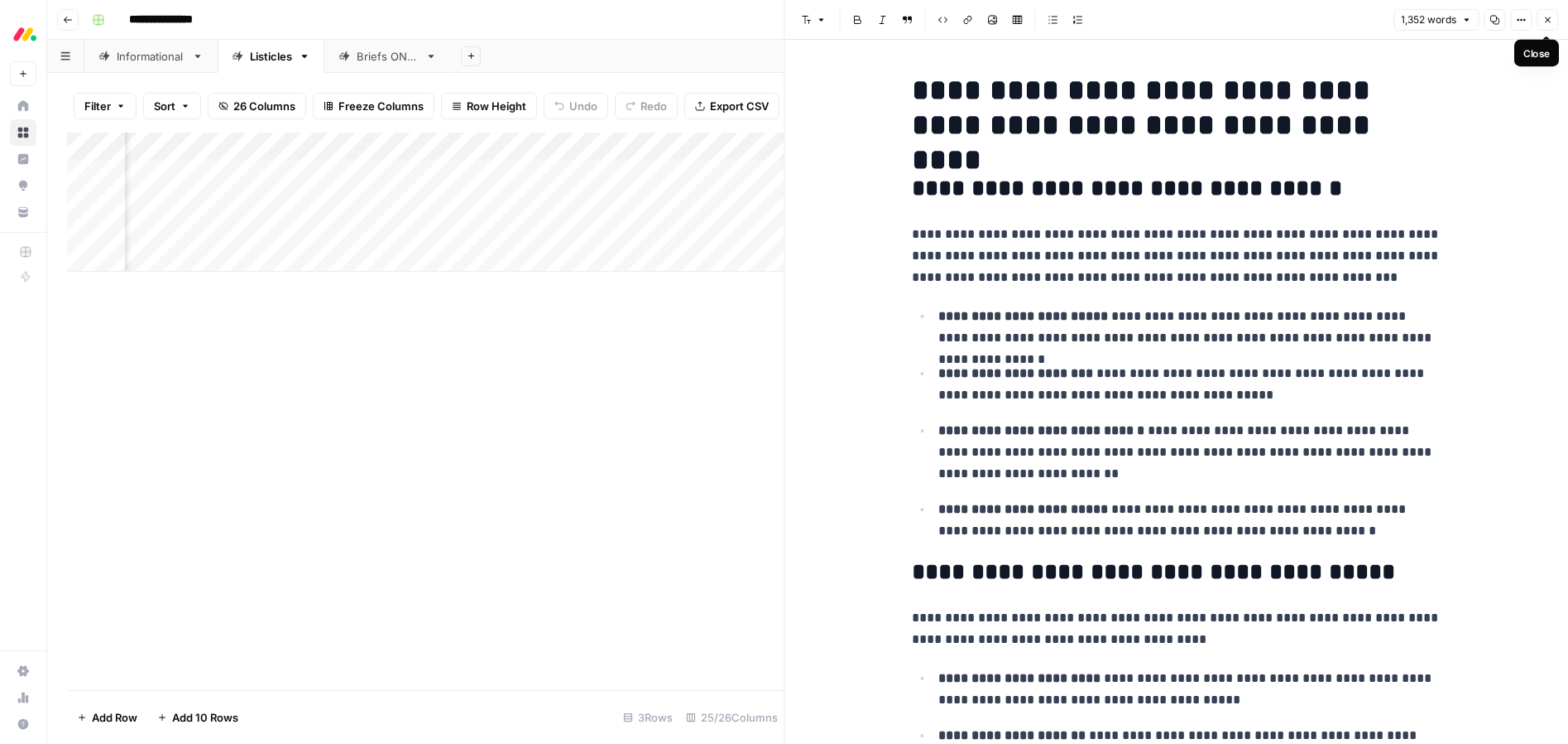
drag, startPoint x: 1546, startPoint y: 19, endPoint x: 1536, endPoint y: 25, distance: 11.7
click at [1546, 19] on icon "button" at bounding box center [1548, 19] width 10 height 10
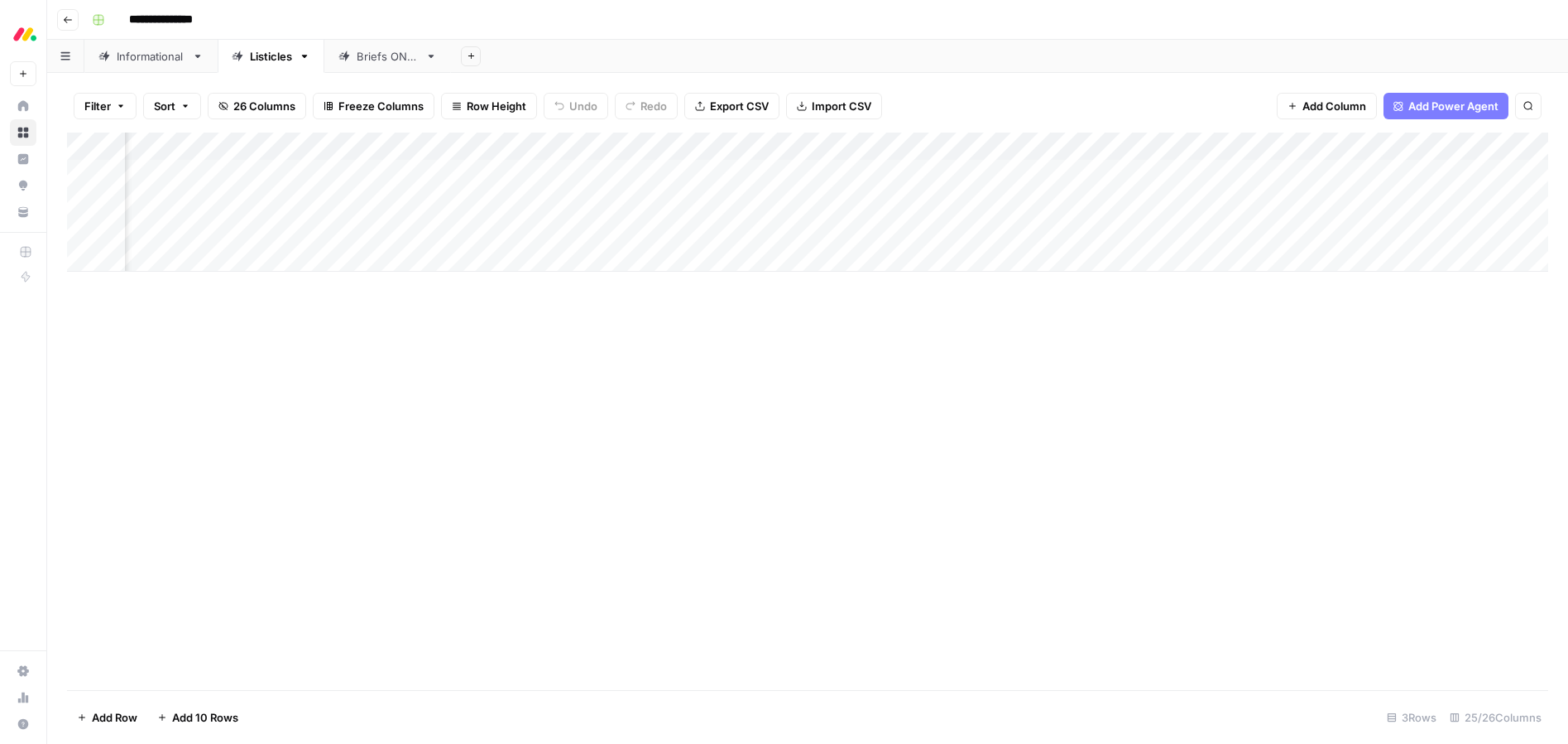
scroll to position [0, 1157]
click at [889, 197] on div "Add Column" at bounding box center [808, 201] width 1481 height 139
click at [795, 231] on div "Add Column" at bounding box center [808, 201] width 1481 height 139
click at [910, 233] on div "Add Column" at bounding box center [808, 201] width 1481 height 139
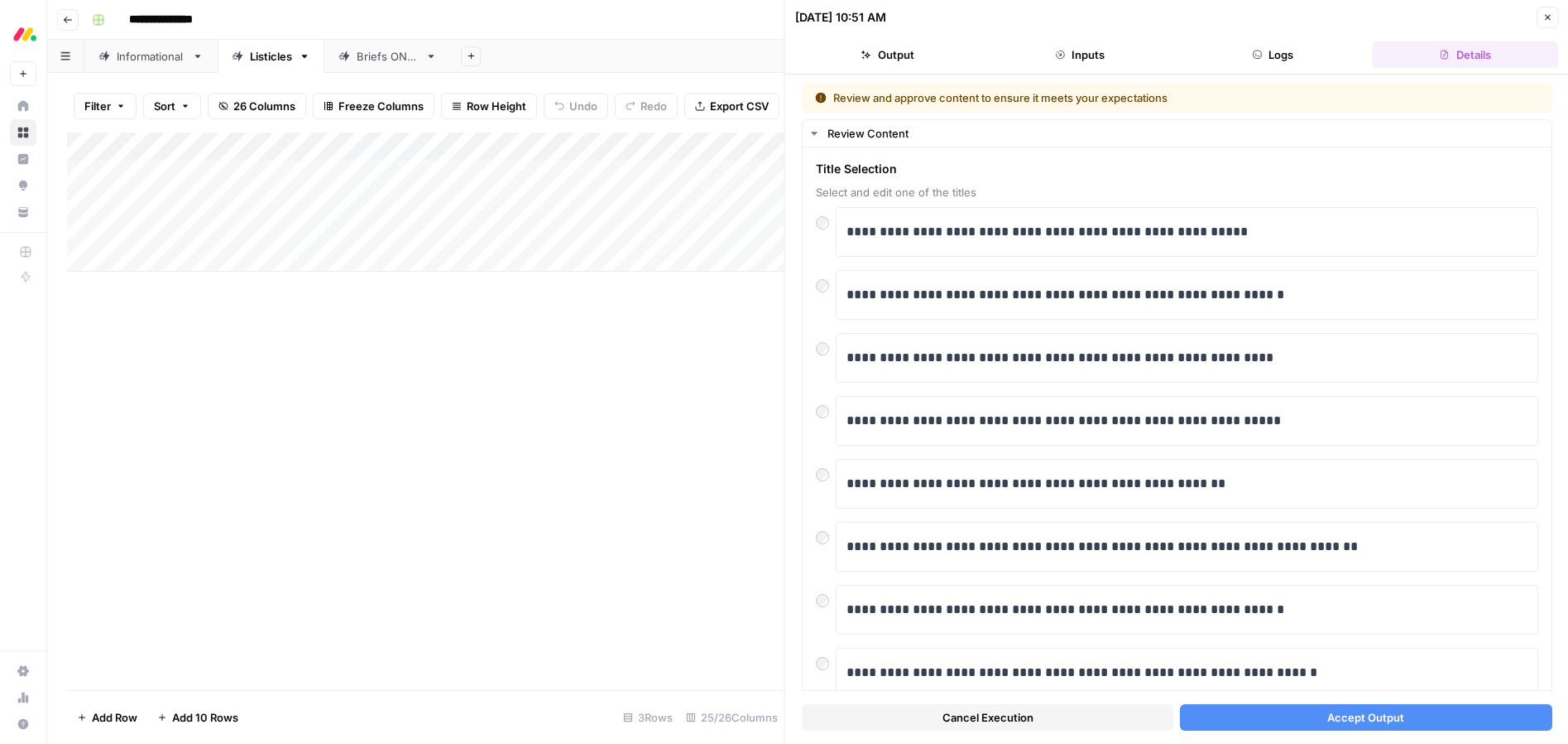
click at [1298, 719] on button "Accept Output" at bounding box center [1366, 717] width 371 height 26
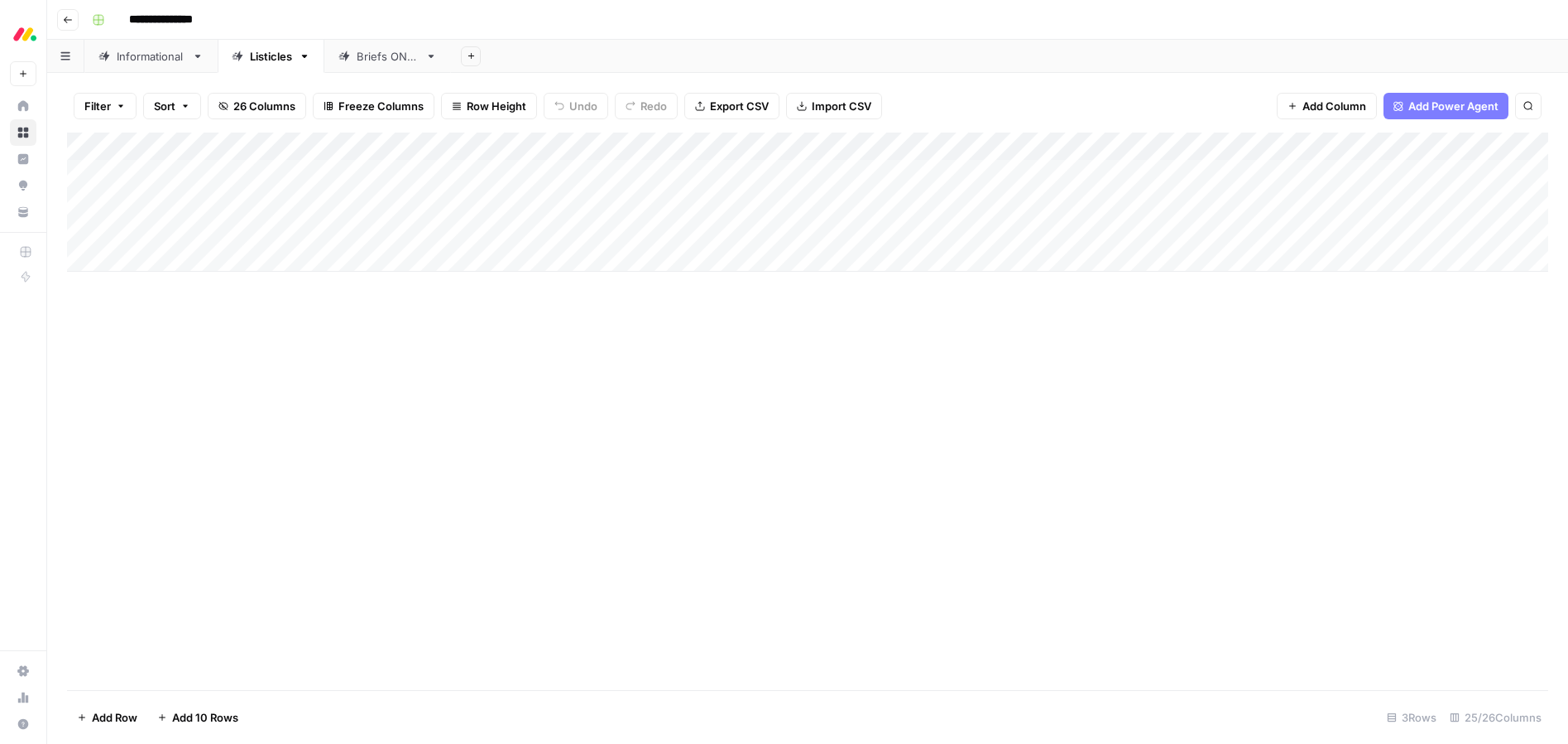
click at [827, 230] on div "Add Column" at bounding box center [808, 201] width 1481 height 139
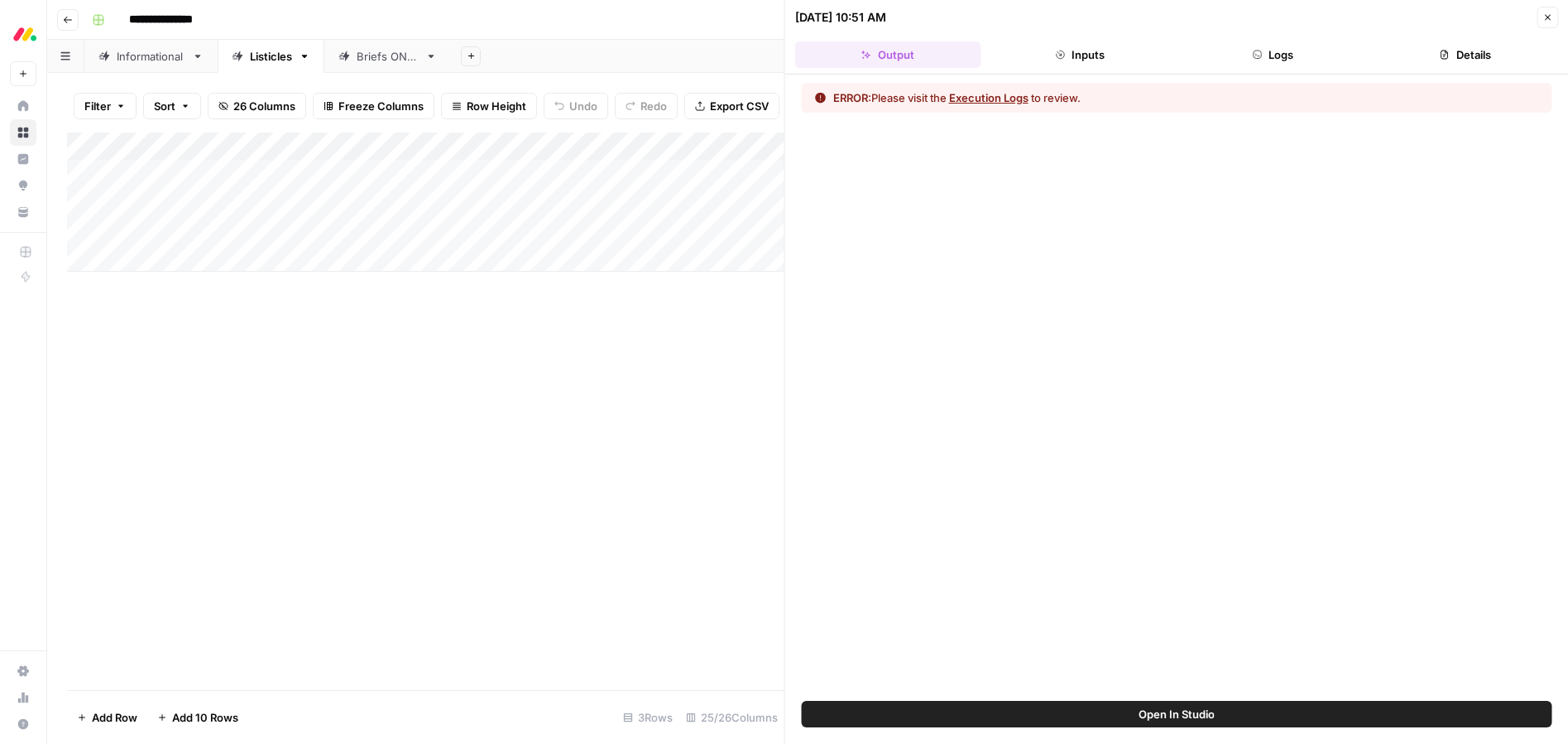
click at [1551, 20] on icon "button" at bounding box center [1548, 18] width 10 height 10
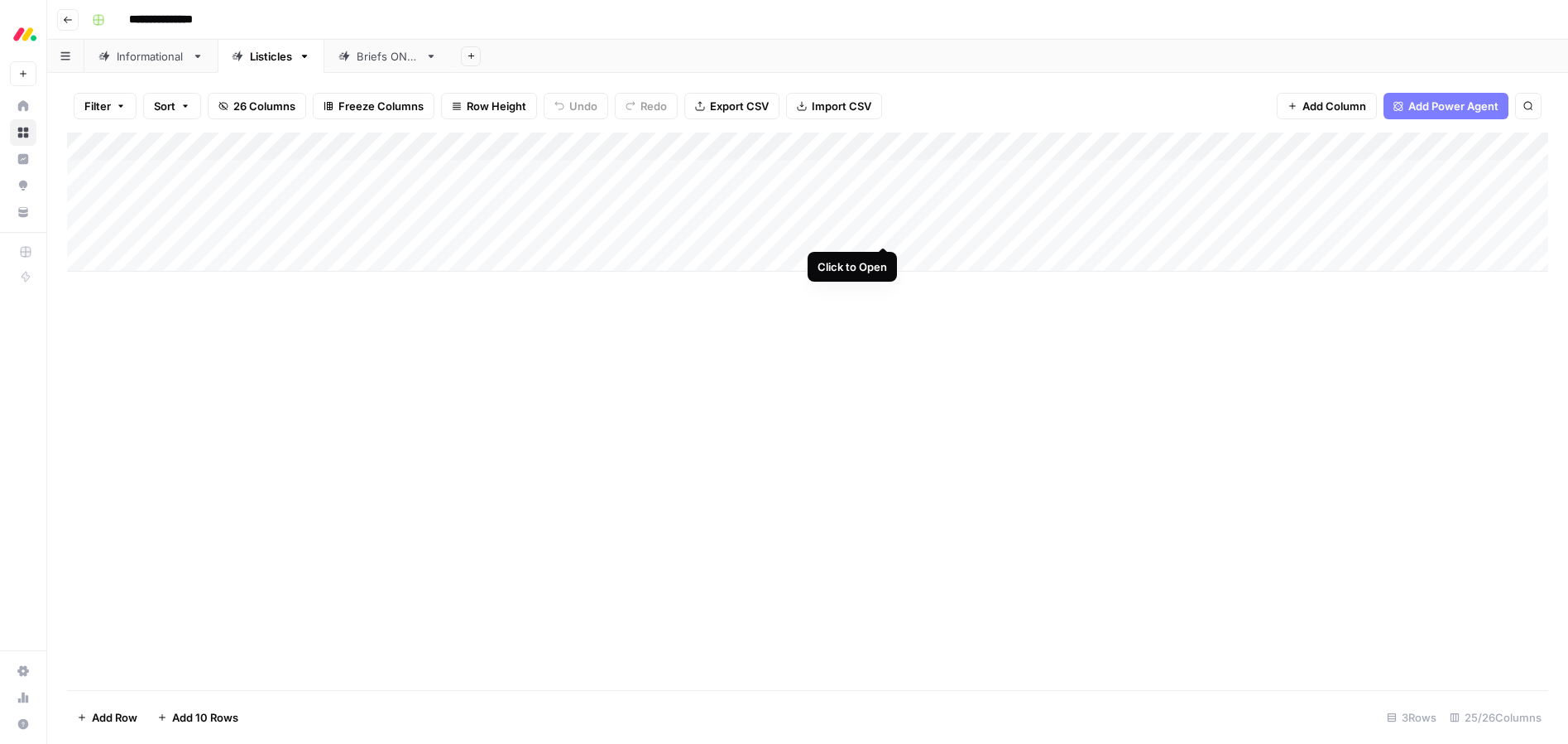
click at [881, 230] on div "Add Column" at bounding box center [808, 201] width 1481 height 139
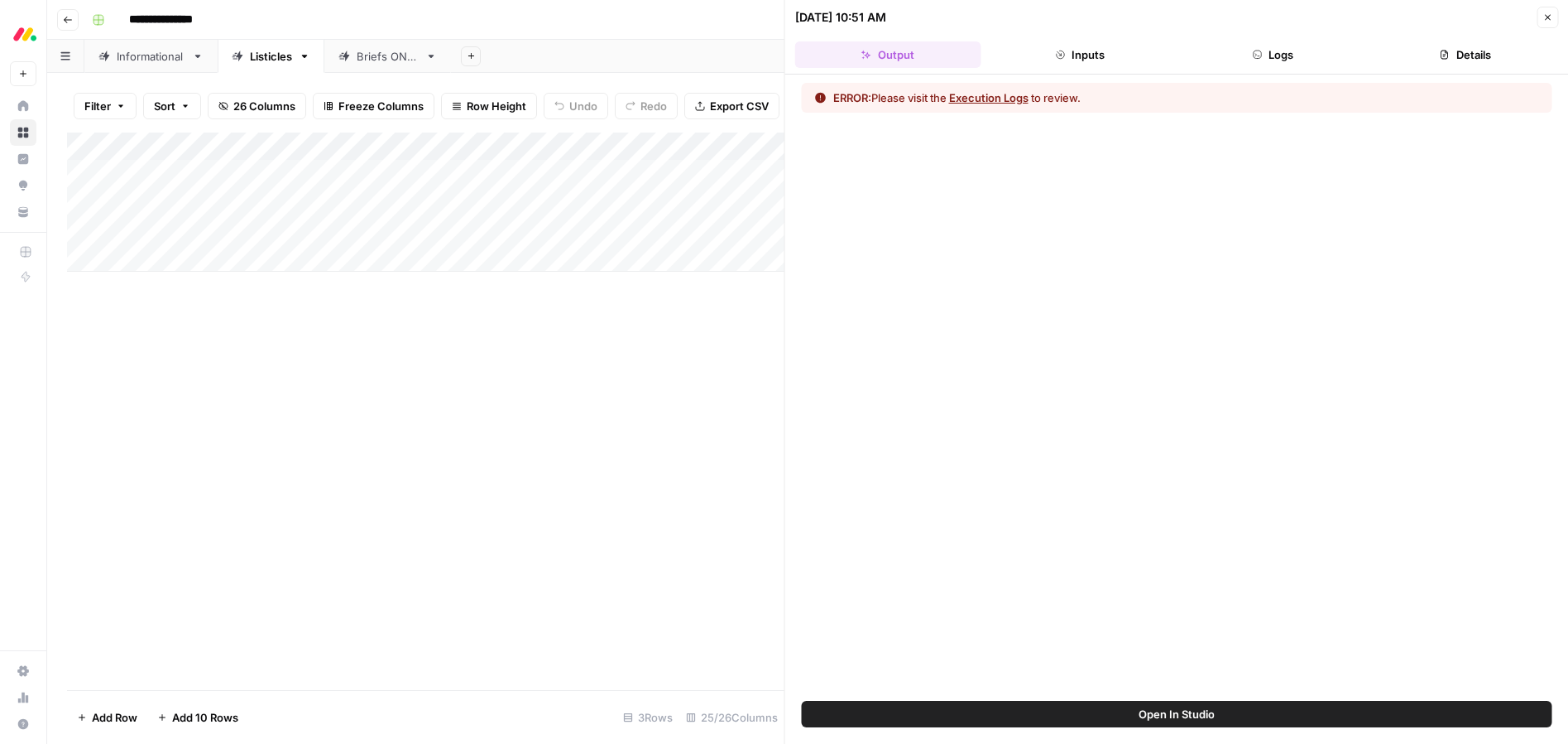
click at [994, 100] on button "Execution Logs" at bounding box center [990, 97] width 80 height 17
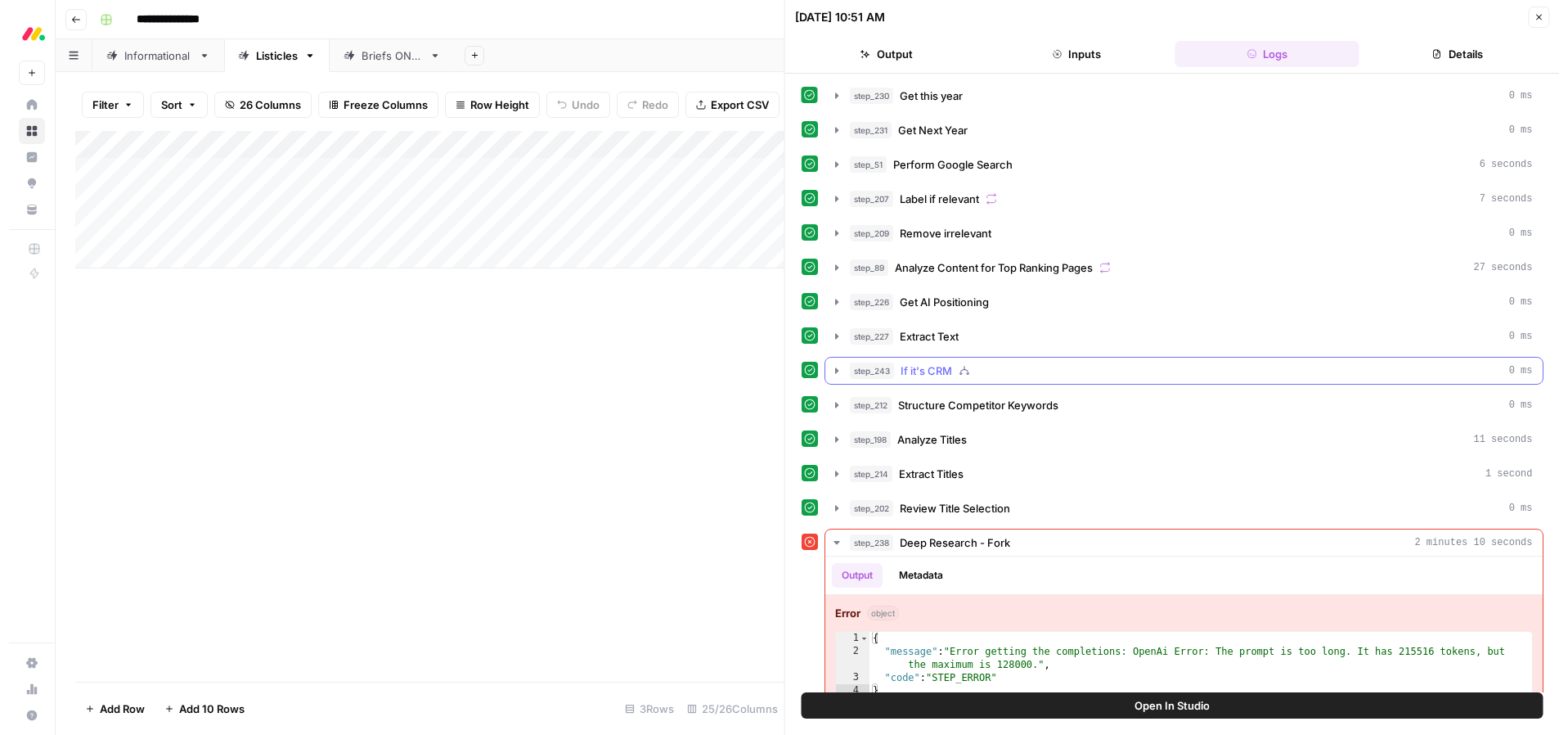
scroll to position [23, 0]
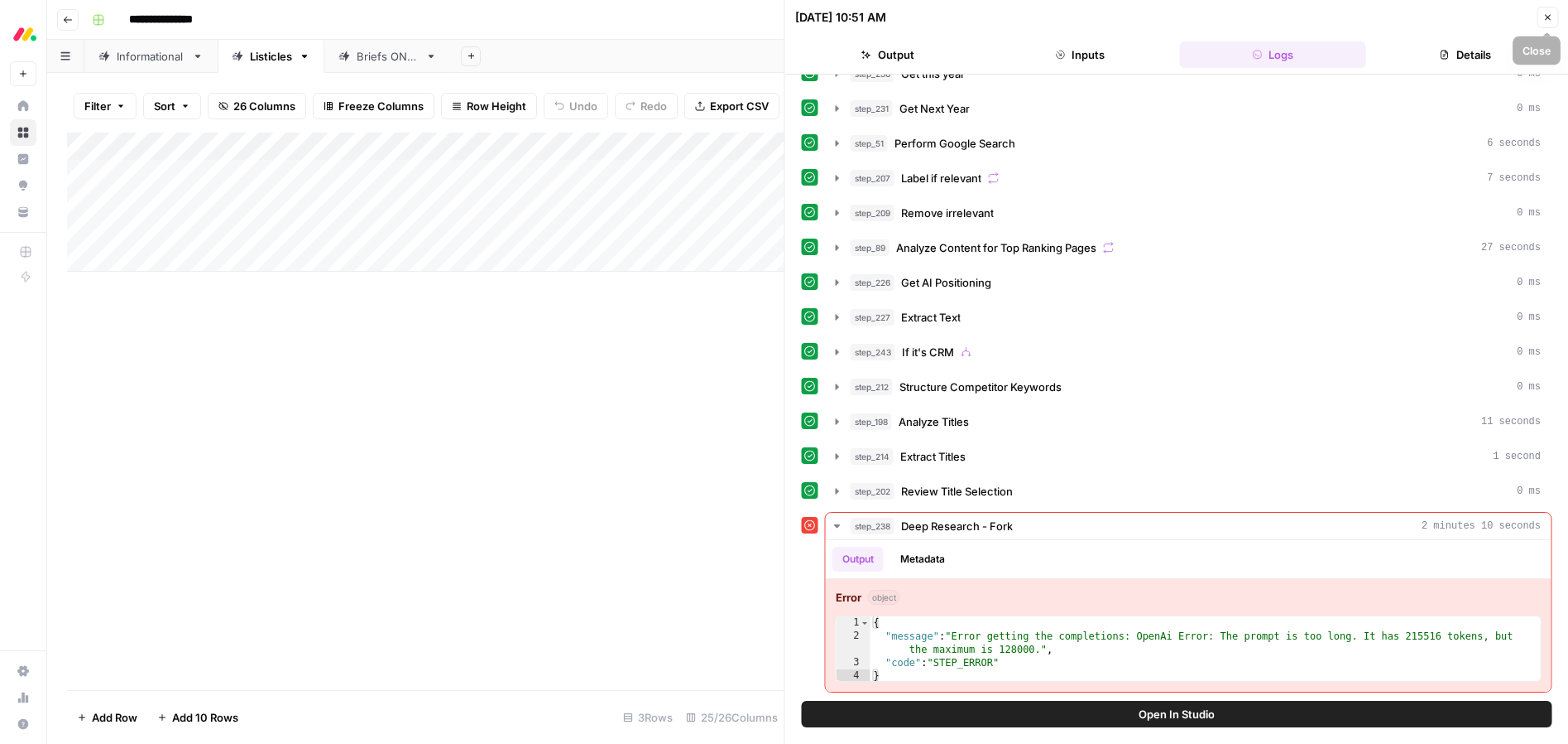
click at [1551, 18] on icon "button" at bounding box center [1548, 18] width 10 height 10
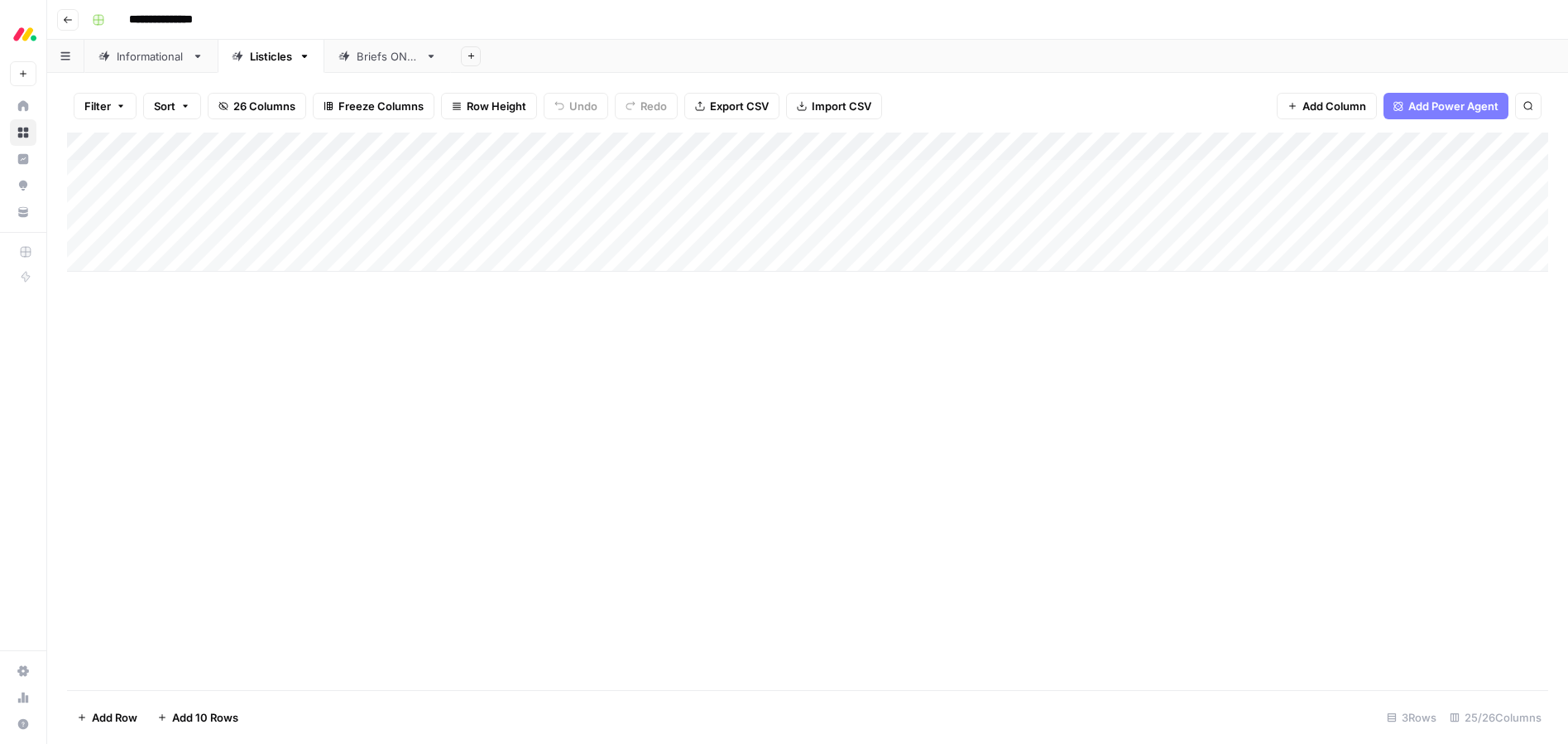
click at [477, 342] on div "Add Column" at bounding box center [808, 410] width 1481 height 557
click at [999, 315] on div "Add Column" at bounding box center [808, 244] width 1481 height 224
click at [160, 59] on div "Informational" at bounding box center [151, 55] width 69 height 17
